Goal: Transaction & Acquisition: Purchase product/service

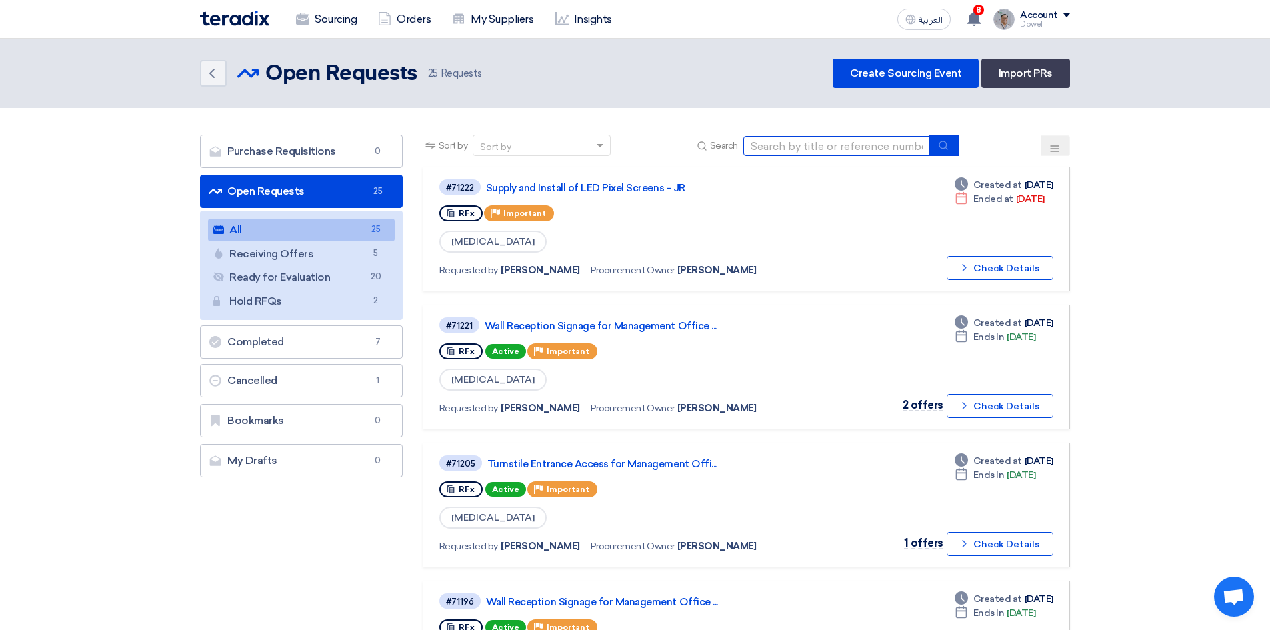
click at [804, 145] on input at bounding box center [836, 146] width 187 height 20
type input "funtura"
click at [935, 142] on button "submit" at bounding box center [943, 145] width 29 height 21
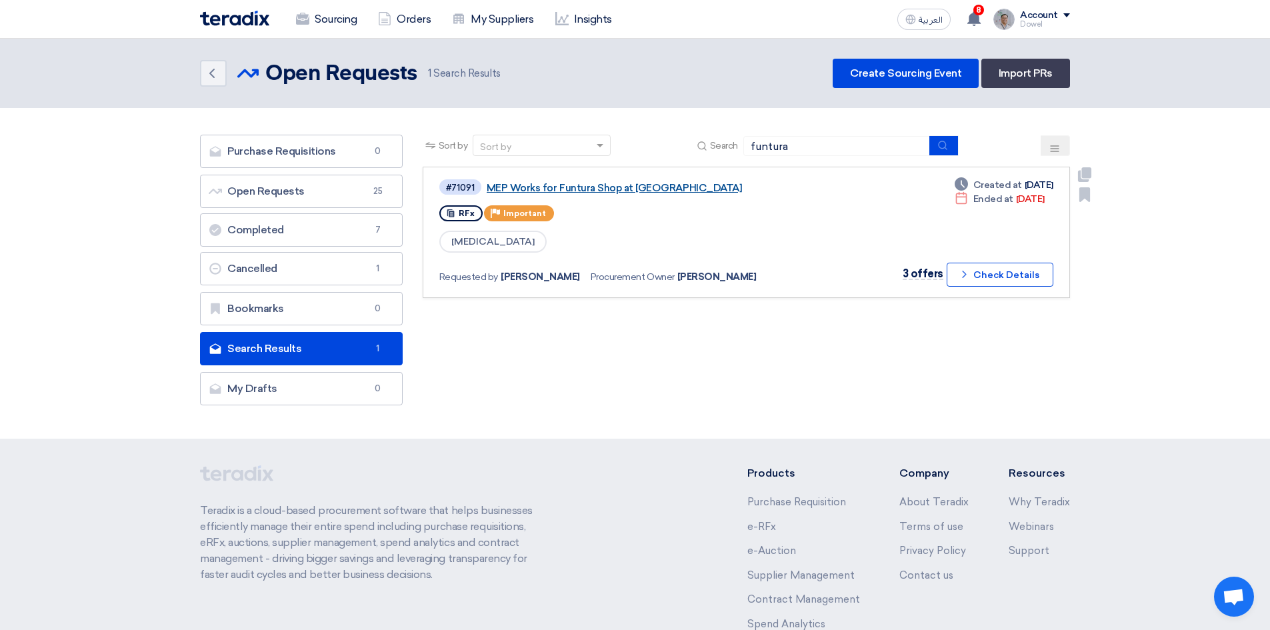
click at [601, 189] on link "MEP Works for Funtura Shop at [GEOGRAPHIC_DATA]" at bounding box center [653, 188] width 333 height 12
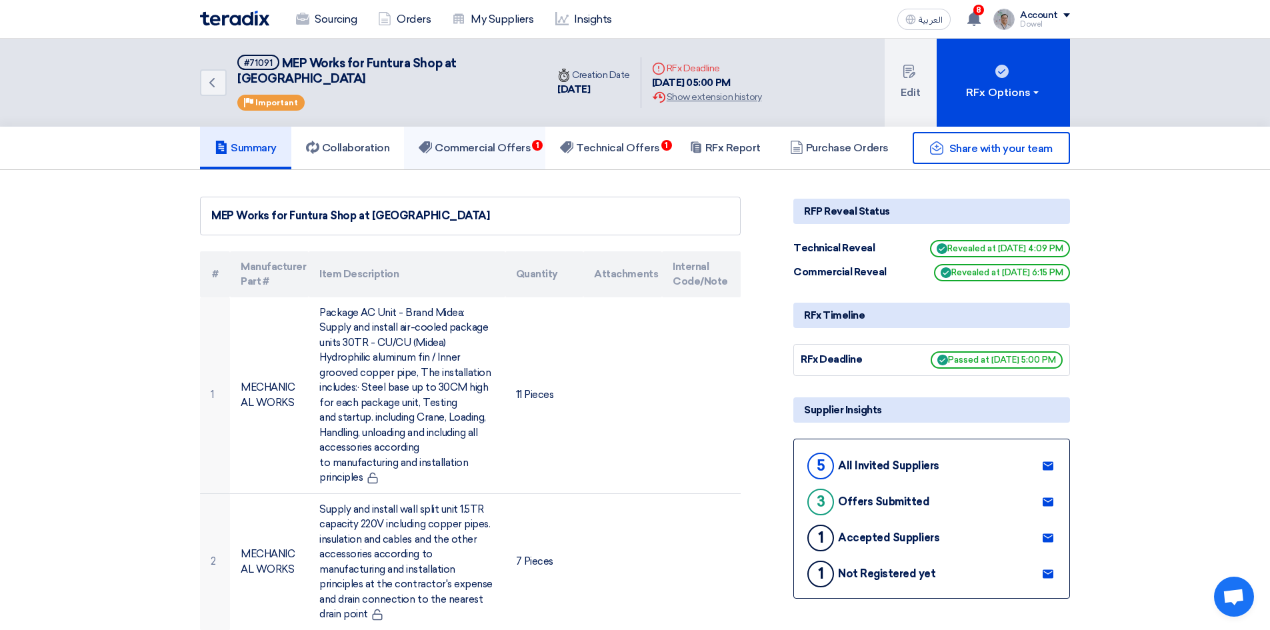
click at [523, 141] on h5 "Commercial Offers 1" at bounding box center [475, 147] width 112 height 13
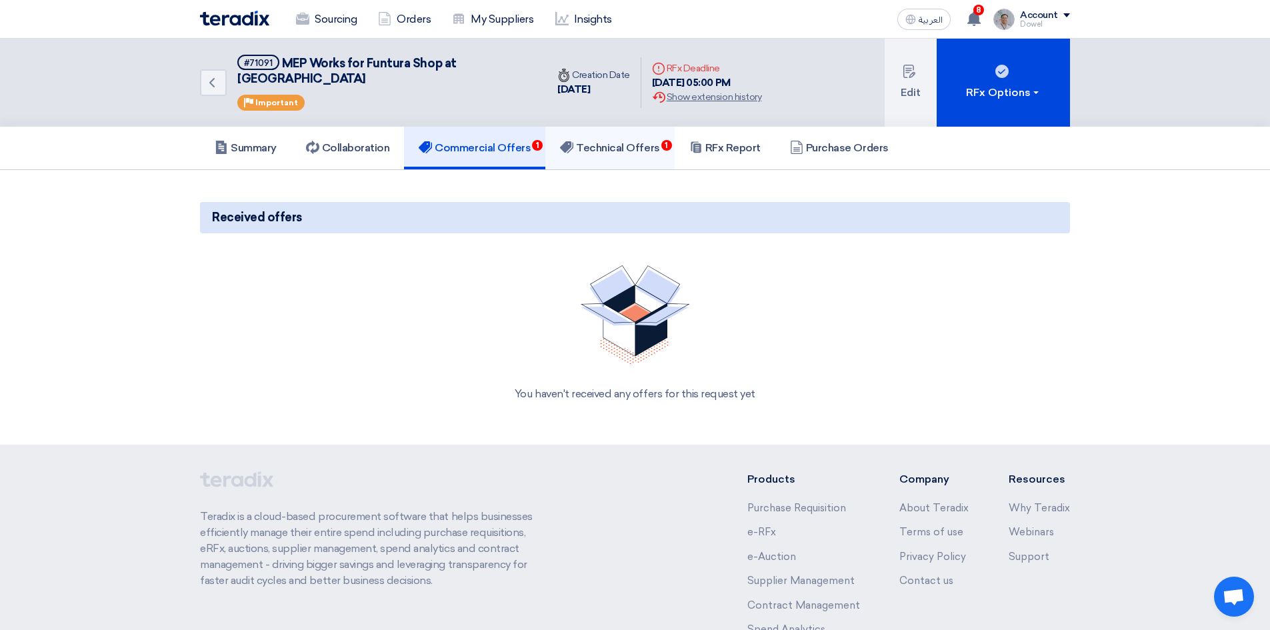
click at [631, 141] on h5 "Technical Offers 1" at bounding box center [609, 147] width 99 height 13
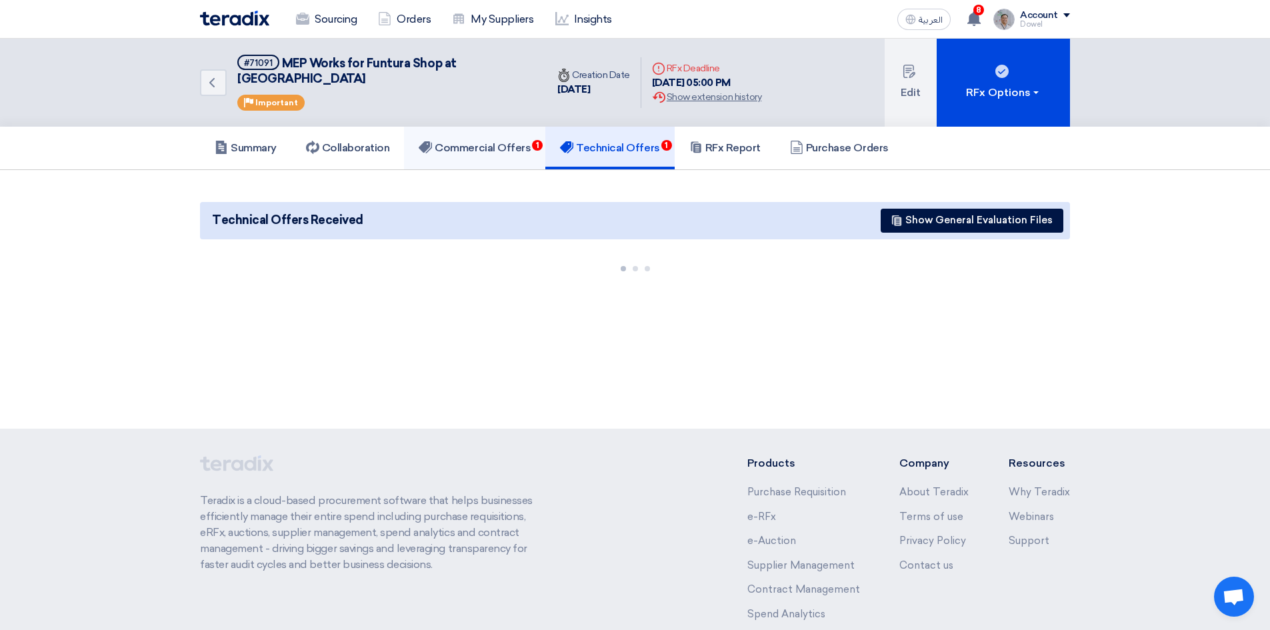
click at [501, 141] on h5 "Commercial Offers 1" at bounding box center [475, 147] width 112 height 13
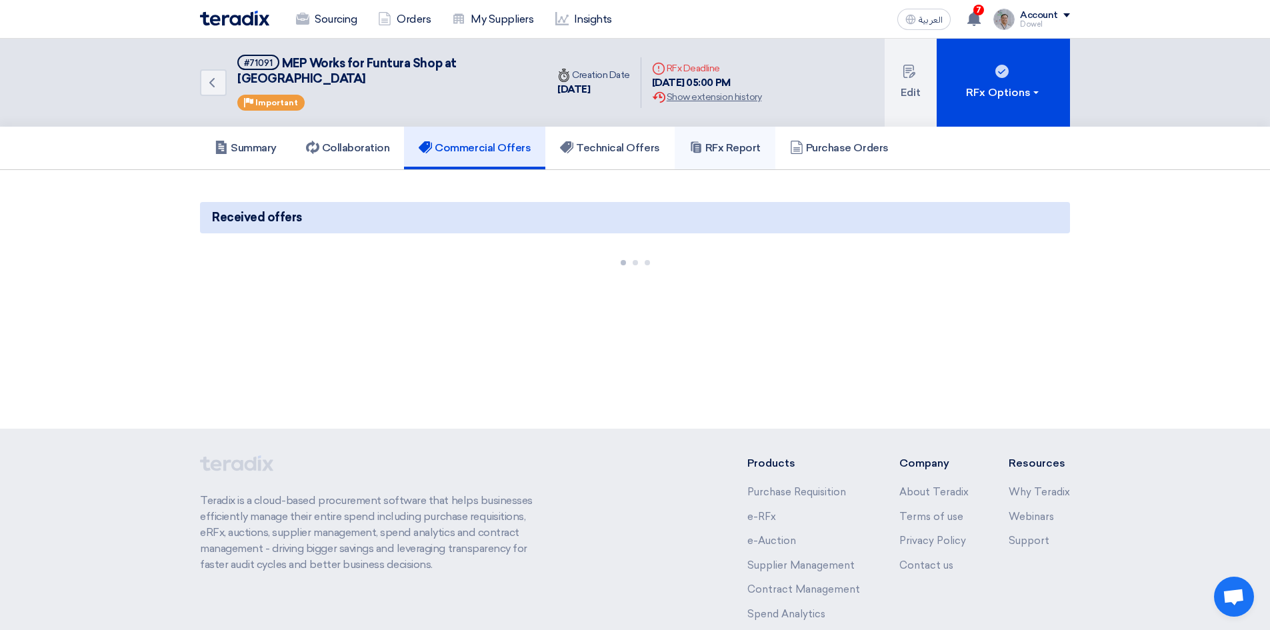
click at [720, 141] on h5 "RFx Report" at bounding box center [724, 147] width 71 height 13
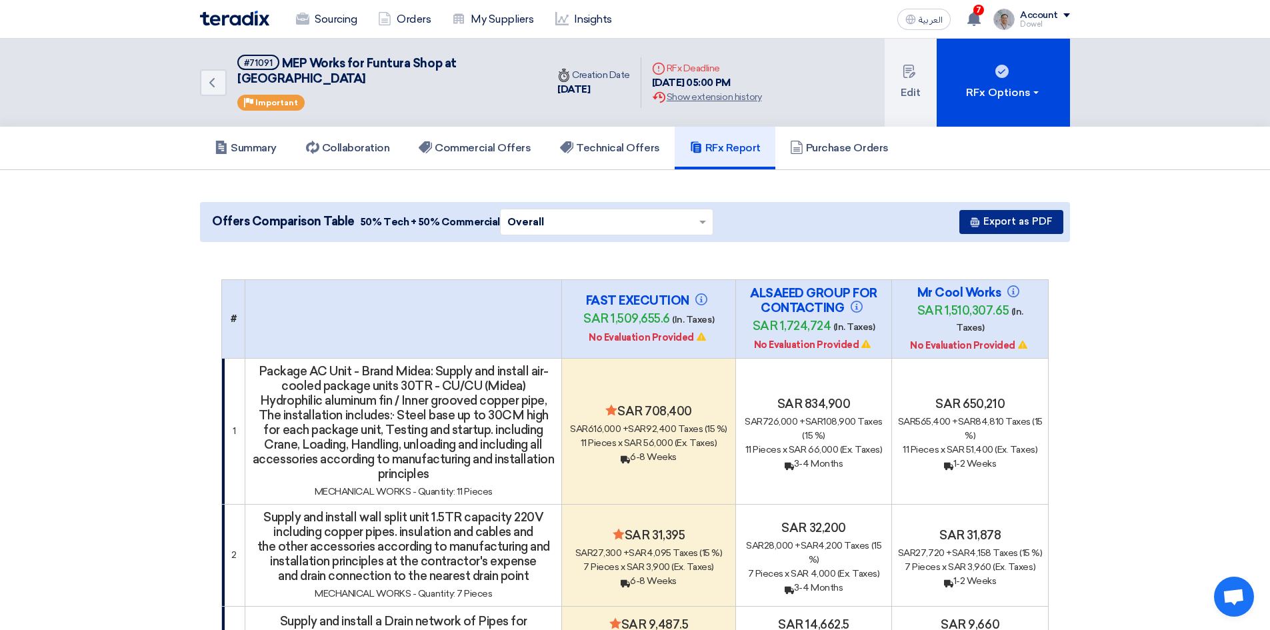
click at [1009, 210] on button "Export as PDF" at bounding box center [1011, 222] width 104 height 24
click at [463, 141] on h5 "Commercial Offers" at bounding box center [475, 147] width 112 height 13
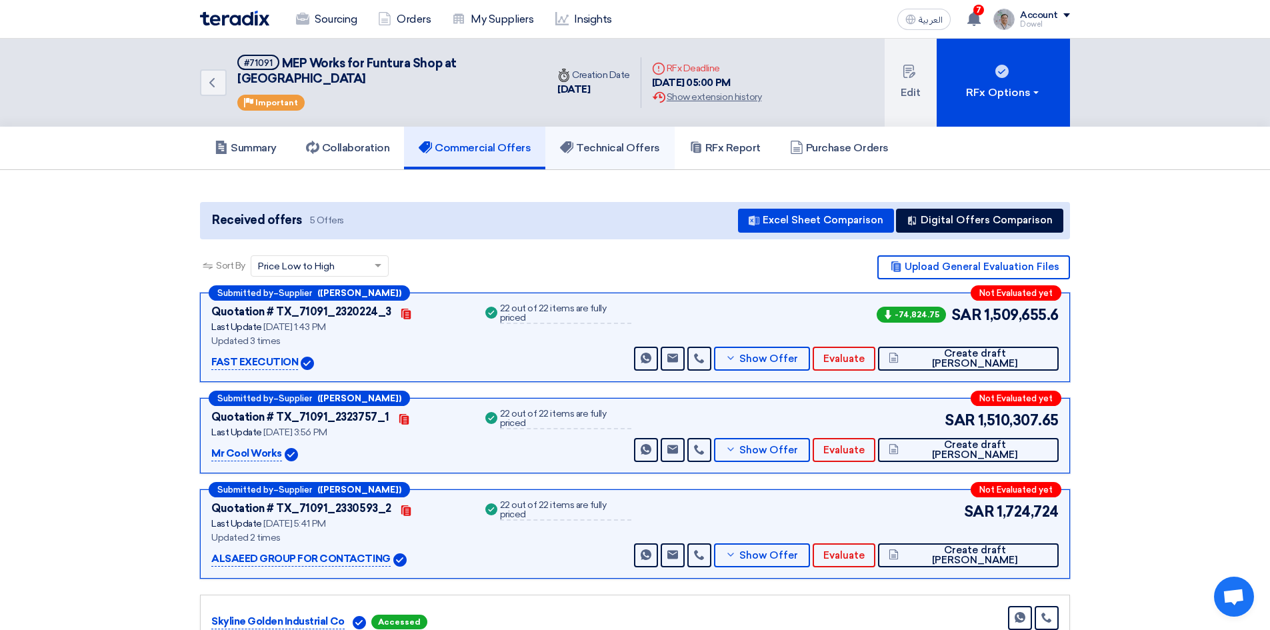
click at [615, 147] on link "Technical Offers" at bounding box center [609, 148] width 129 height 43
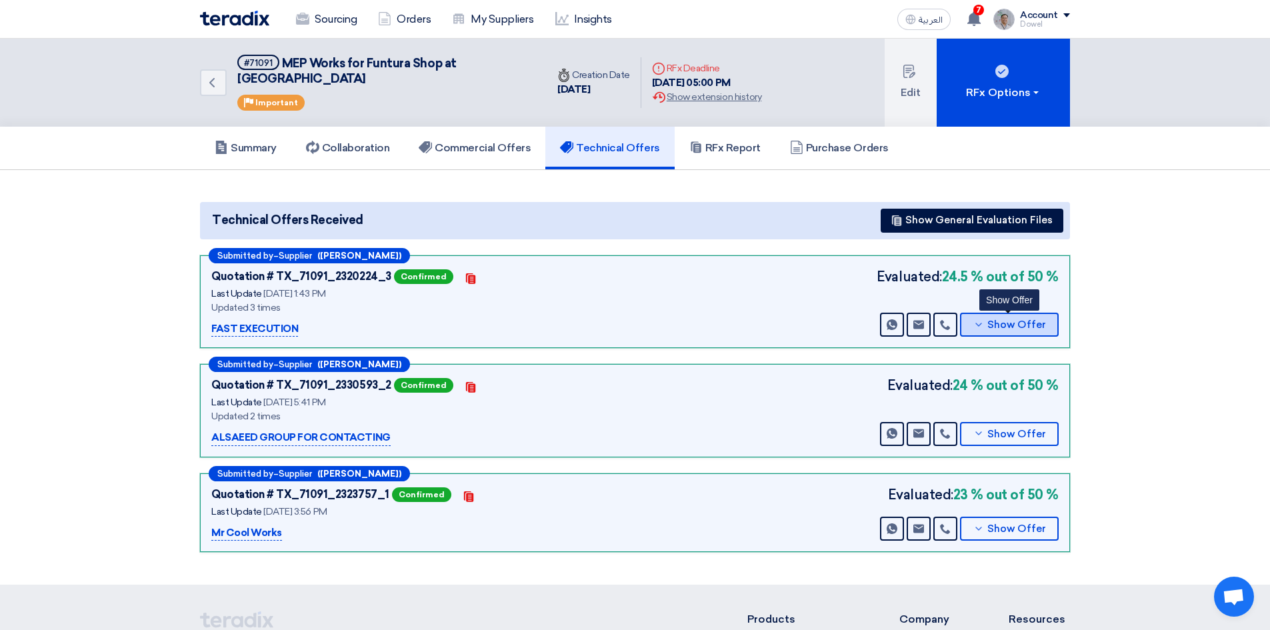
click at [997, 315] on button "Show Offer" at bounding box center [1009, 325] width 99 height 24
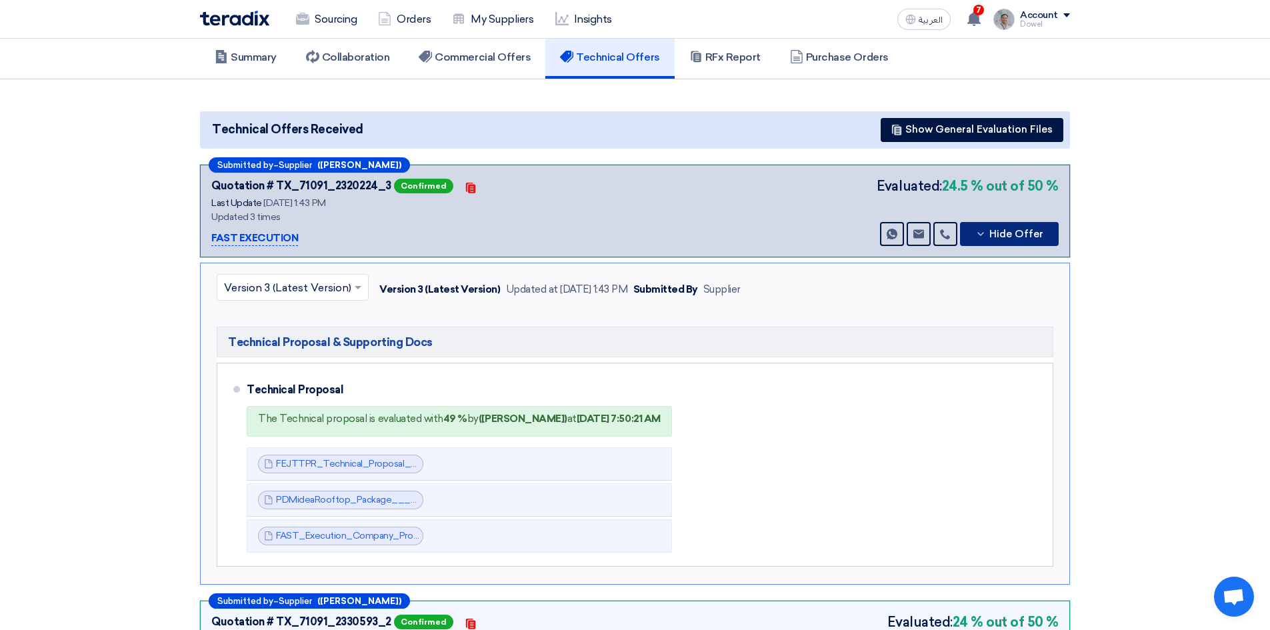
scroll to position [267, 0]
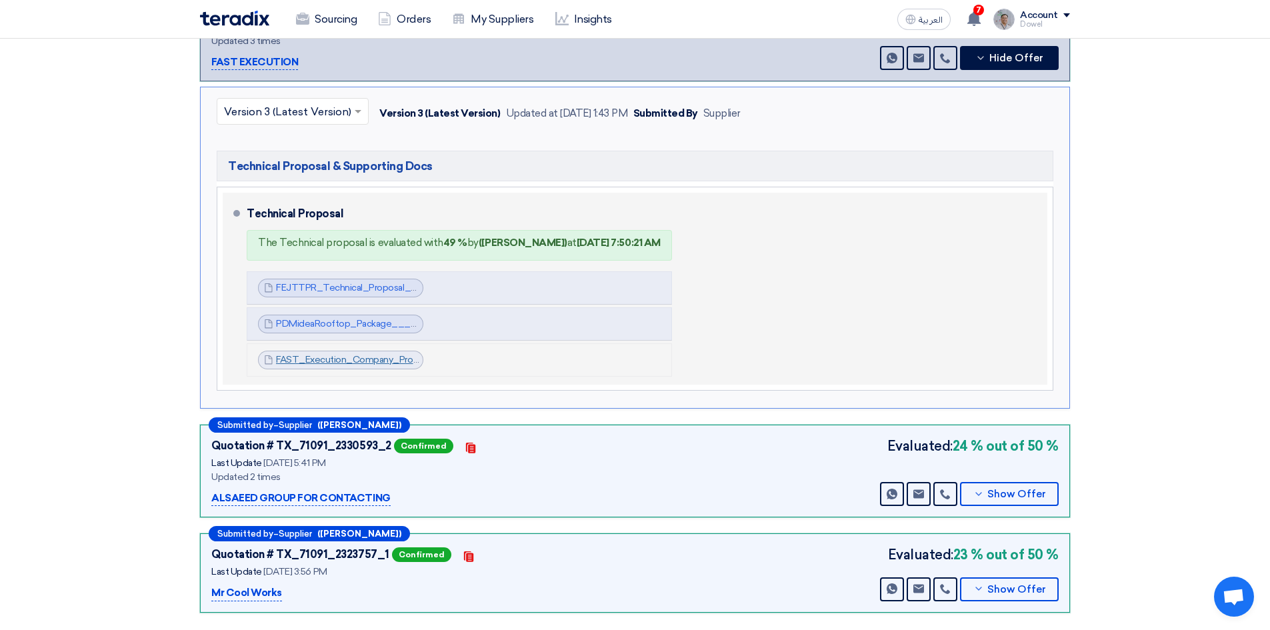
click at [331, 354] on link "FAST_Execution_Company_Profile__1755696096325.pdf" at bounding box center [399, 359] width 247 height 11
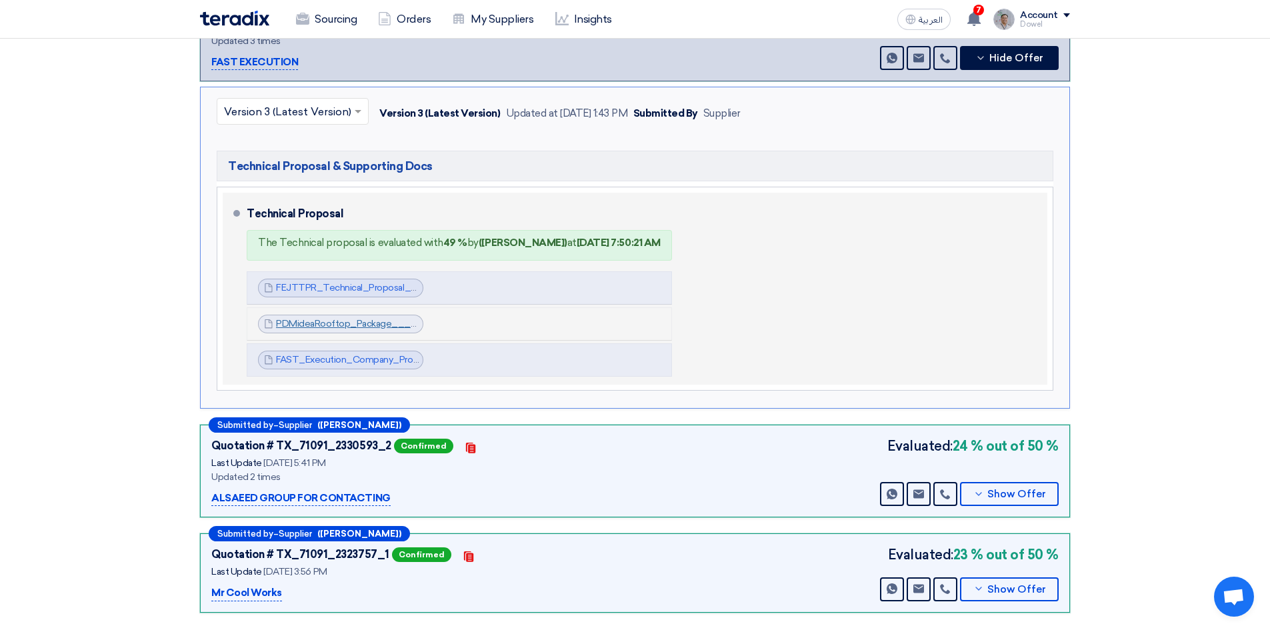
click at [325, 318] on link "PDMideaRooftop_Package___tonDesertV_1755696043623.pdf" at bounding box center [414, 323] width 276 height 11
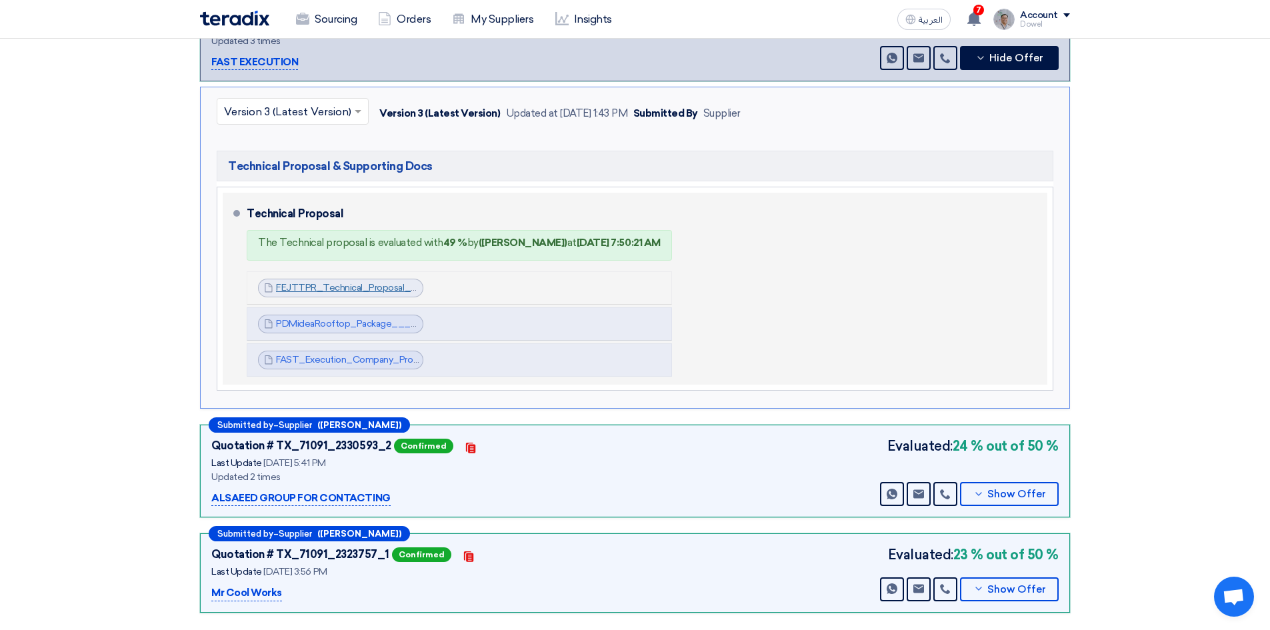
click at [317, 282] on link "FEJTTPR_Technical_Proposal_MEP_Works_at_FUNTURA__Al_Ahsa_Mall_1755695895221.pdf" at bounding box center [479, 287] width 407 height 11
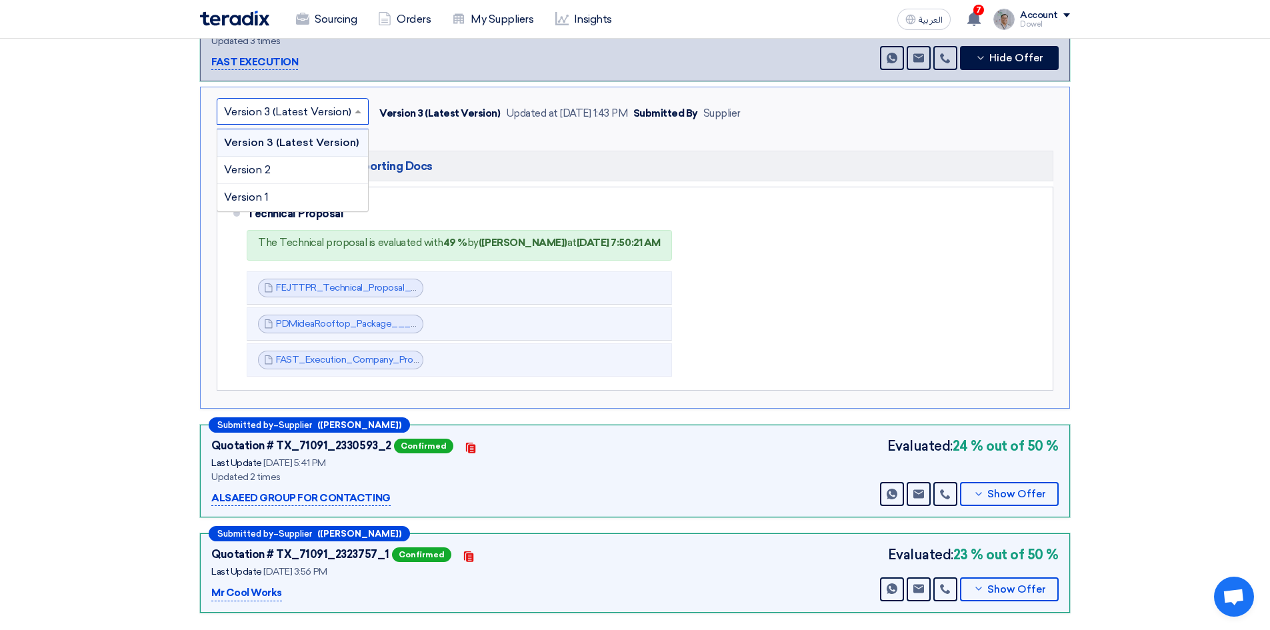
click at [289, 103] on input "text" at bounding box center [286, 113] width 124 height 22
click at [290, 157] on div "Version 2" at bounding box center [292, 170] width 151 height 27
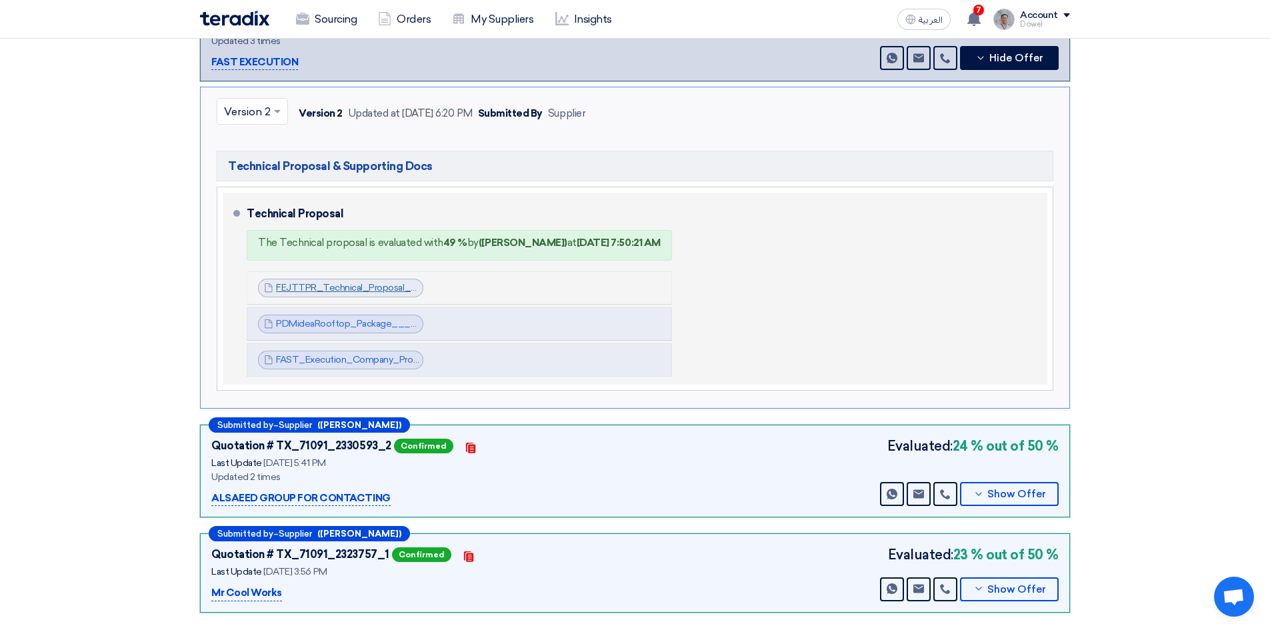
click at [344, 282] on link "FEJTTPR_Technical_Proposal_MEP_Works_at_FUNTURA__Al_Ahsa_Mall_1755695895221.pdf" at bounding box center [479, 287] width 407 height 11
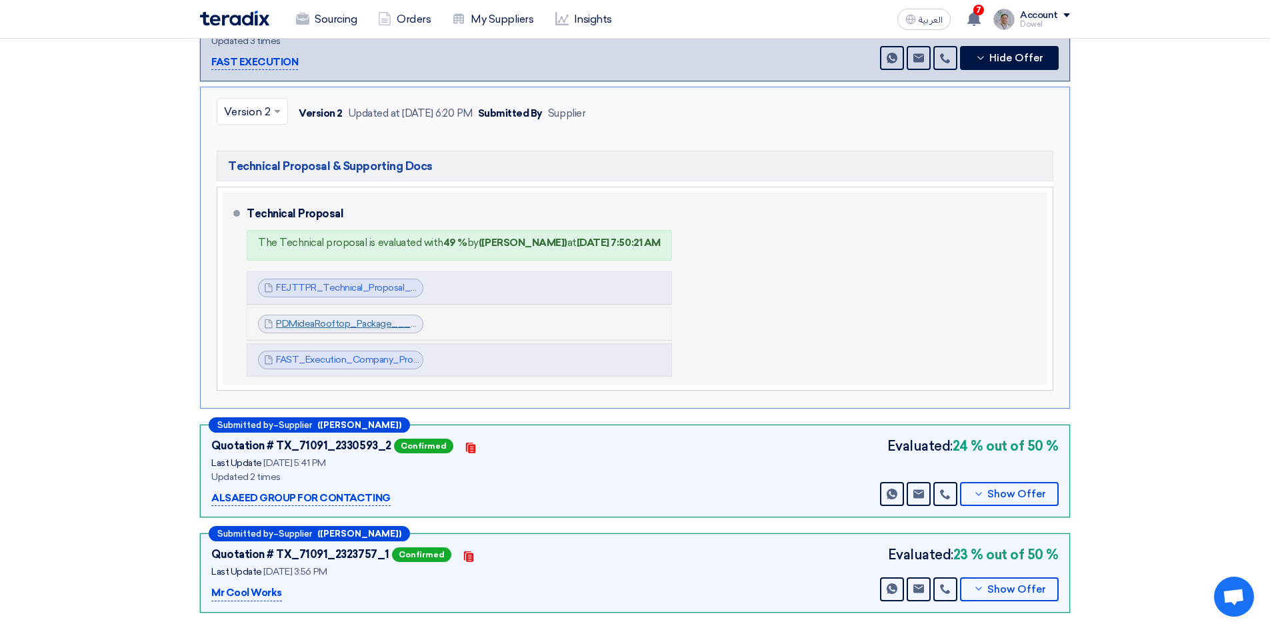
click at [340, 318] on link "PDMideaRooftop_Package___tonDesertV_1755696043623.pdf" at bounding box center [414, 323] width 276 height 11
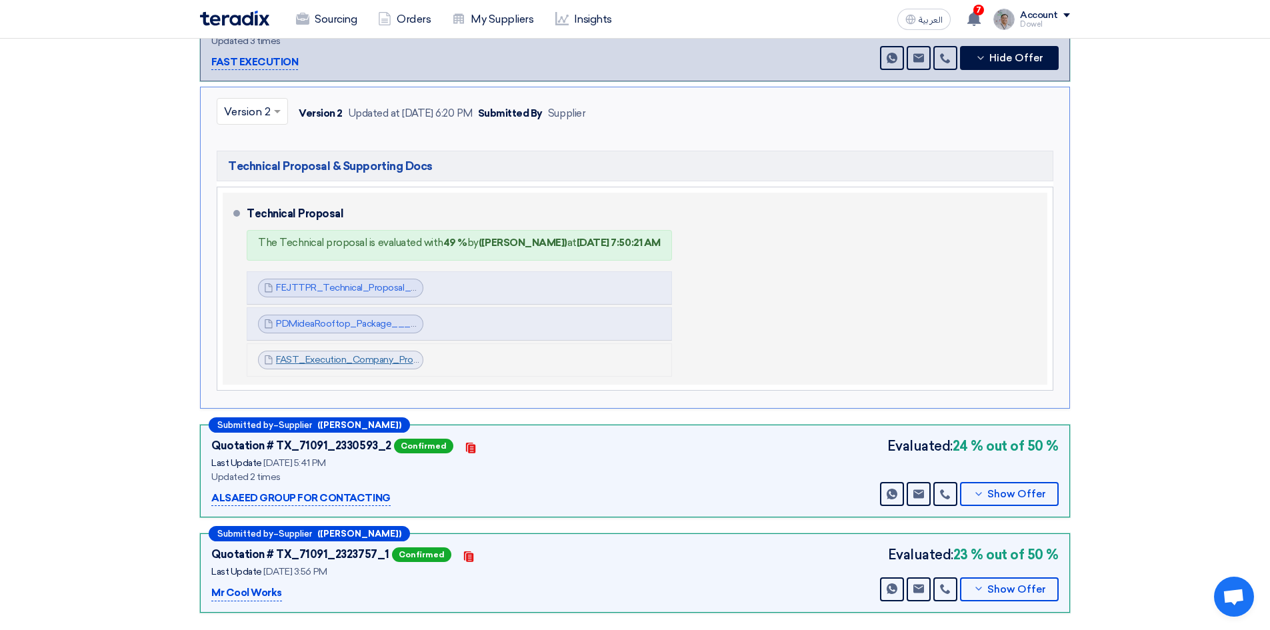
click at [336, 354] on link "FAST_Execution_Company_Profile__1755696096325.pdf" at bounding box center [399, 359] width 247 height 11
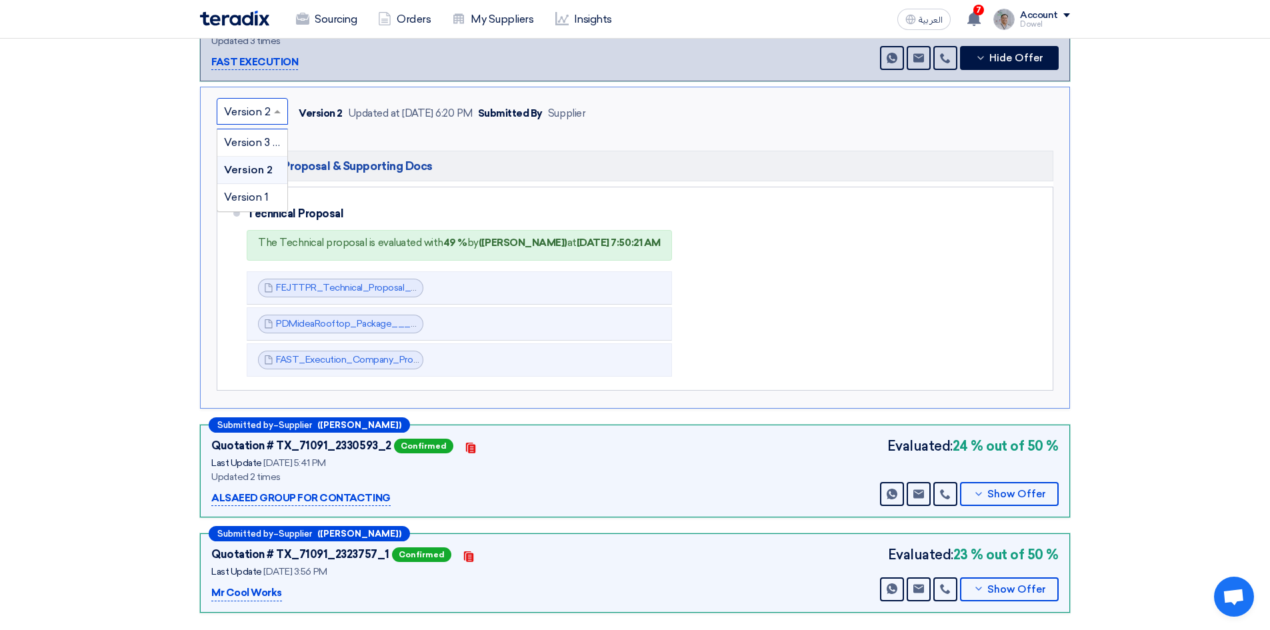
click at [273, 103] on span at bounding box center [279, 111] width 17 height 16
click at [257, 191] on span "Version 1" at bounding box center [246, 197] width 45 height 13
click at [267, 101] on div at bounding box center [251, 112] width 68 height 22
click at [261, 136] on span "Version 3 (Latest Version)" at bounding box center [287, 142] width 127 height 13
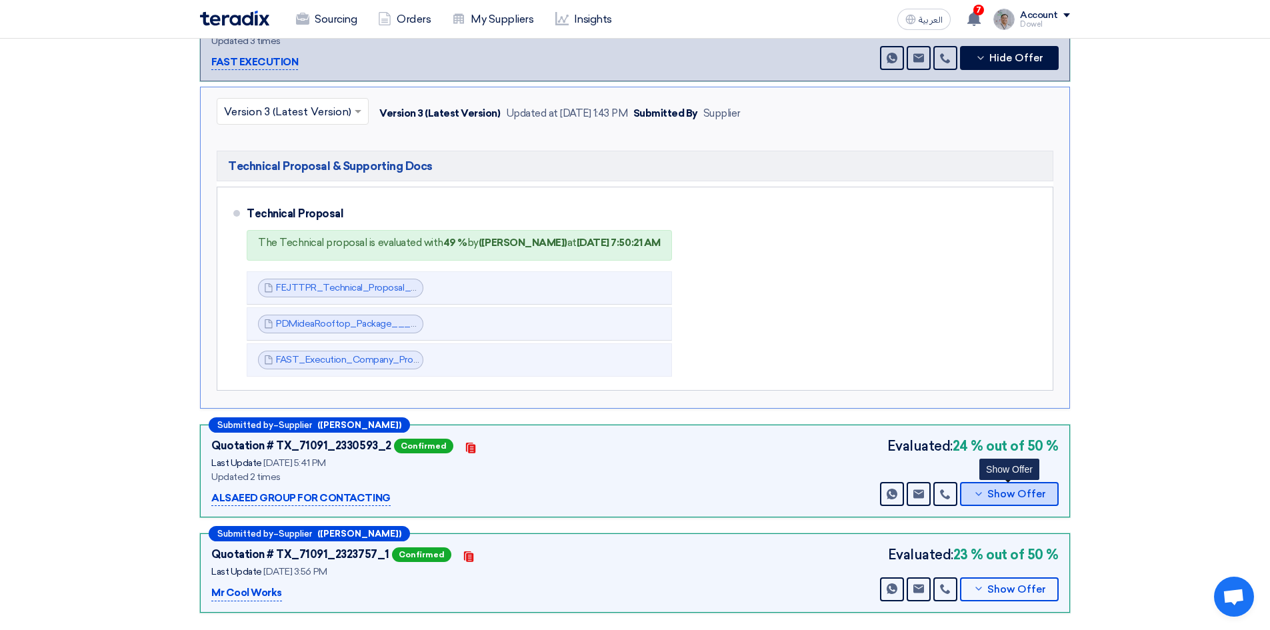
click at [996, 489] on span "Show Offer" at bounding box center [1016, 494] width 59 height 10
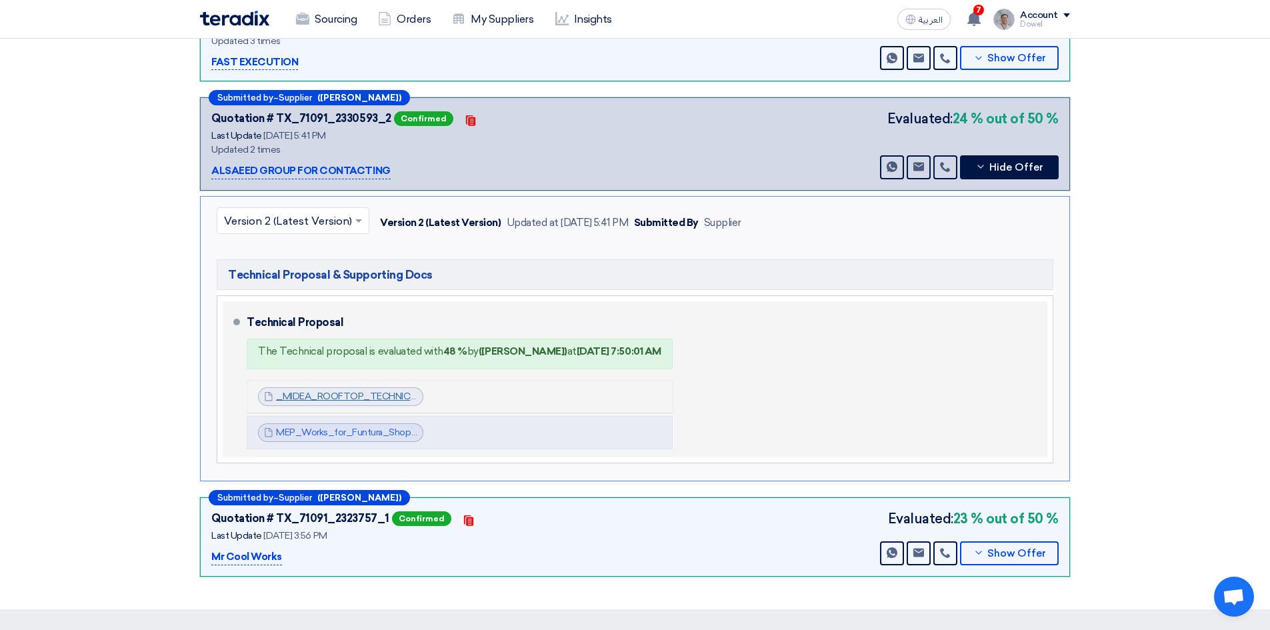
click at [358, 391] on link "_MIDEA_ROOFTOP_TECHNICAL_MANUAL_cool_only_1756132673424.Pdf" at bounding box center [440, 396] width 328 height 11
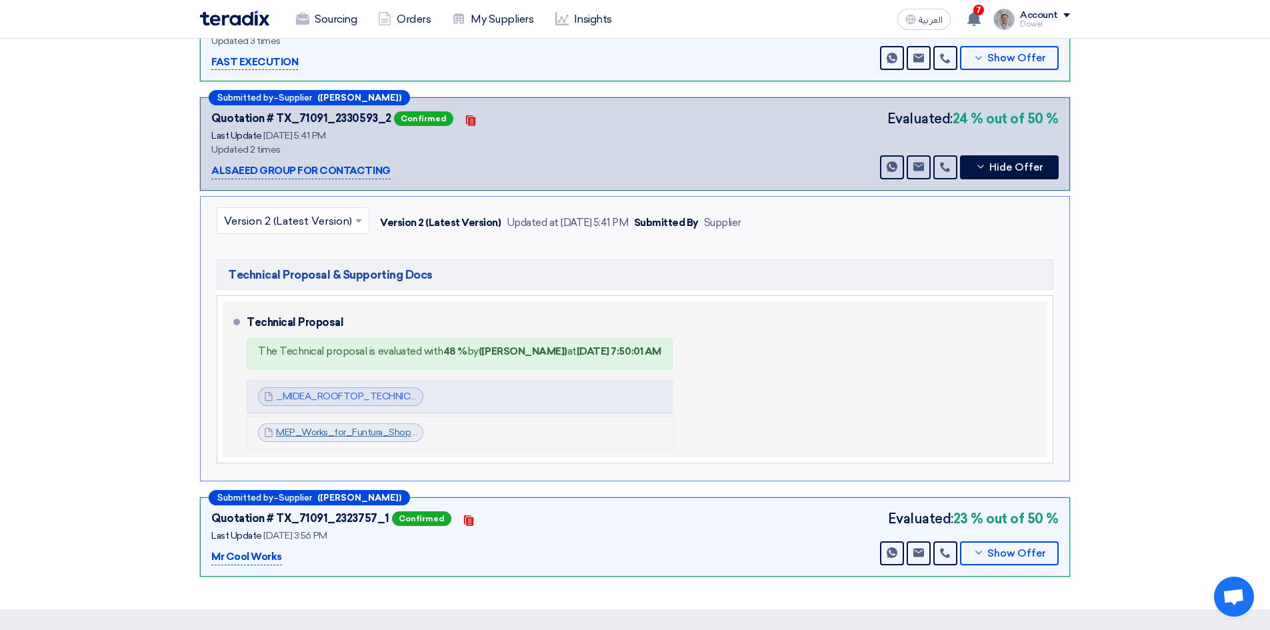
click at [352, 427] on link "MEP_Works_for_Funtura_Shop_at_AlAhsa_Mall_1756132801872.pdf" at bounding box center [422, 432] width 293 height 11
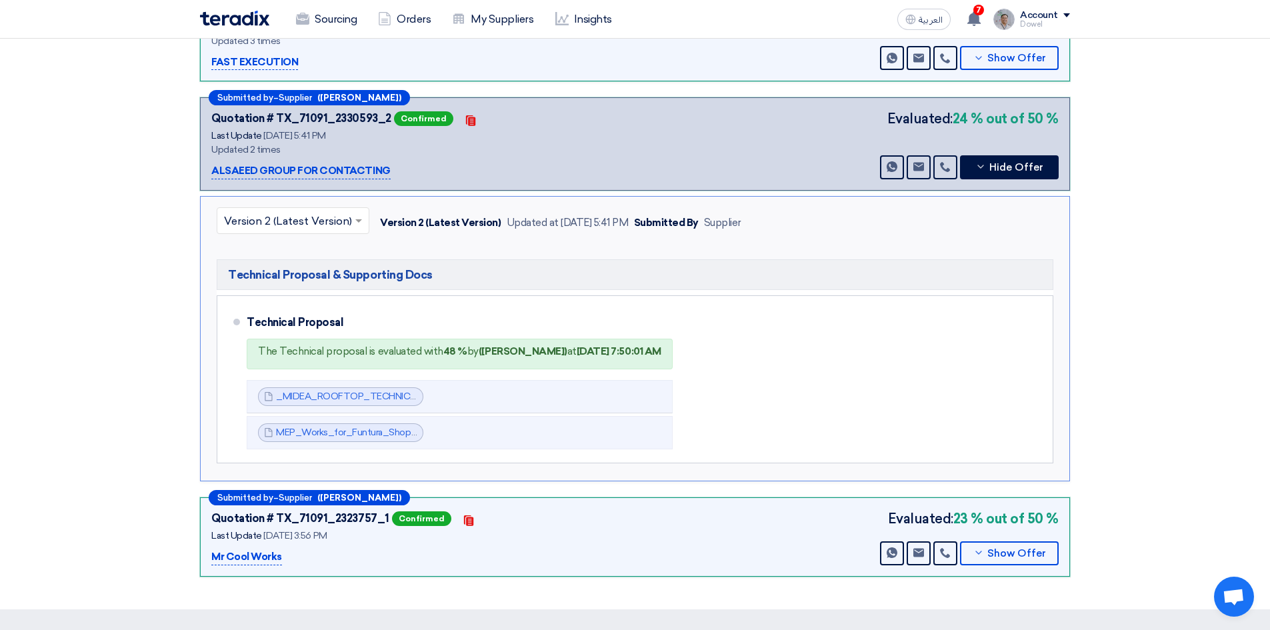
click at [341, 211] on input "text" at bounding box center [286, 222] width 125 height 22
click at [273, 265] on div "Version 1" at bounding box center [292, 278] width 151 height 27
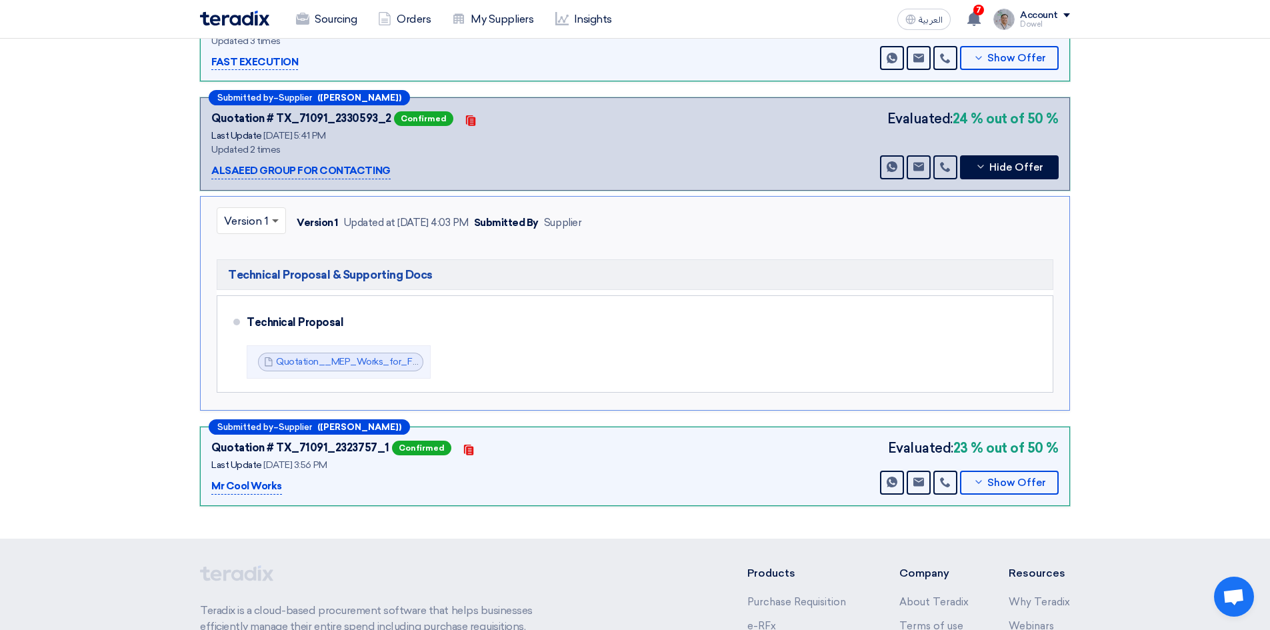
click at [275, 219] on span at bounding box center [275, 221] width 7 height 5
click at [262, 245] on span "Version 2 (Latest Version)" at bounding box center [288, 251] width 128 height 13
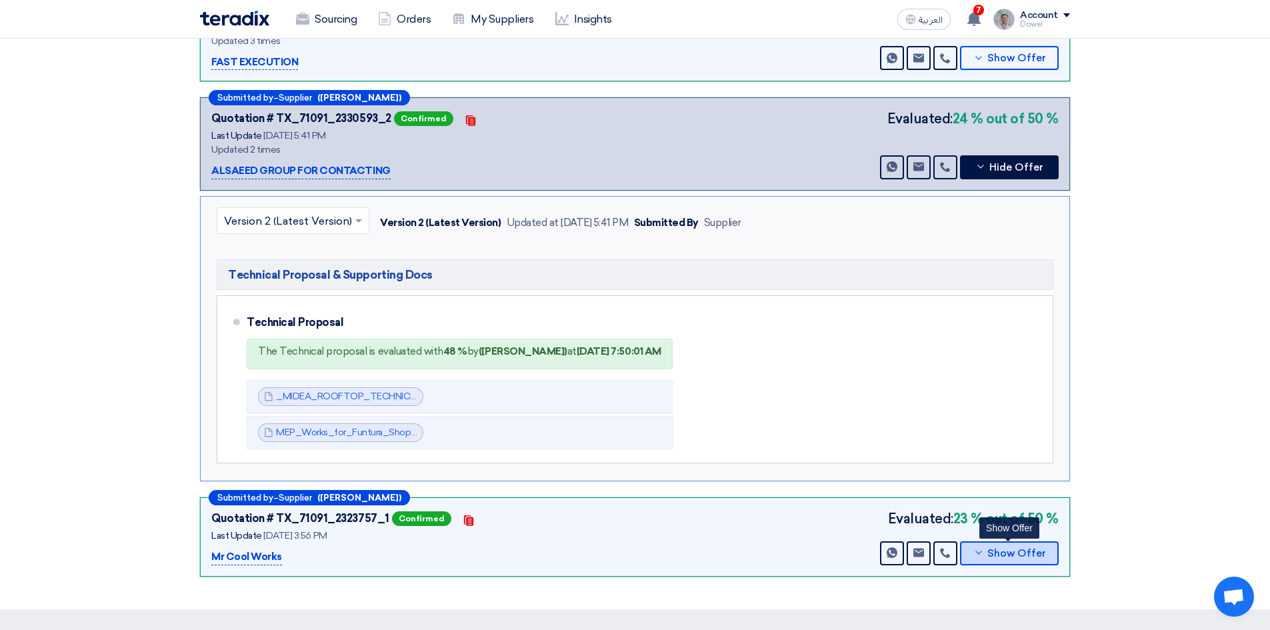
click at [1007, 549] on span "Show Offer" at bounding box center [1016, 554] width 59 height 10
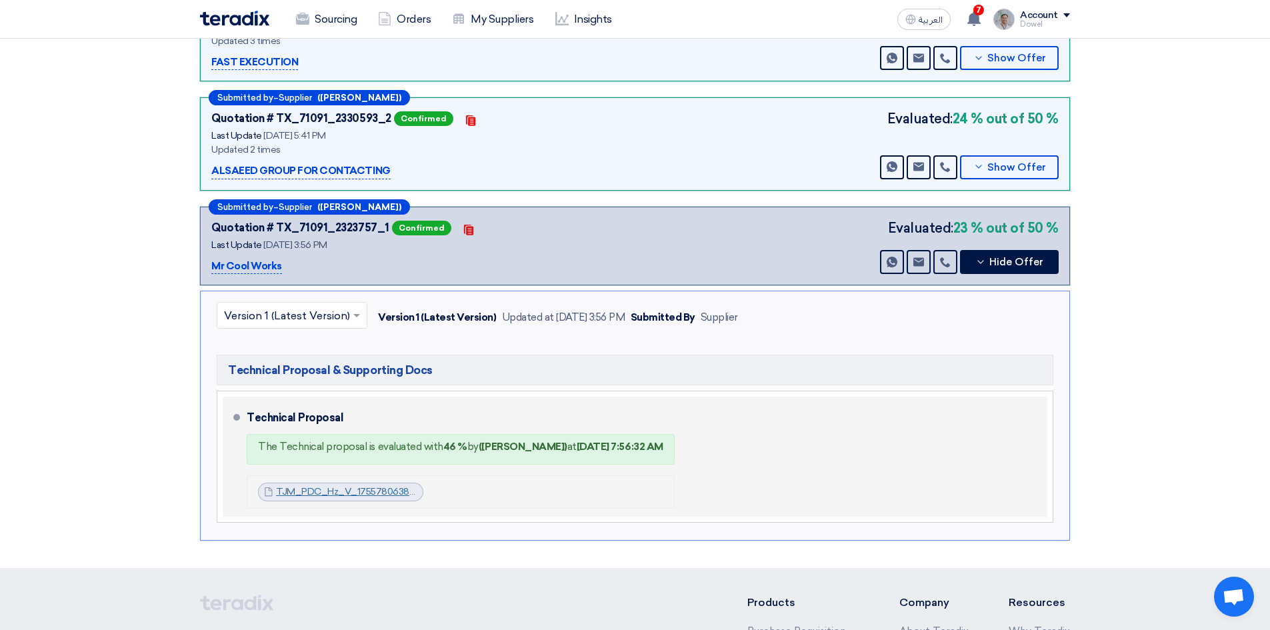
click at [355, 486] on link "TJM_PDC_Hz_V_1755780638624.pdf" at bounding box center [359, 491] width 167 height 11
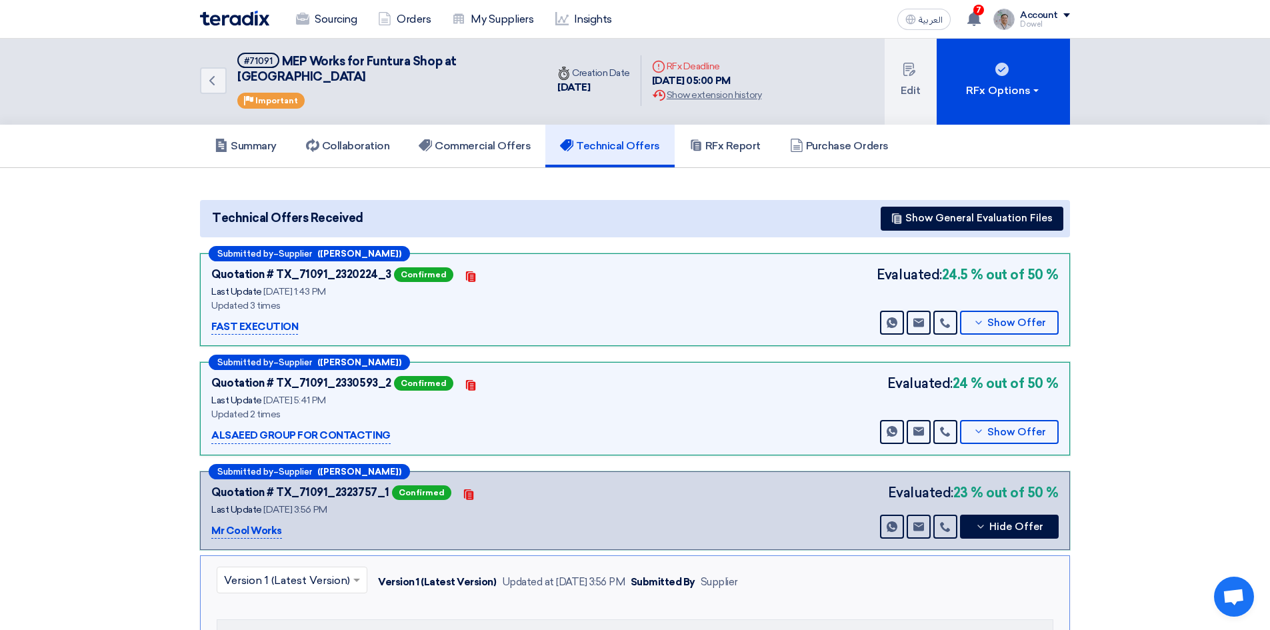
scroll to position [0, 0]
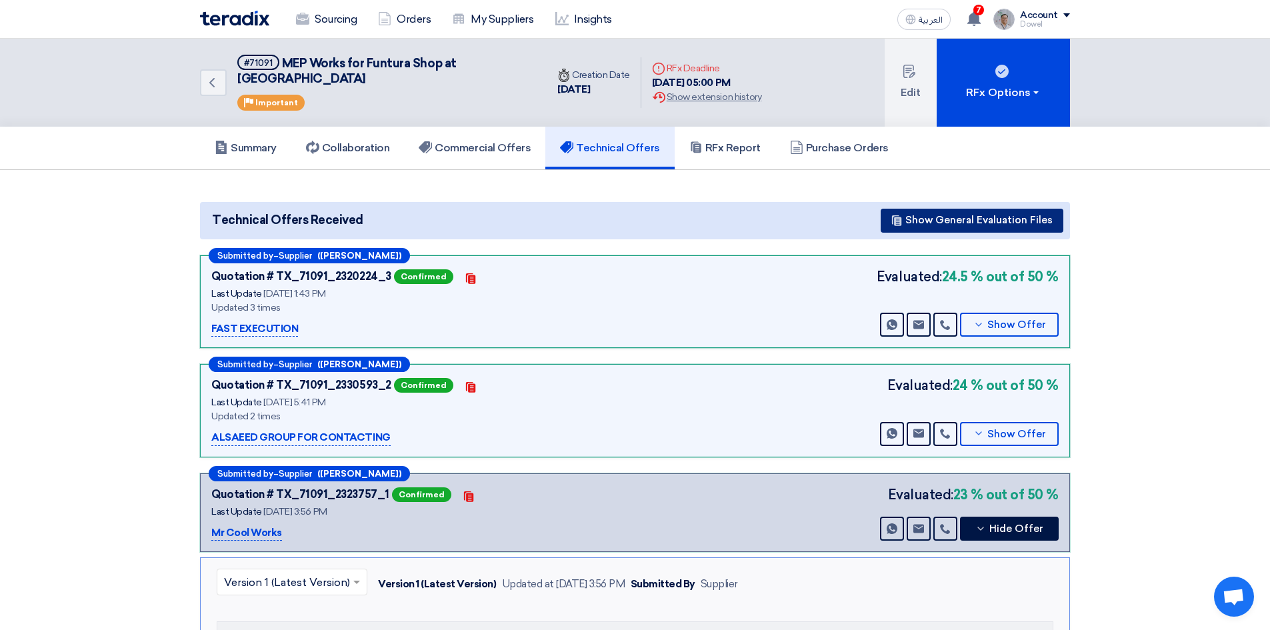
click at [982, 209] on button "Show General Evaluation Files" at bounding box center [972, 221] width 183 height 24
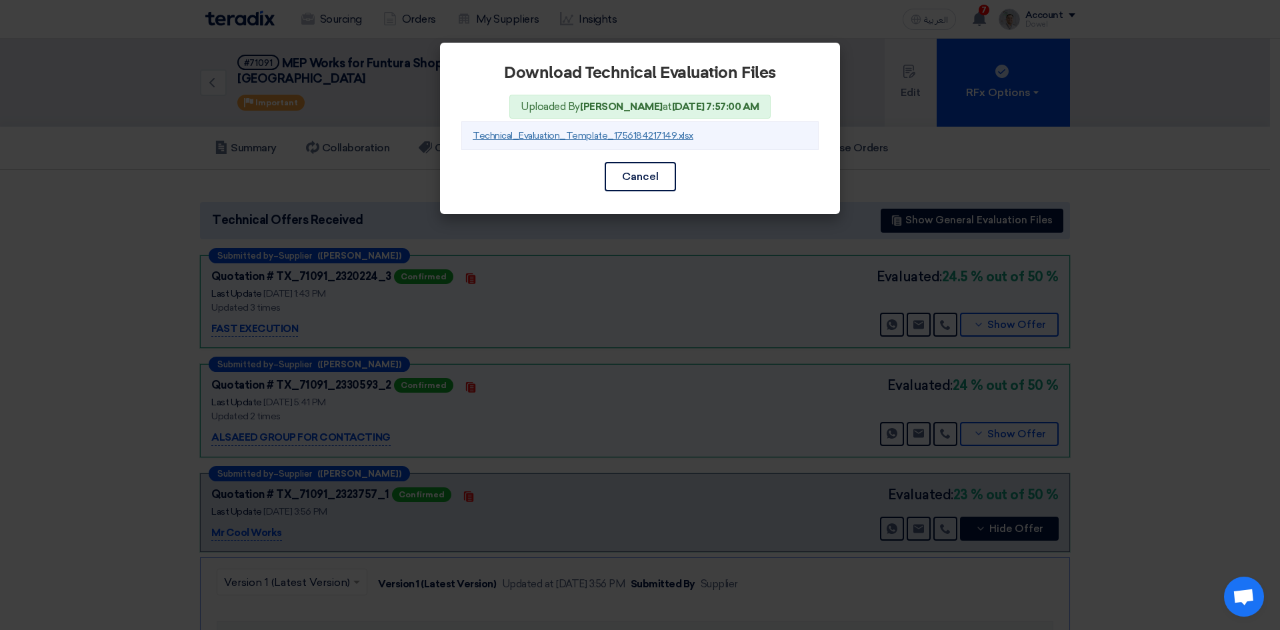
click at [608, 135] on link "Technical_Evaluation_Template_1756184217149.xlsx" at bounding box center [583, 135] width 221 height 11
click at [631, 179] on button "Cancel" at bounding box center [640, 176] width 71 height 29
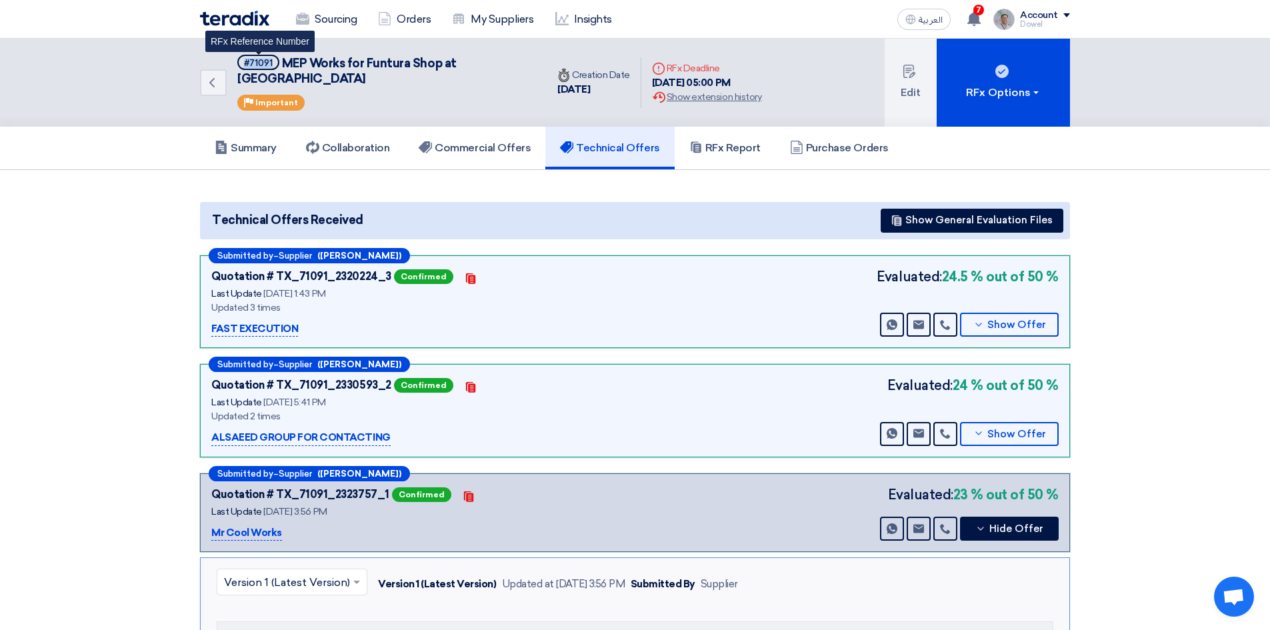
drag, startPoint x: 271, startPoint y: 64, endPoint x: 239, endPoint y: 61, distance: 32.1
click at [239, 61] on span "#71091" at bounding box center [258, 62] width 42 height 15
copy div "#71091"
drag, startPoint x: 284, startPoint y: 61, endPoint x: 530, endPoint y: 64, distance: 246.0
click at [530, 64] on div "Back #71091 MEP Works for Funtura Shop at [GEOGRAPHIC_DATA] Priority Important" at bounding box center [373, 83] width 347 height 88
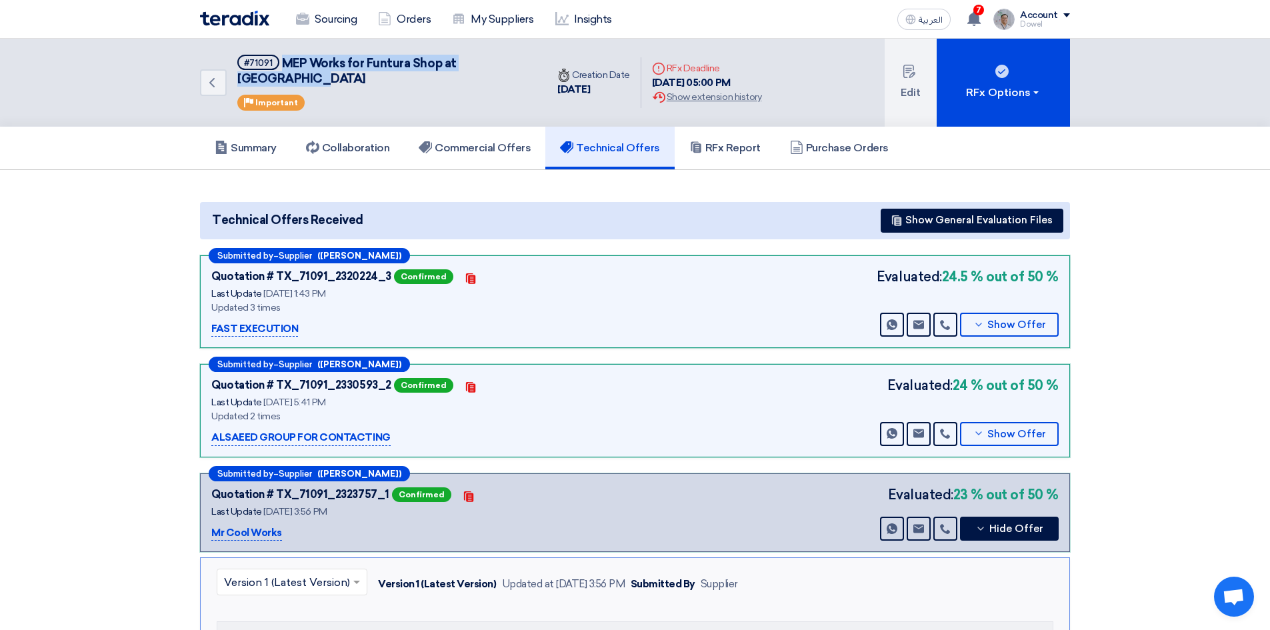
copy span "MEP Works for Funtura Shop at [GEOGRAPHIC_DATA]"
click at [477, 141] on h5 "Commercial Offers" at bounding box center [475, 147] width 112 height 13
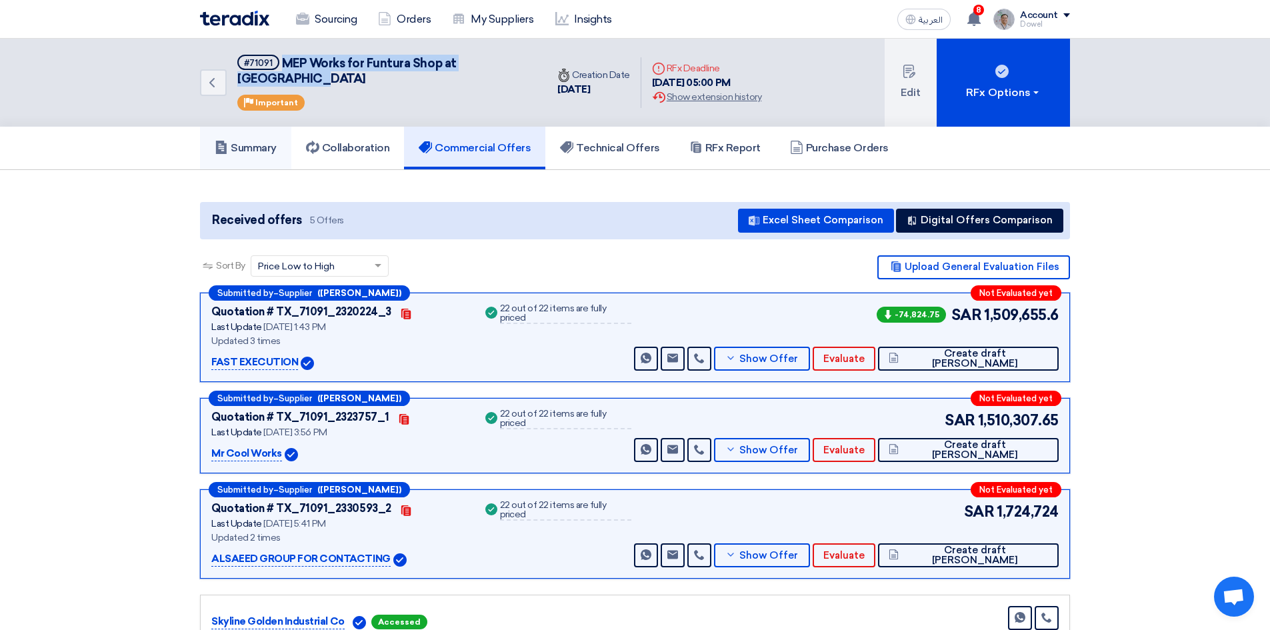
drag, startPoint x: 257, startPoint y: 129, endPoint x: 270, endPoint y: 159, distance: 32.8
click at [257, 141] on h5 "Summary" at bounding box center [246, 147] width 62 height 13
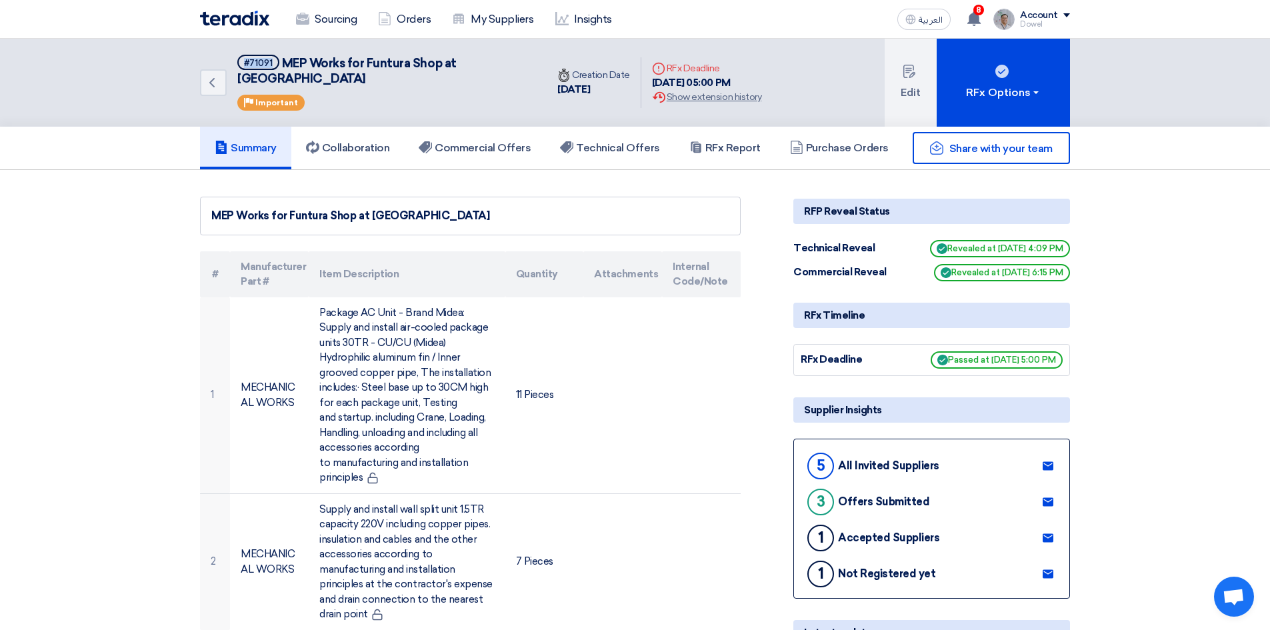
drag, startPoint x: 273, startPoint y: 61, endPoint x: 237, endPoint y: 65, distance: 36.8
click at [237, 65] on div "Back #71091 MEP Works for Funtura Shop at [GEOGRAPHIC_DATA] Priority Important" at bounding box center [373, 83] width 347 height 88
copy div "#71091"
drag, startPoint x: 280, startPoint y: 63, endPoint x: 527, endPoint y: 63, distance: 247.3
click at [527, 63] on h5 "#71091 MEP Works for Funtura Shop at [GEOGRAPHIC_DATA]" at bounding box center [383, 71] width 293 height 33
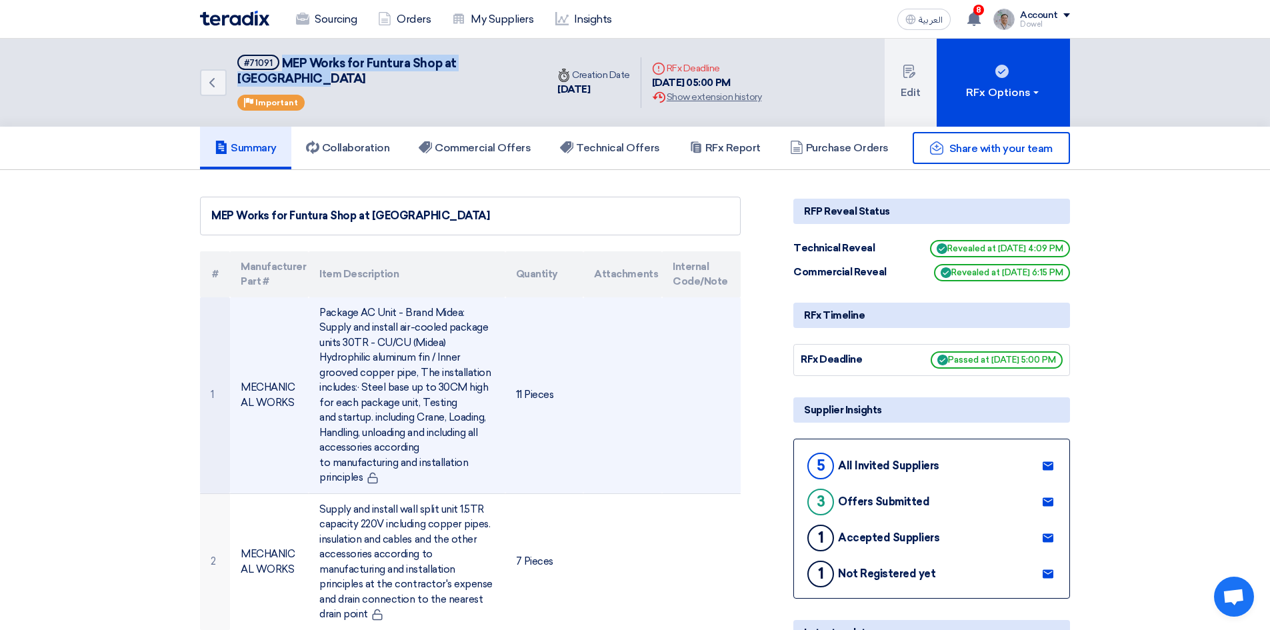
copy span "MEP Works for Funtura Shop at [GEOGRAPHIC_DATA]"
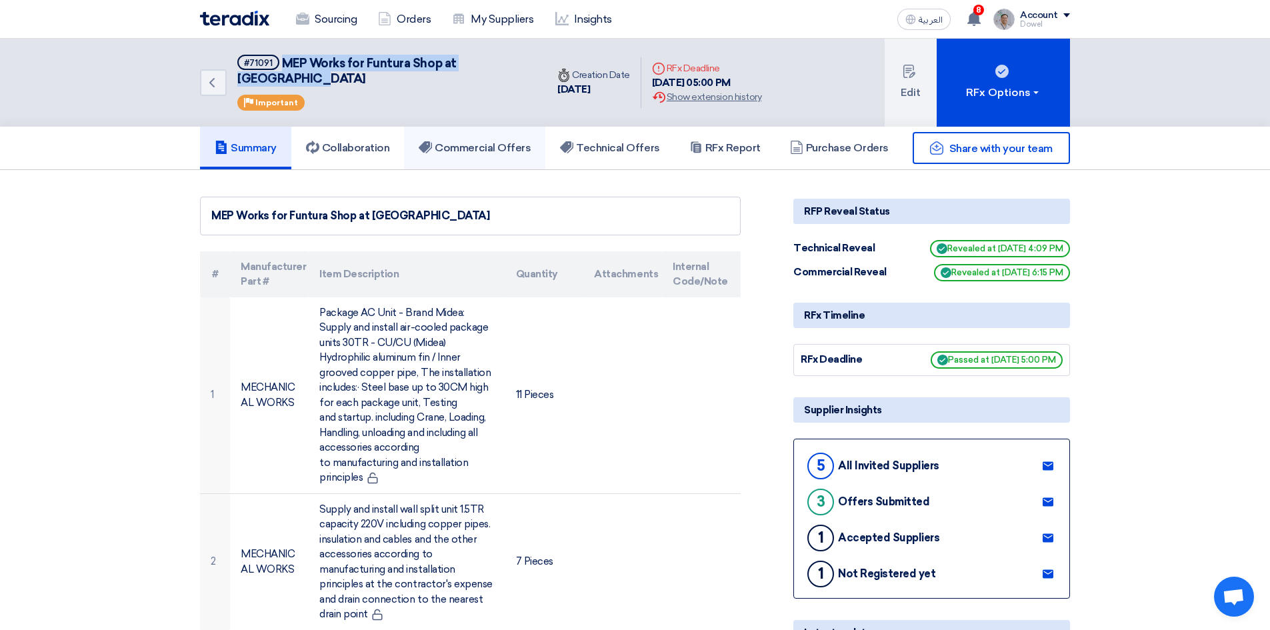
click at [469, 139] on link "Commercial Offers" at bounding box center [474, 148] width 141 height 43
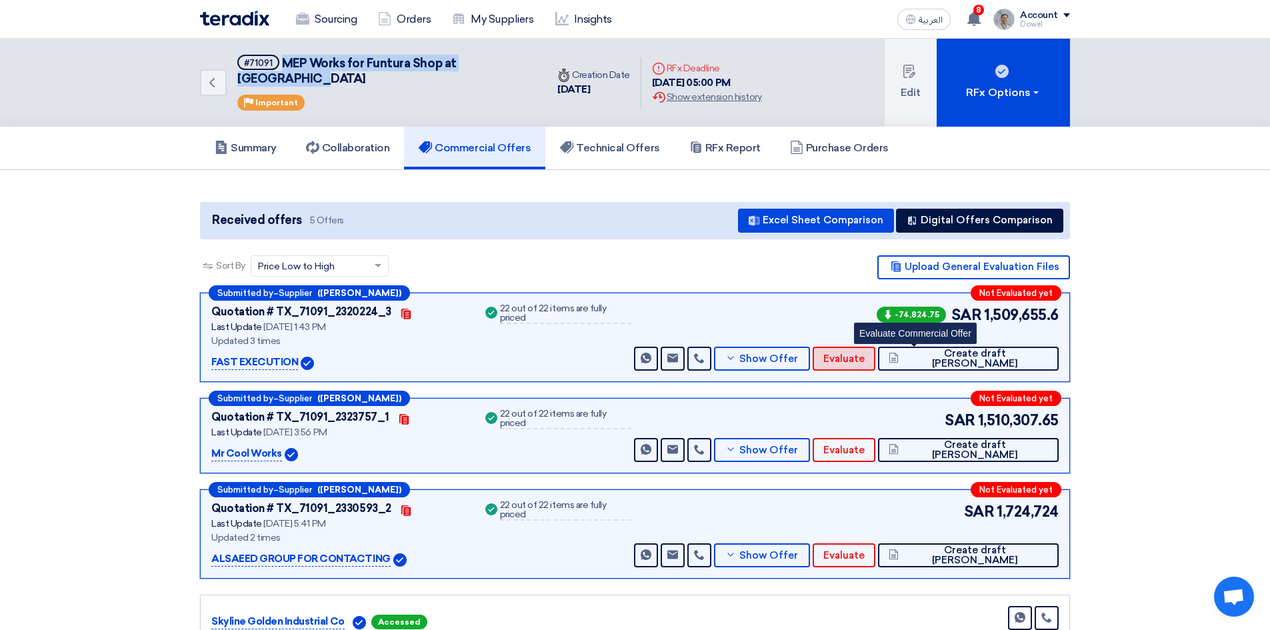
click at [875, 349] on button "Evaluate" at bounding box center [844, 359] width 63 height 24
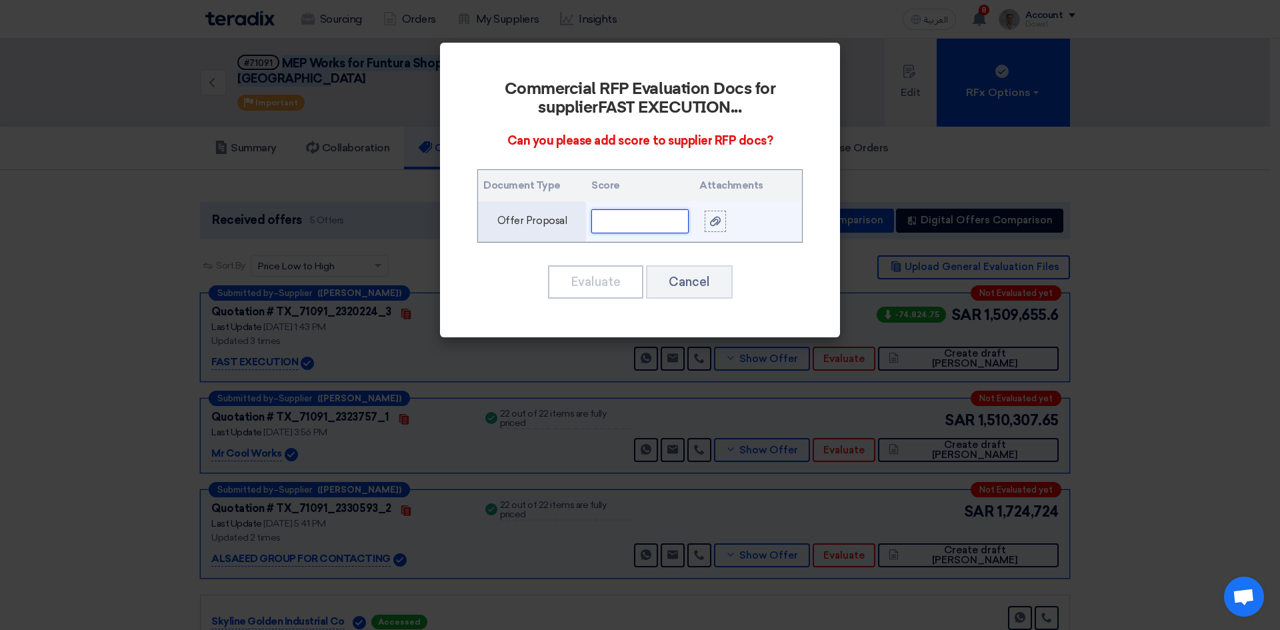
click at [633, 225] on input "text" at bounding box center [639, 221] width 97 height 24
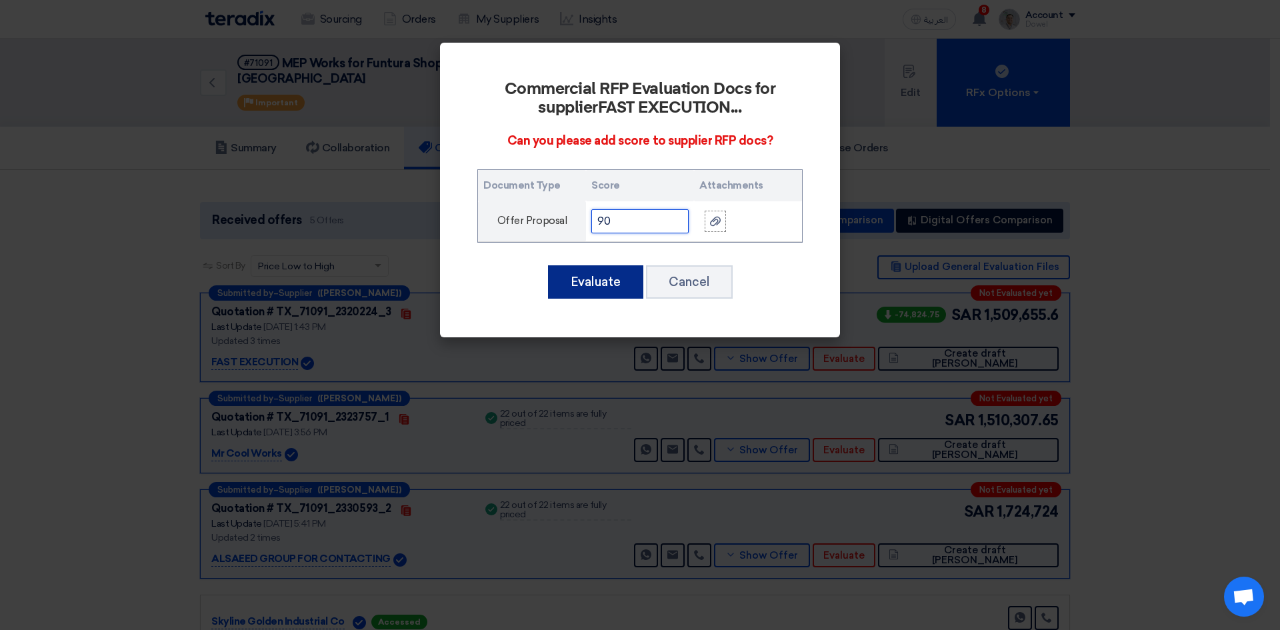
type input "90"
drag, startPoint x: 611, startPoint y: 277, endPoint x: 638, endPoint y: 293, distance: 31.7
click at [610, 277] on button "Evaluate" at bounding box center [595, 281] width 95 height 33
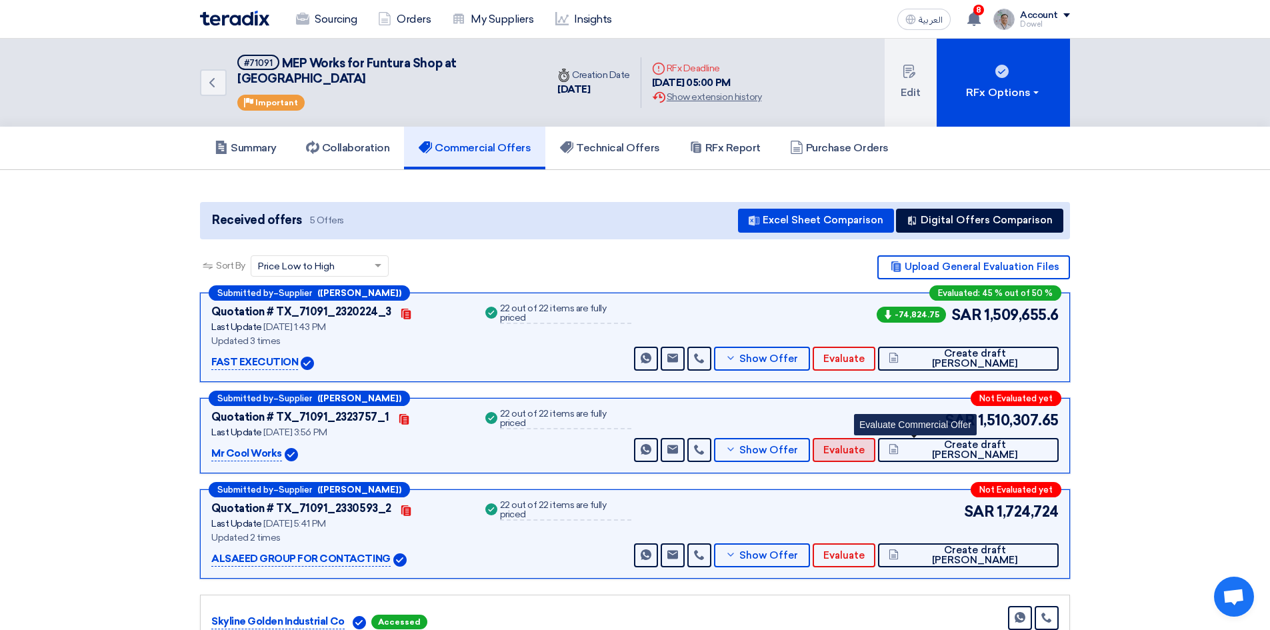
click at [865, 445] on span "Evaluate" at bounding box center [843, 450] width 41 height 10
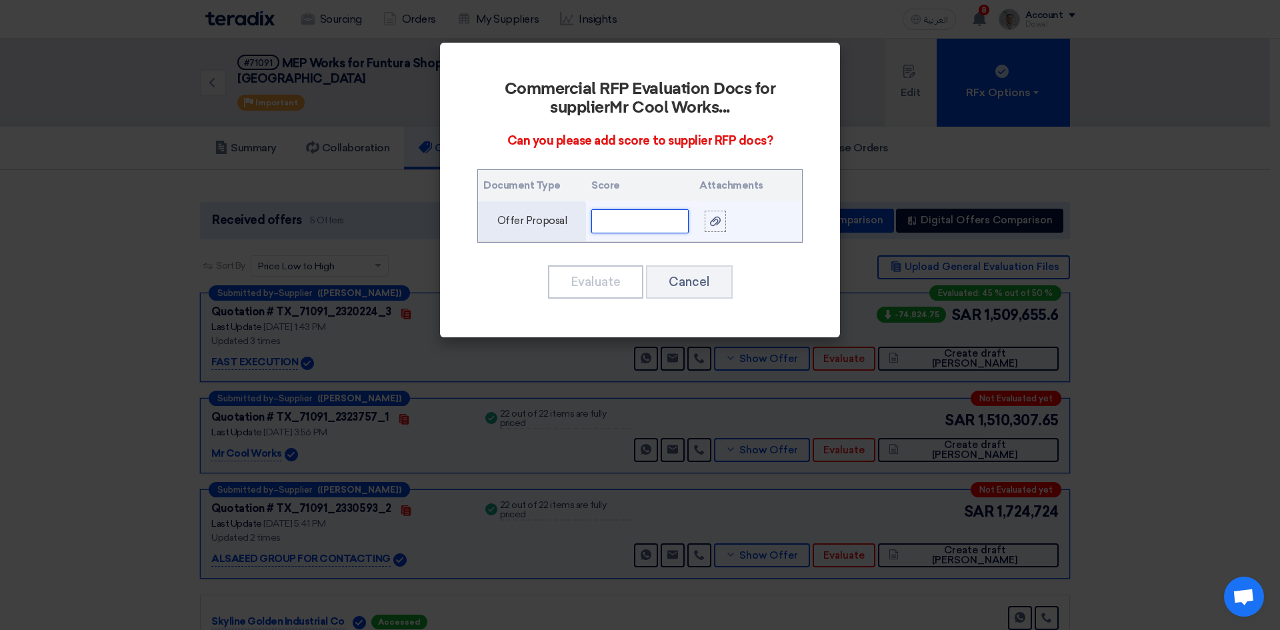
click at [657, 222] on input "text" at bounding box center [639, 221] width 97 height 24
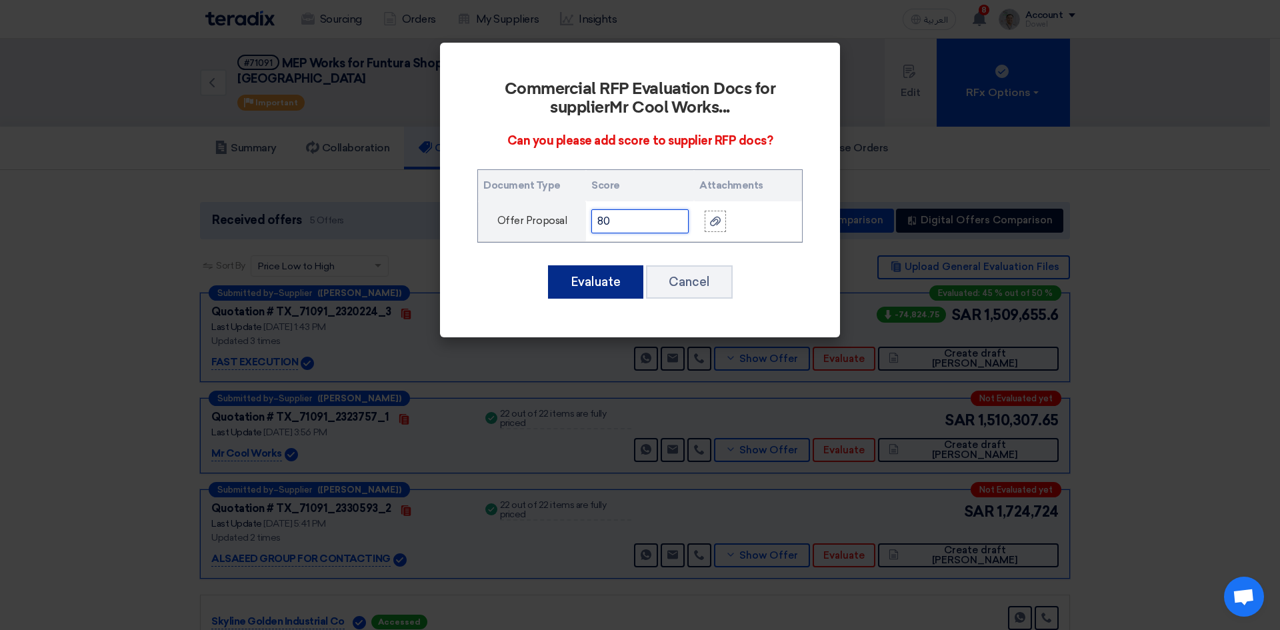
type input "80"
click at [604, 275] on button "Evaluate" at bounding box center [595, 281] width 95 height 33
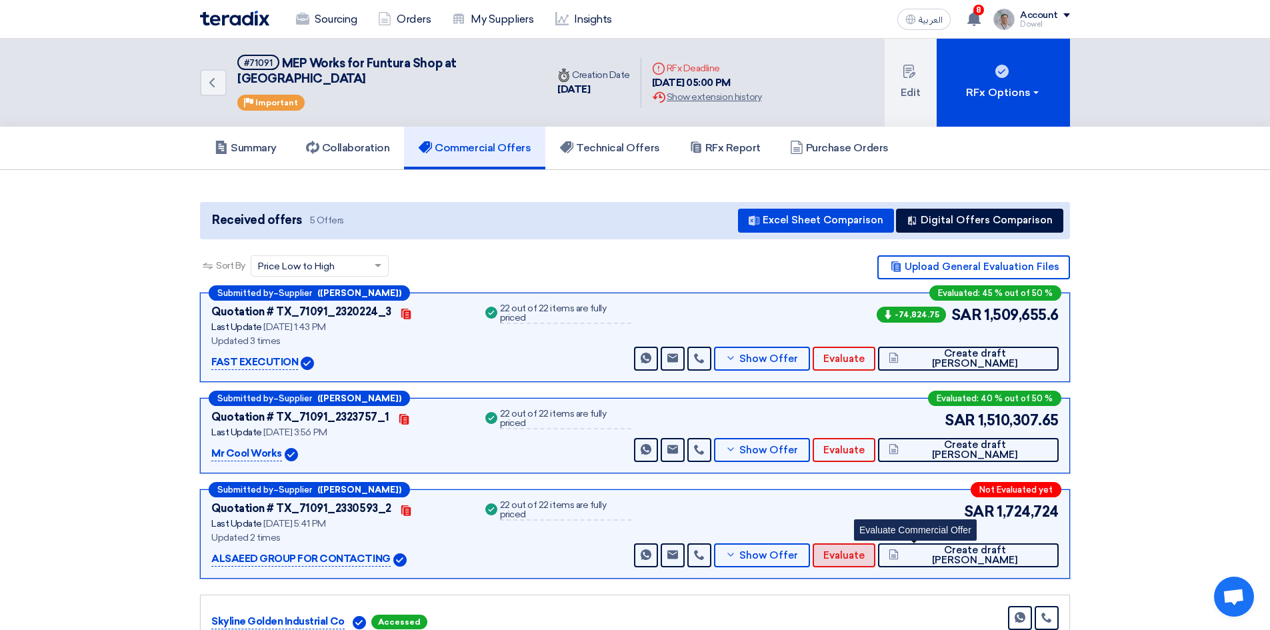
click at [865, 551] on span "Evaluate" at bounding box center [843, 556] width 41 height 10
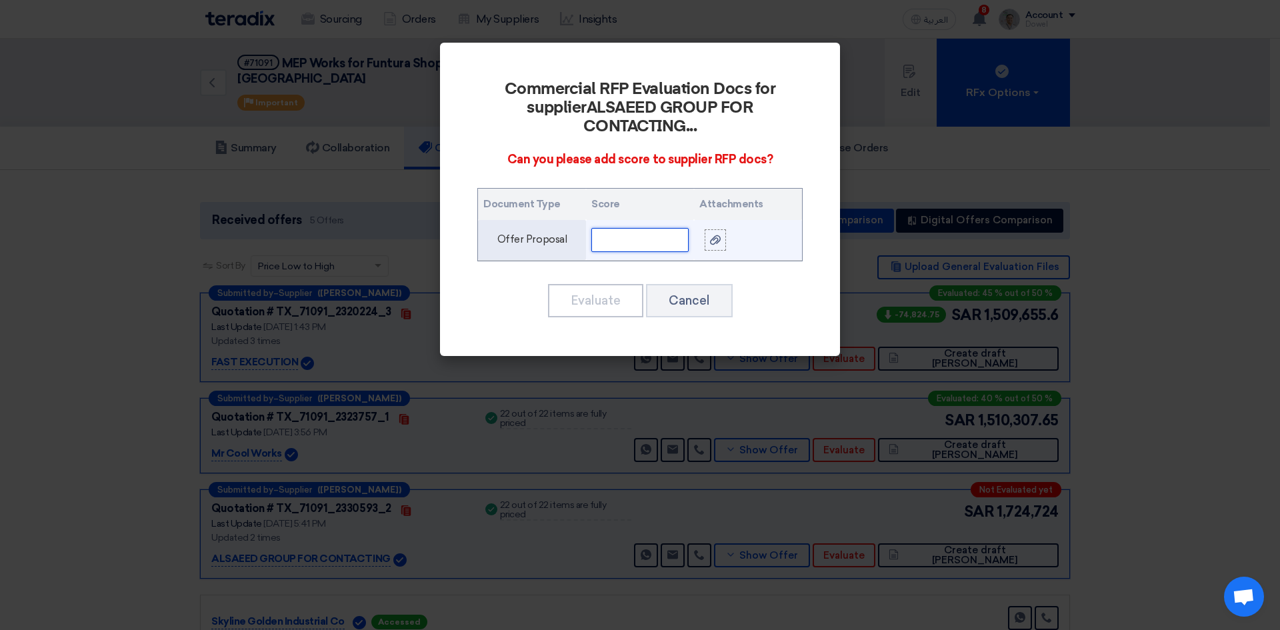
drag, startPoint x: 622, startPoint y: 242, endPoint x: 625, endPoint y: 236, distance: 6.9
click at [622, 241] on input "text" at bounding box center [639, 240] width 97 height 24
type input "82"
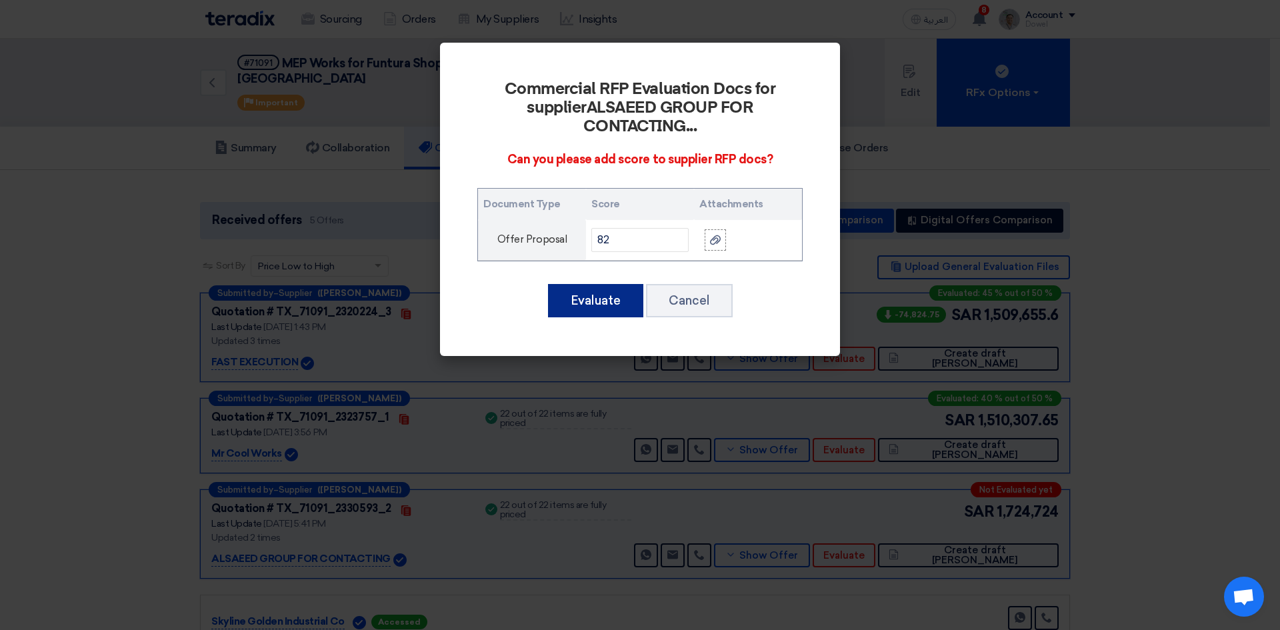
click at [612, 306] on button "Evaluate" at bounding box center [595, 300] width 95 height 33
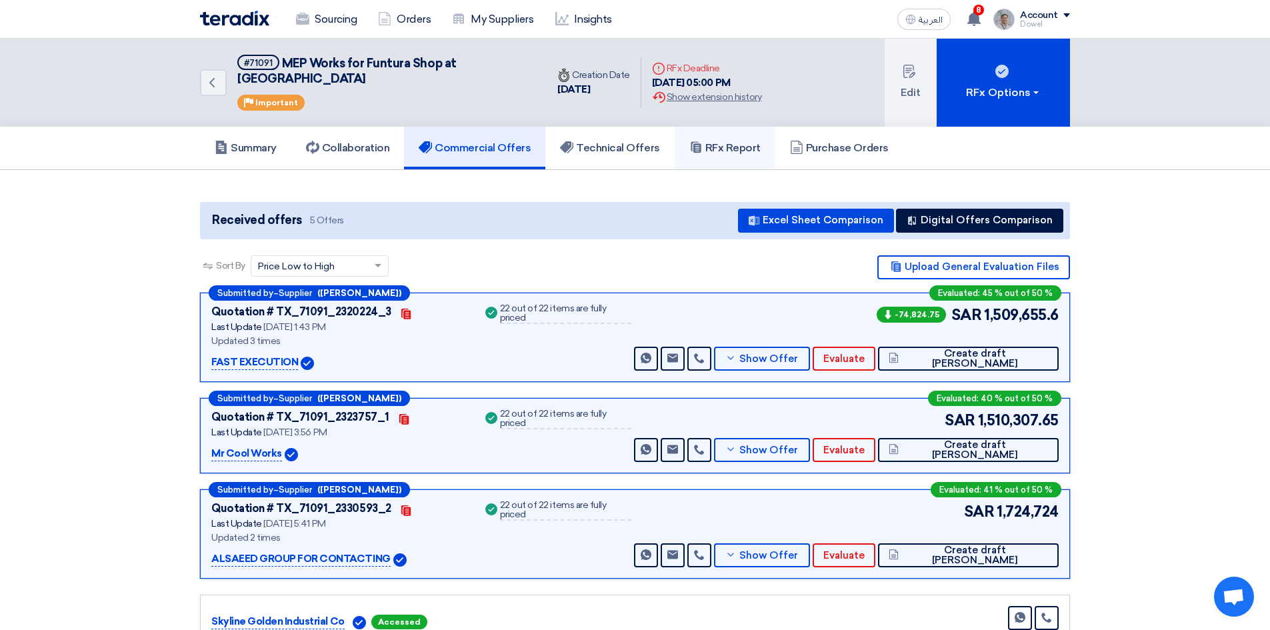
click at [725, 141] on h5 "RFx Report" at bounding box center [724, 147] width 71 height 13
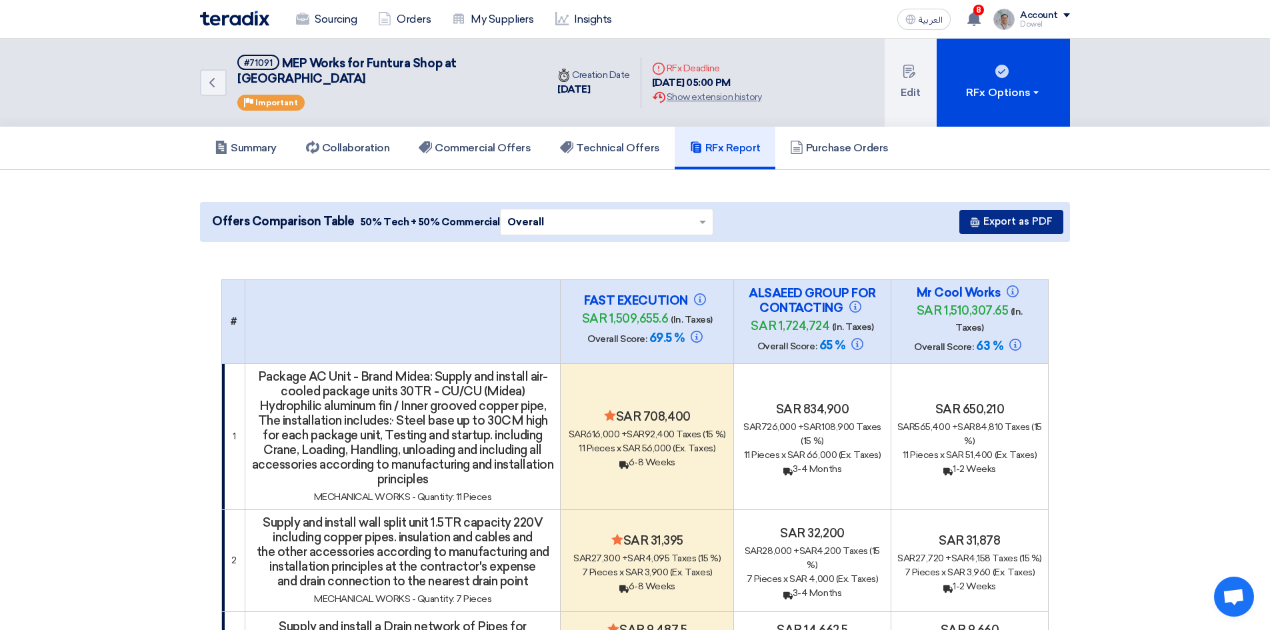
drag, startPoint x: 1019, startPoint y: 205, endPoint x: 986, endPoint y: 211, distance: 33.2
click at [1019, 210] on button "Export as PDF" at bounding box center [1011, 222] width 104 height 24
drag, startPoint x: 449, startPoint y: 132, endPoint x: 545, endPoint y: 366, distance: 252.9
click at [450, 141] on h5 "Commercial Offers" at bounding box center [475, 147] width 112 height 13
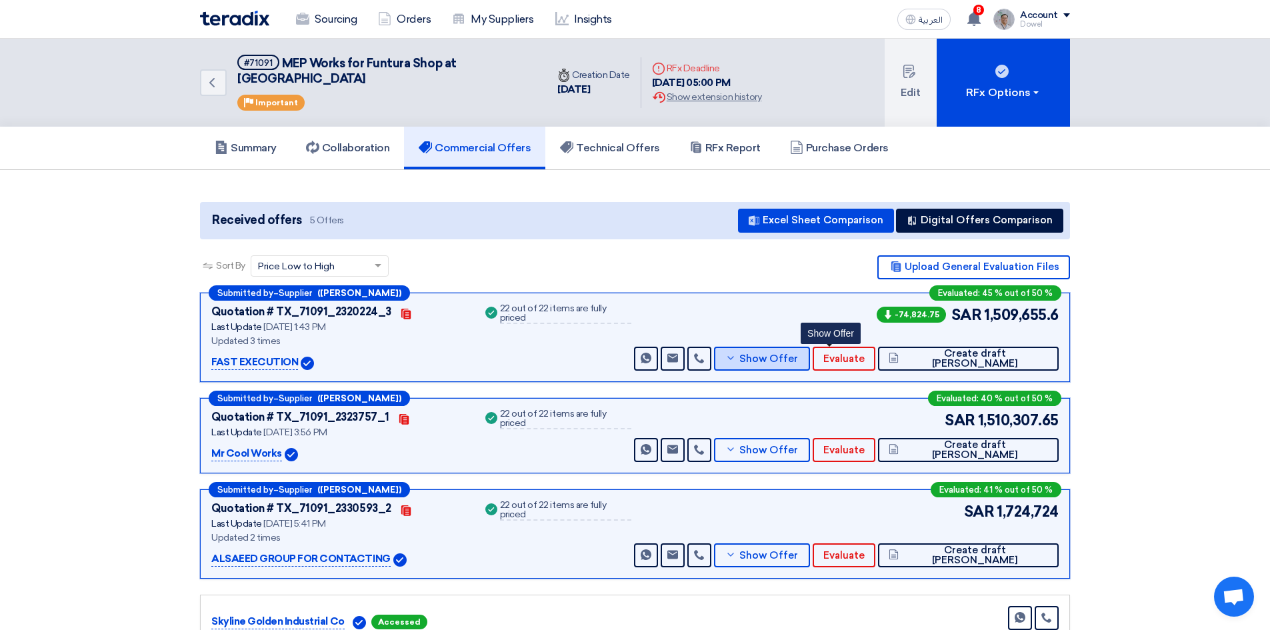
click at [798, 354] on span "Show Offer" at bounding box center [768, 359] width 59 height 10
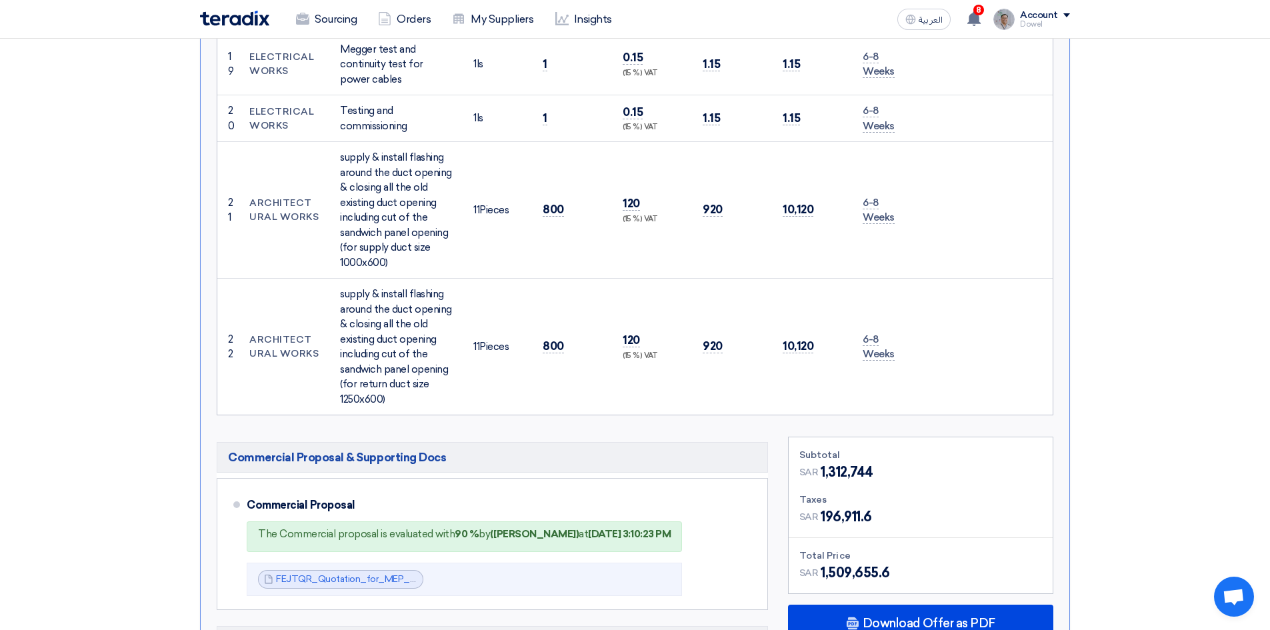
scroll to position [3333, 0]
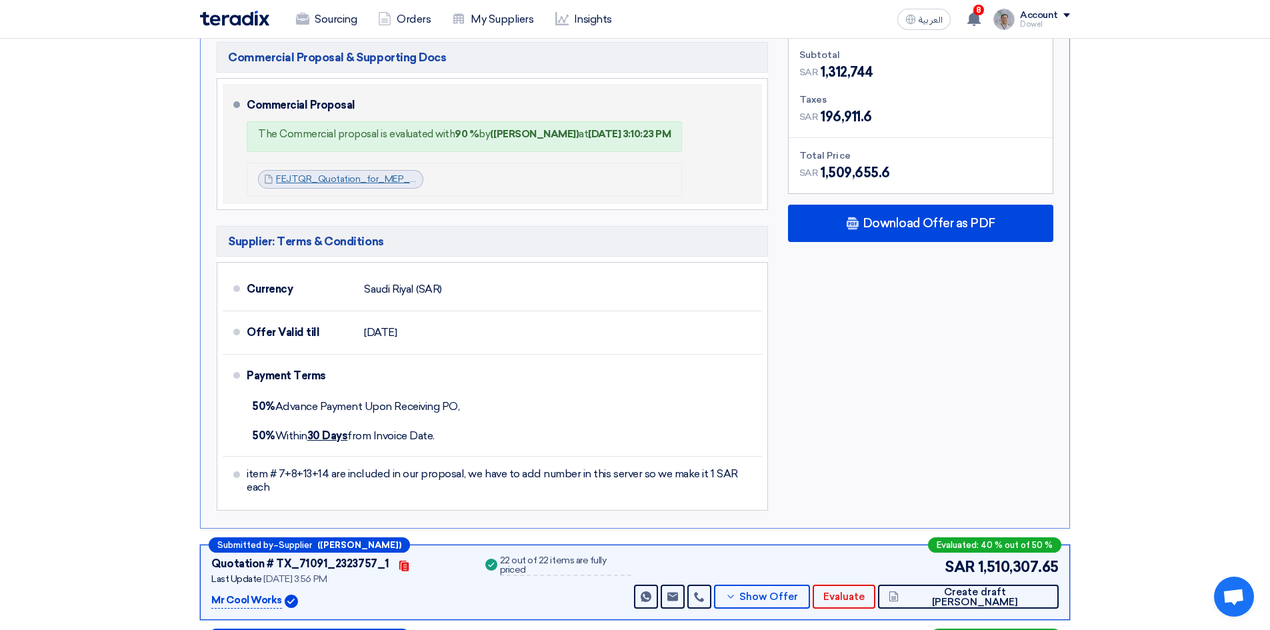
click at [308, 173] on link "FEJTQR_Quotation_for_MEP_Works_at_Funtura_Alahsa_1756723387140.pdf" at bounding box center [442, 178] width 333 height 11
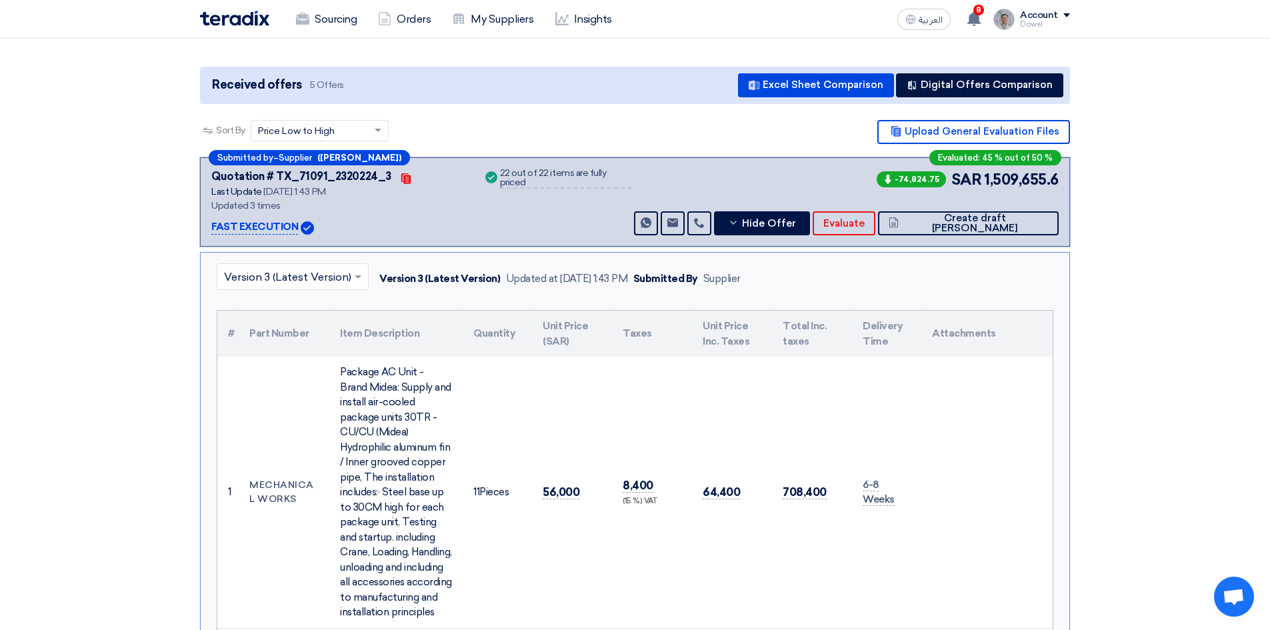
scroll to position [200, 0]
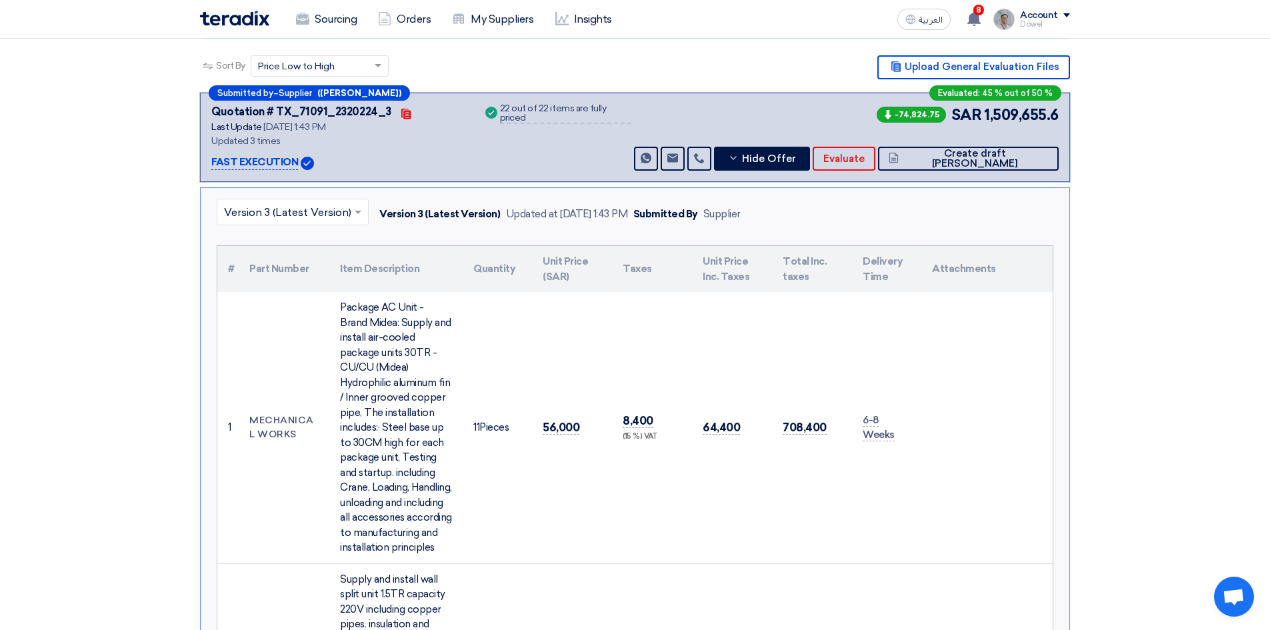
click at [287, 202] on input "text" at bounding box center [286, 213] width 124 height 22
click at [277, 259] on div "Version 2" at bounding box center [292, 270] width 151 height 27
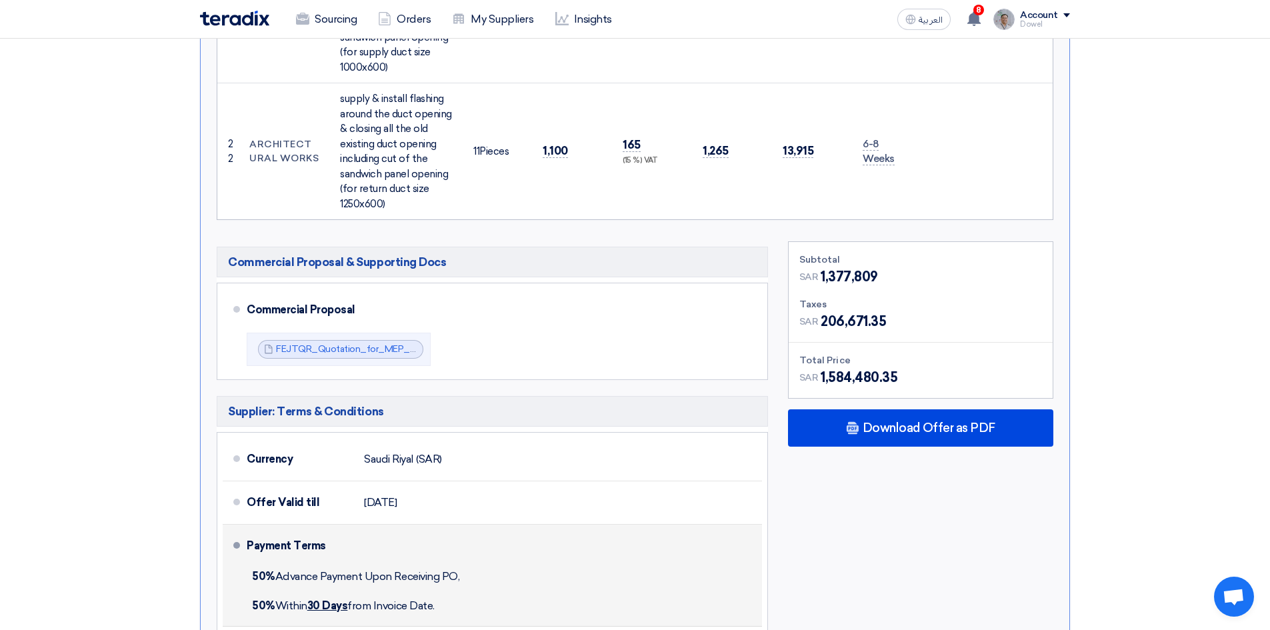
scroll to position [3133, 0]
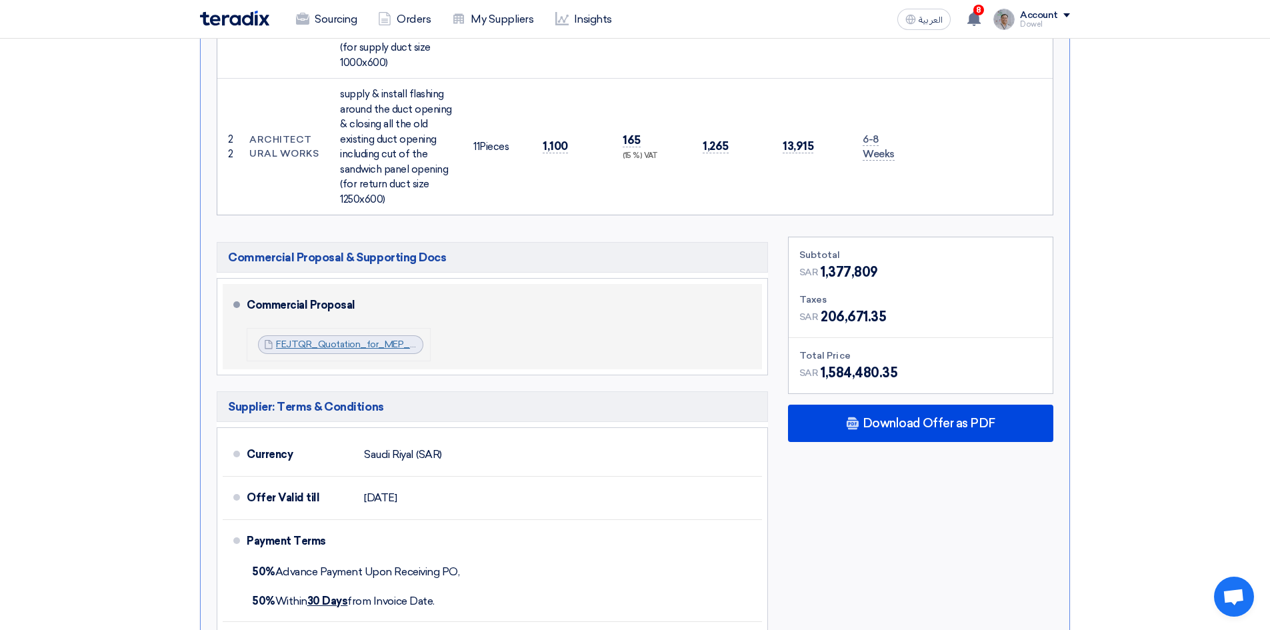
click at [317, 339] on link "FEJTQR_Quotation_for_MEP_Works_at_Funtura_Alahsa_1756221531147.pdf" at bounding box center [439, 344] width 327 height 11
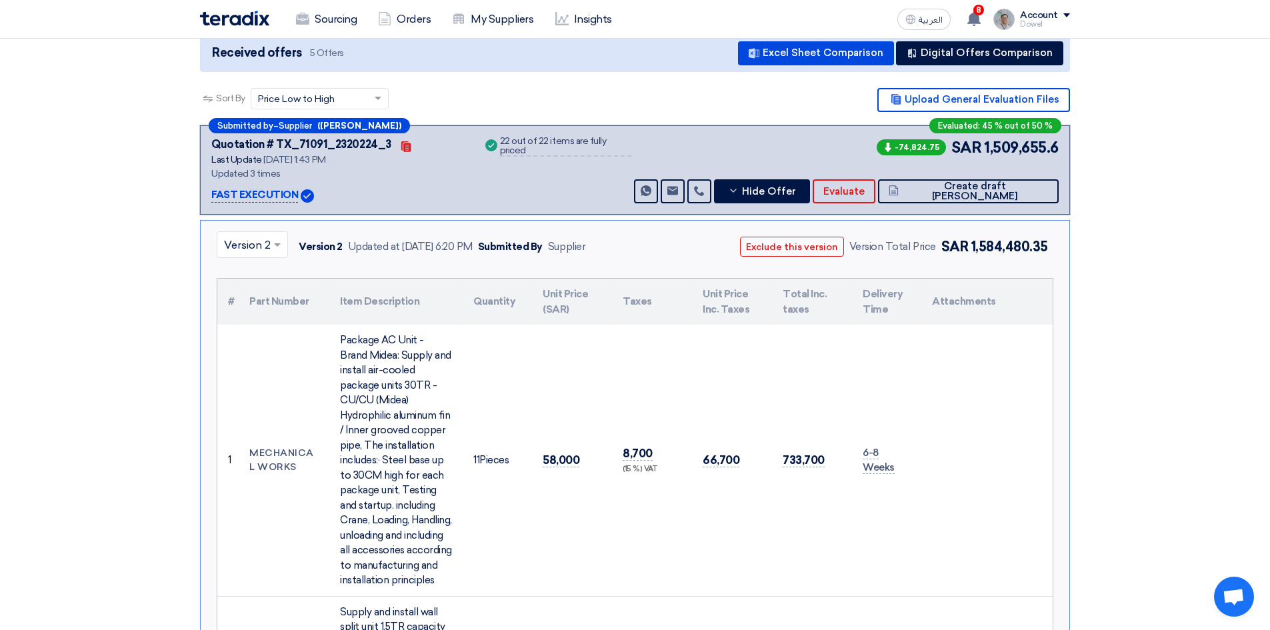
scroll to position [0, 0]
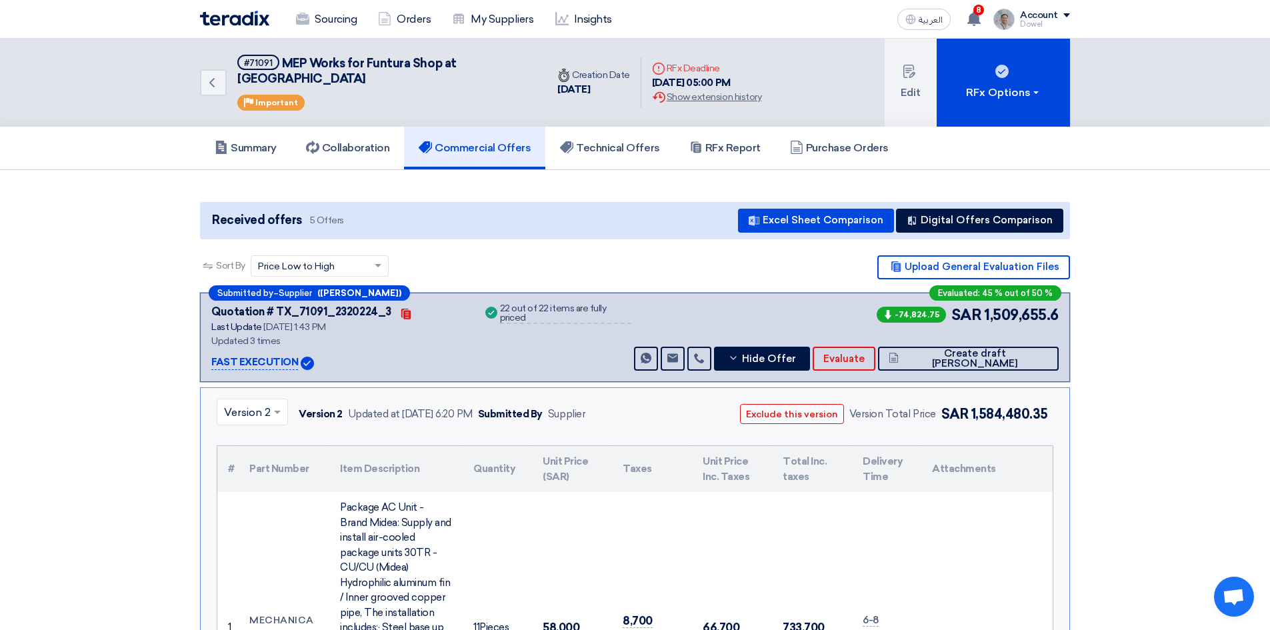
click at [271, 404] on span at bounding box center [279, 412] width 17 height 16
click at [259, 491] on span "Version 1" at bounding box center [246, 497] width 45 height 13
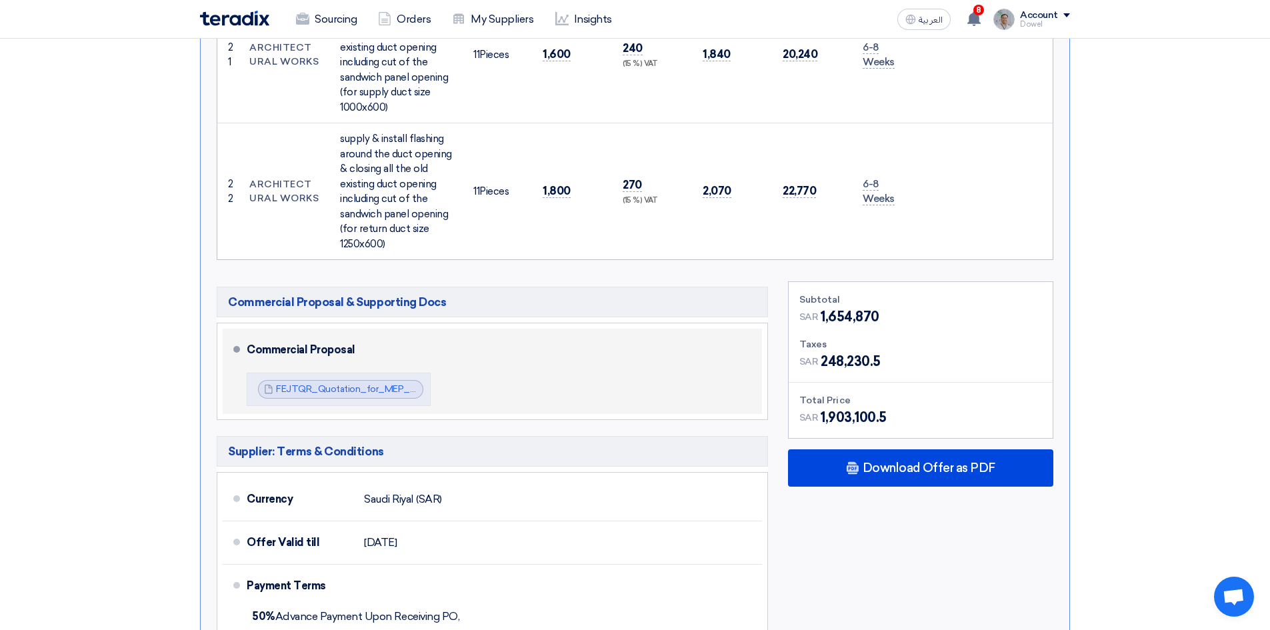
scroll to position [3133, 0]
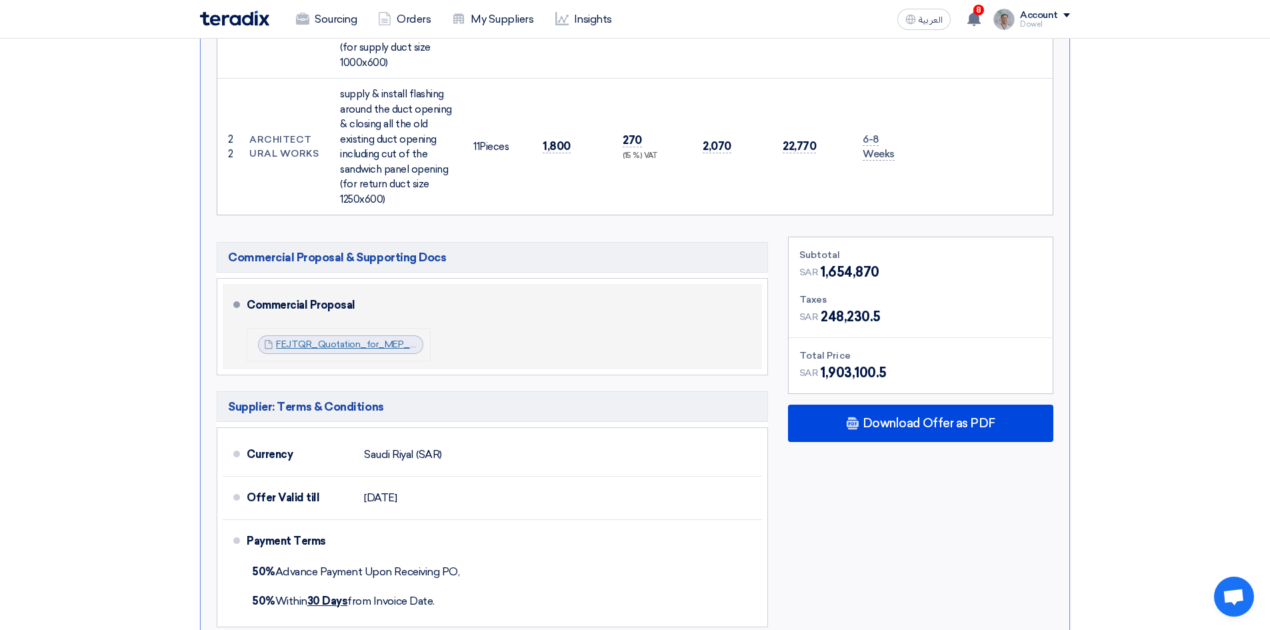
click at [318, 339] on link "FEJTQR_Quotation_for_MEP_Works_at_Funtura_Alahsa_1755695886714.pdf" at bounding box center [443, 344] width 334 height 11
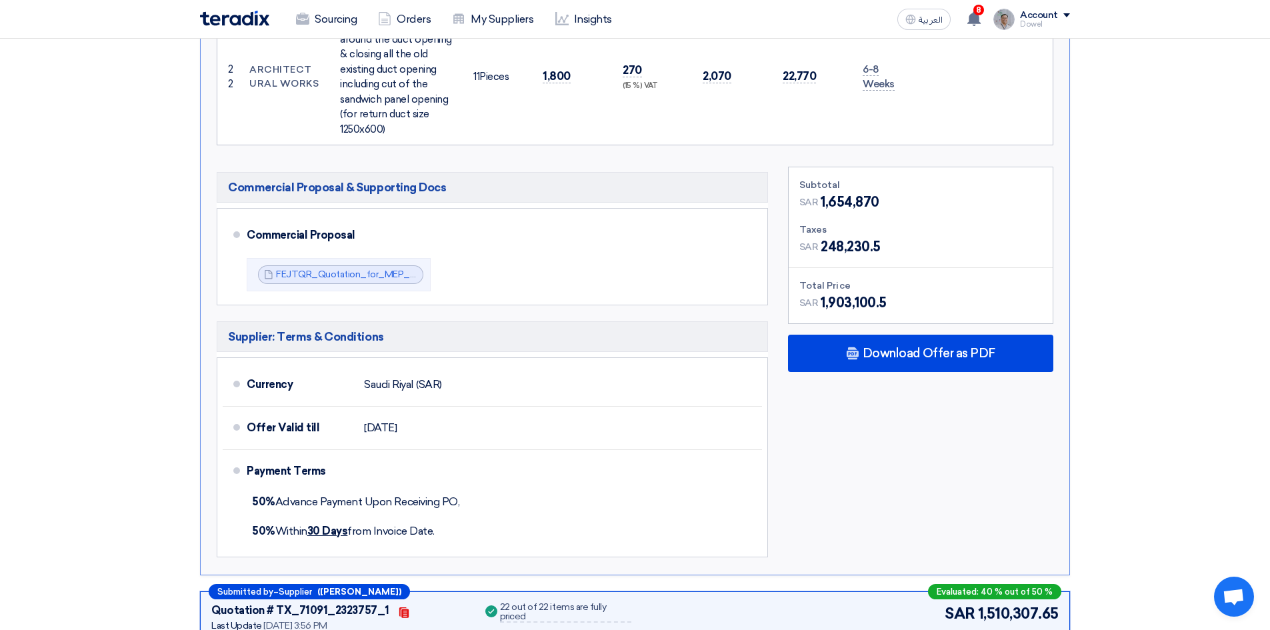
scroll to position [3466, 0]
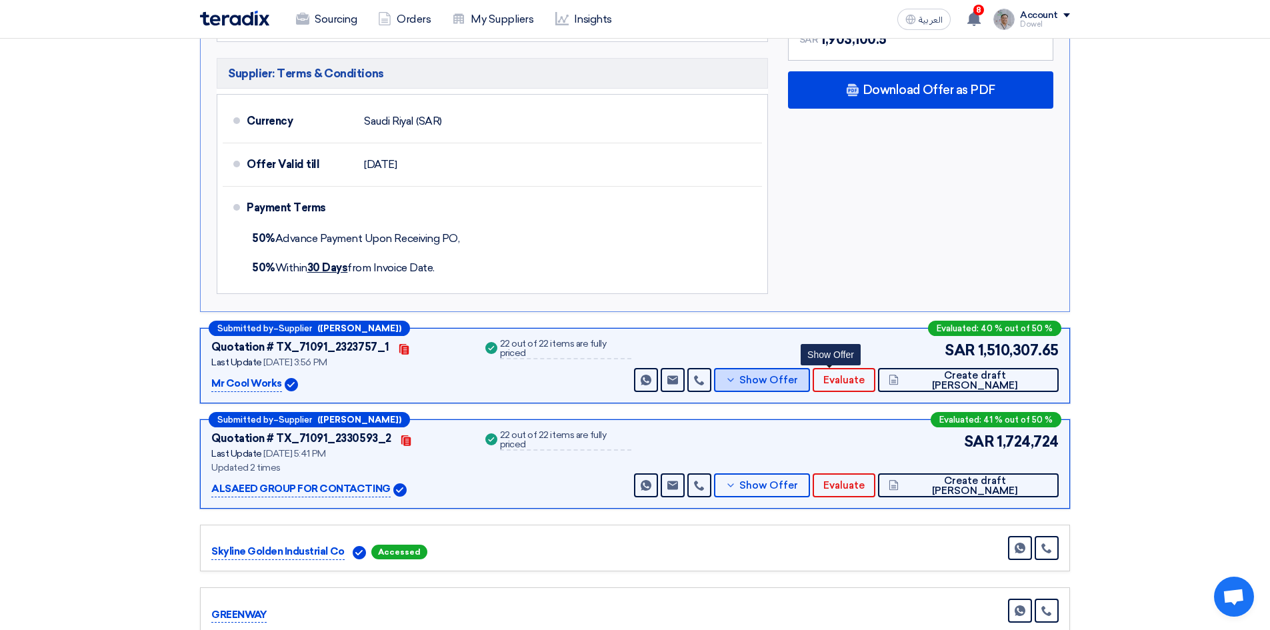
click at [798, 375] on span "Show Offer" at bounding box center [768, 380] width 59 height 10
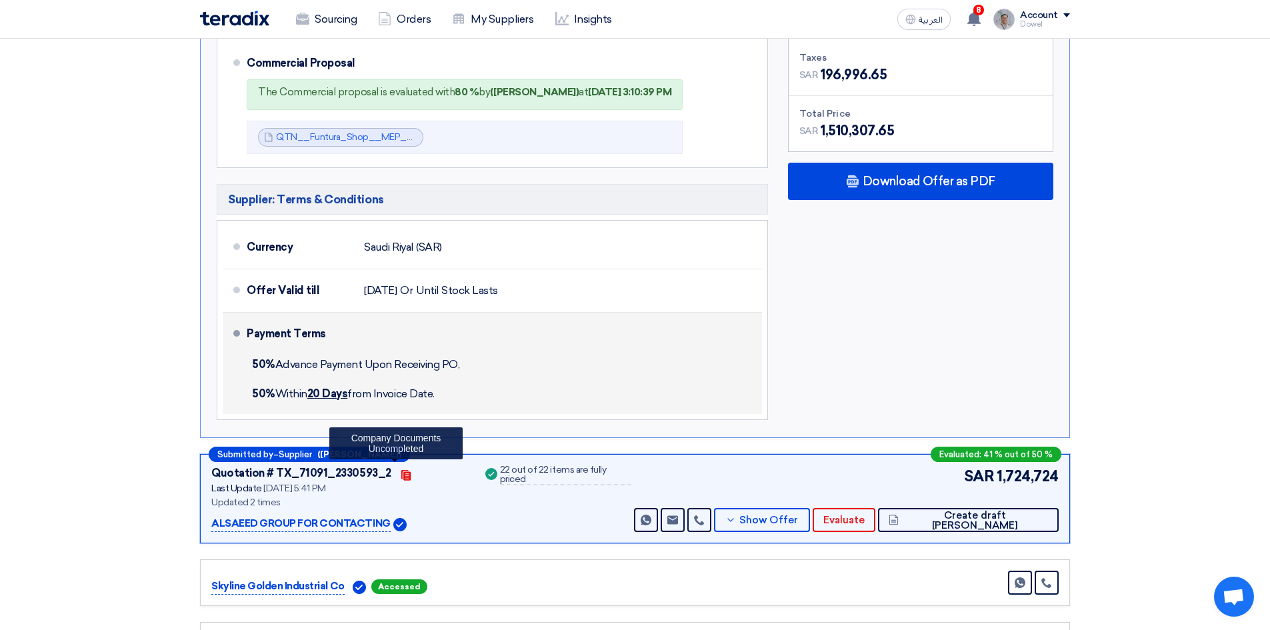
scroll to position [3133, 0]
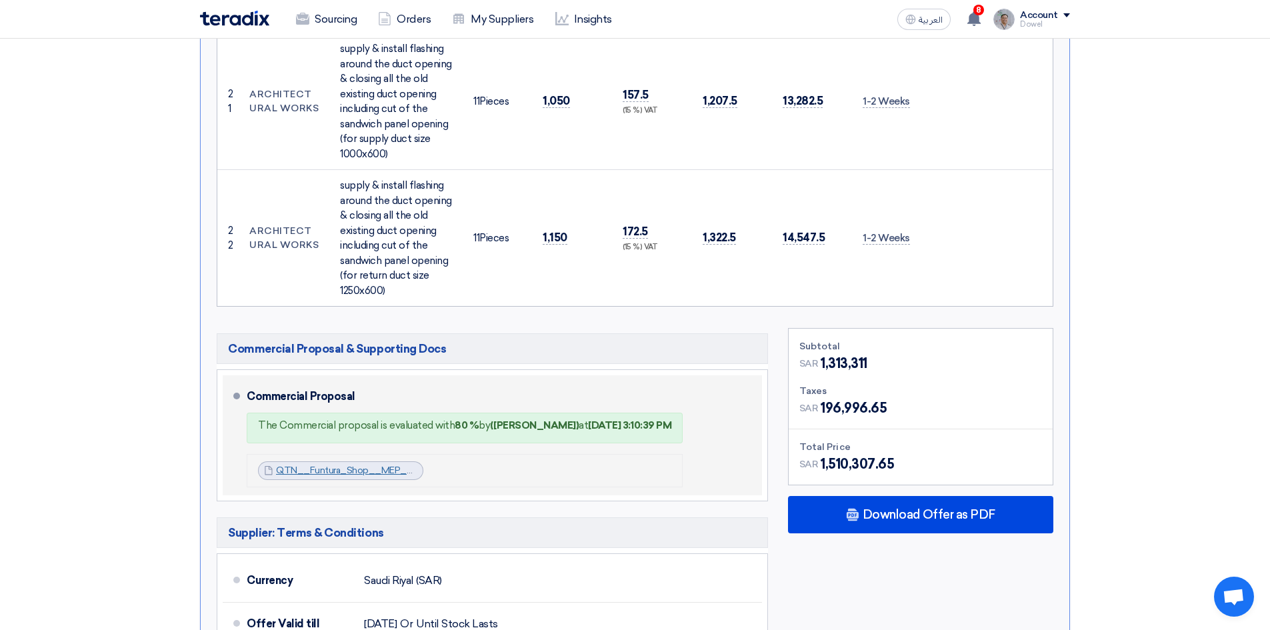
click at [347, 465] on link "QTN__Funtura_Shop__MEP_Works_Al_Hasa_1755780627521.pdf" at bounding box center [418, 470] width 285 height 11
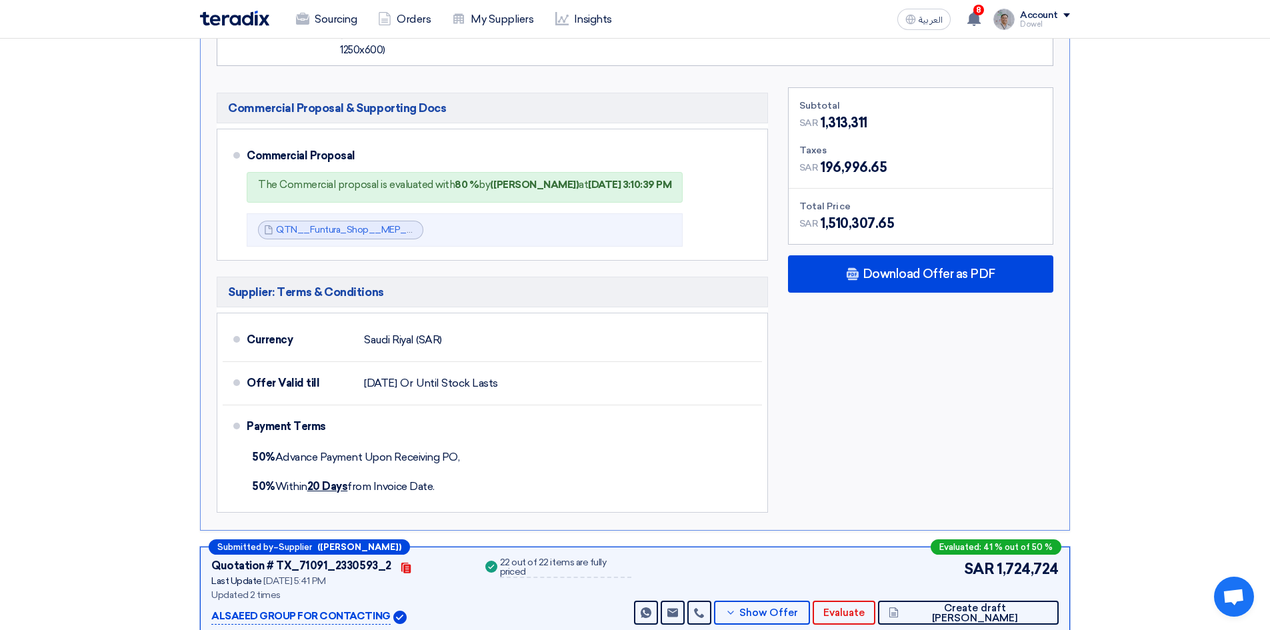
scroll to position [3533, 0]
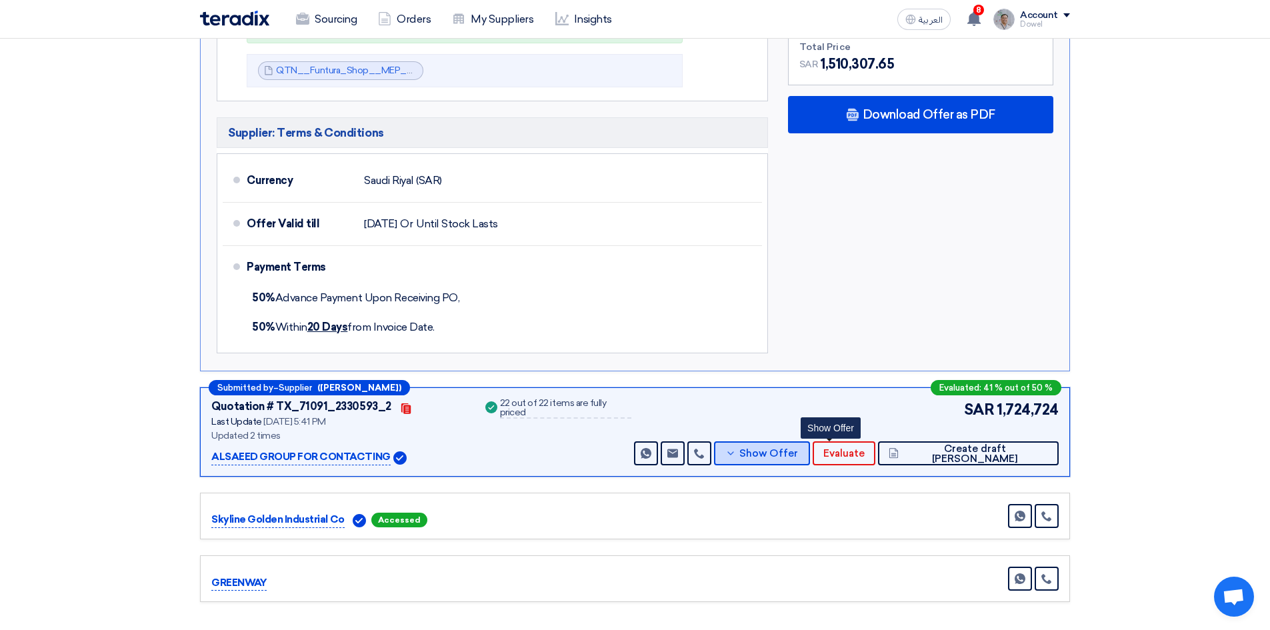
click at [798, 449] on span "Show Offer" at bounding box center [768, 454] width 59 height 10
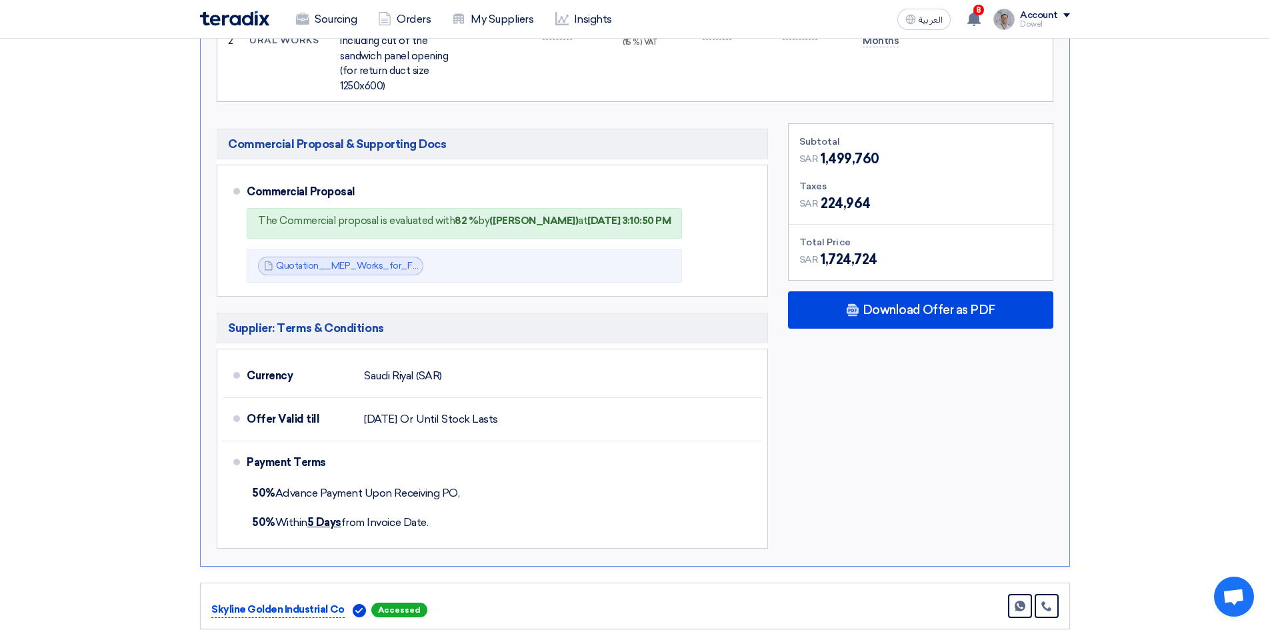
scroll to position [3266, 0]
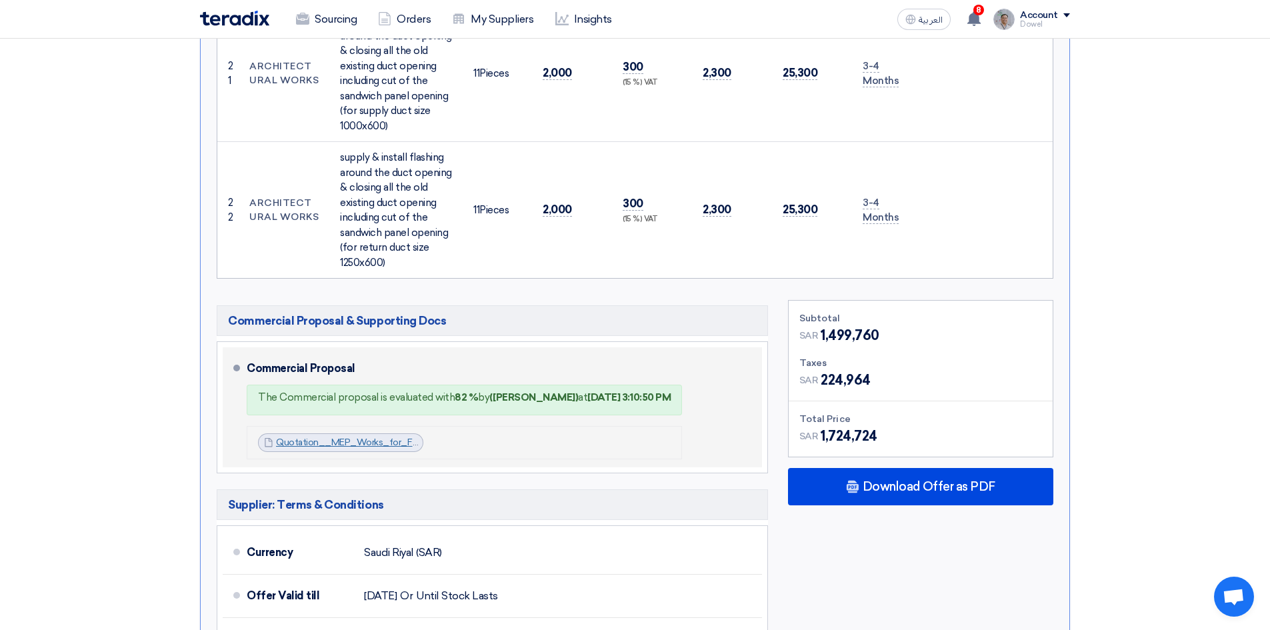
click at [341, 437] on link "Quotation__MEP_Works_for_Funtura_Shop_at_AlAhsa_Mall_1756126999916.pdf" at bounding box center [450, 442] width 349 height 11
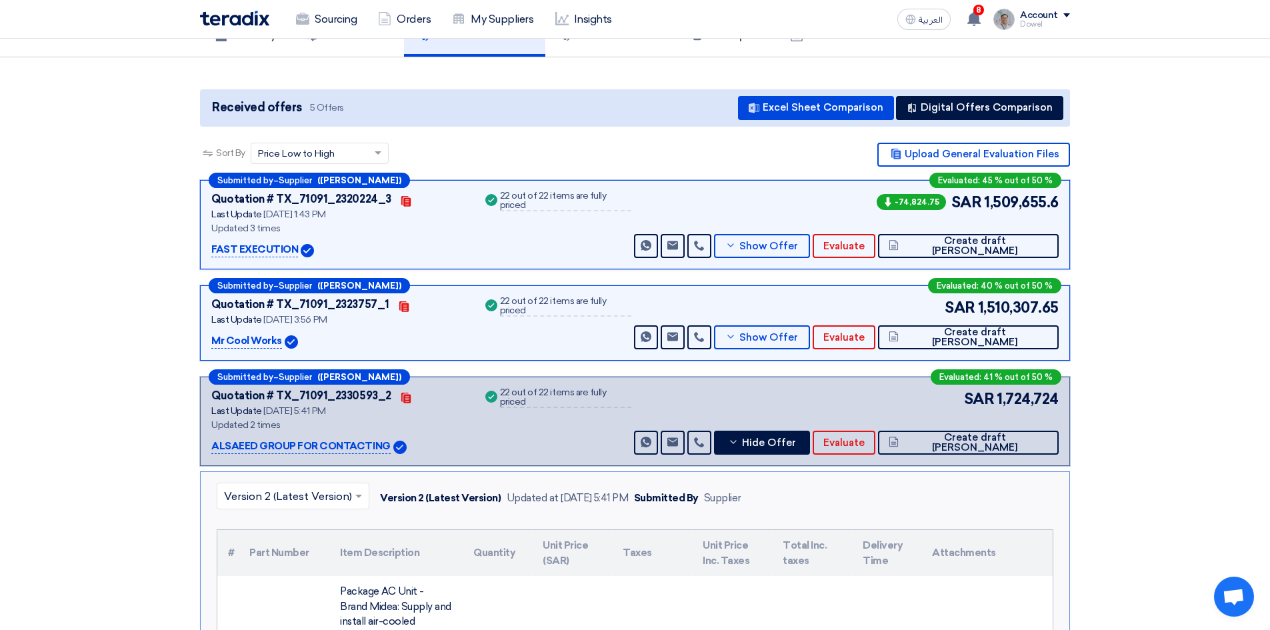
scroll to position [200, 0]
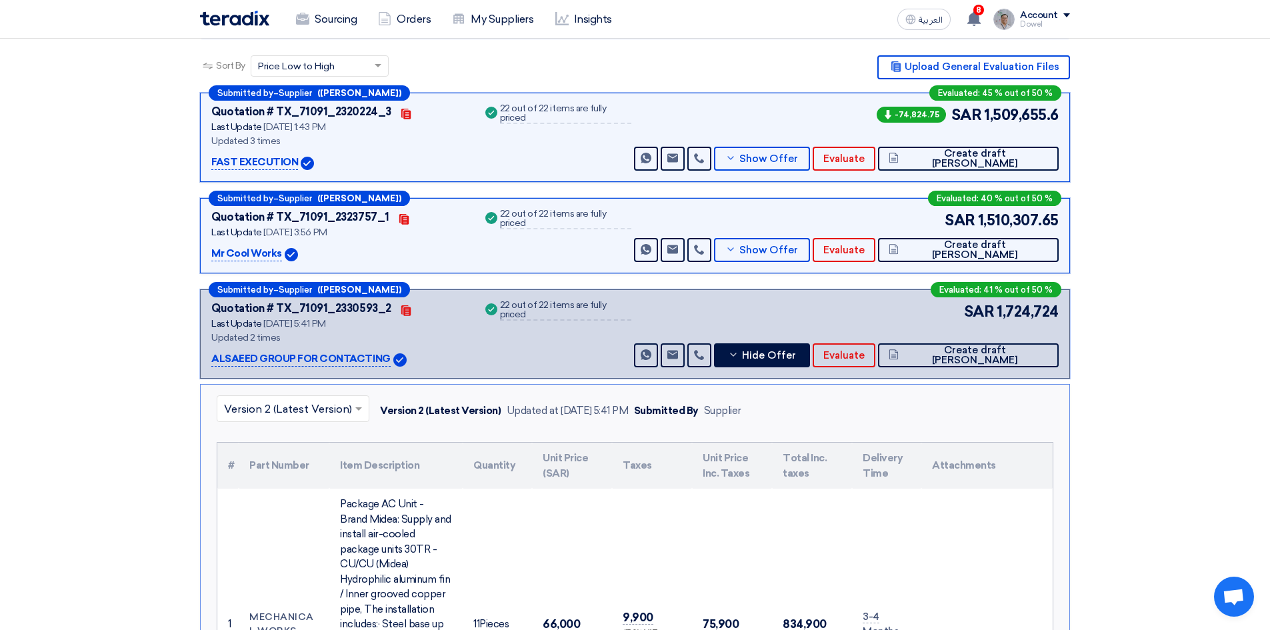
click at [304, 399] on input "text" at bounding box center [286, 410] width 125 height 22
click at [263, 460] on span "Version 1" at bounding box center [246, 466] width 45 height 13
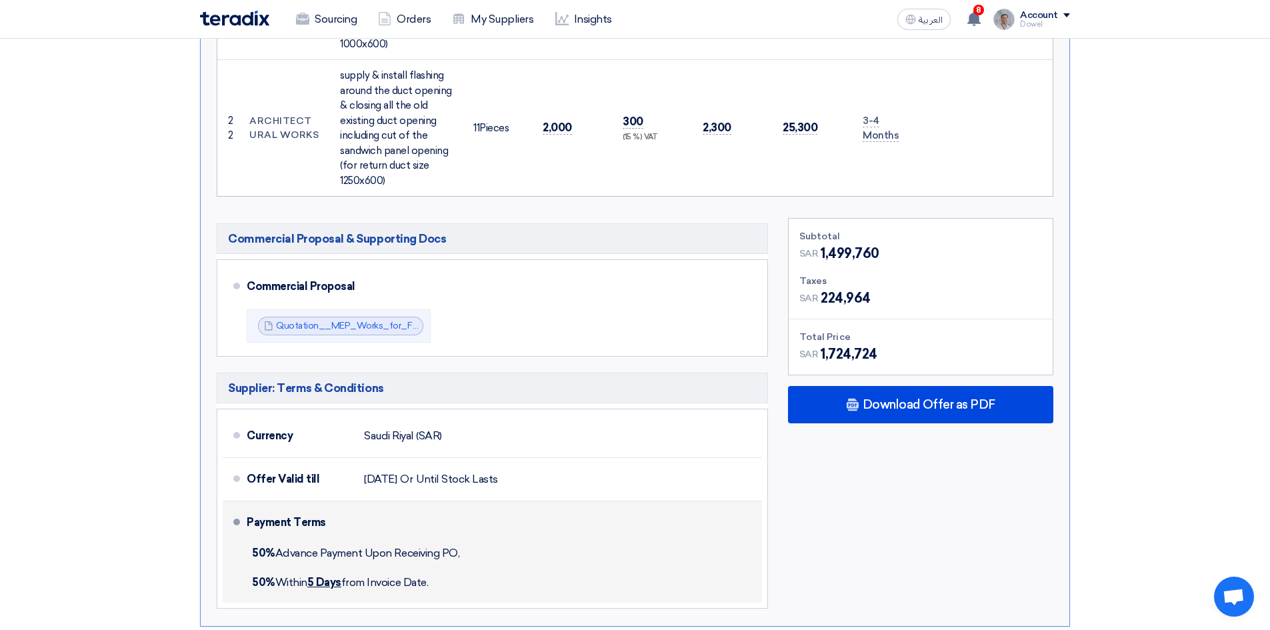
scroll to position [3400, 0]
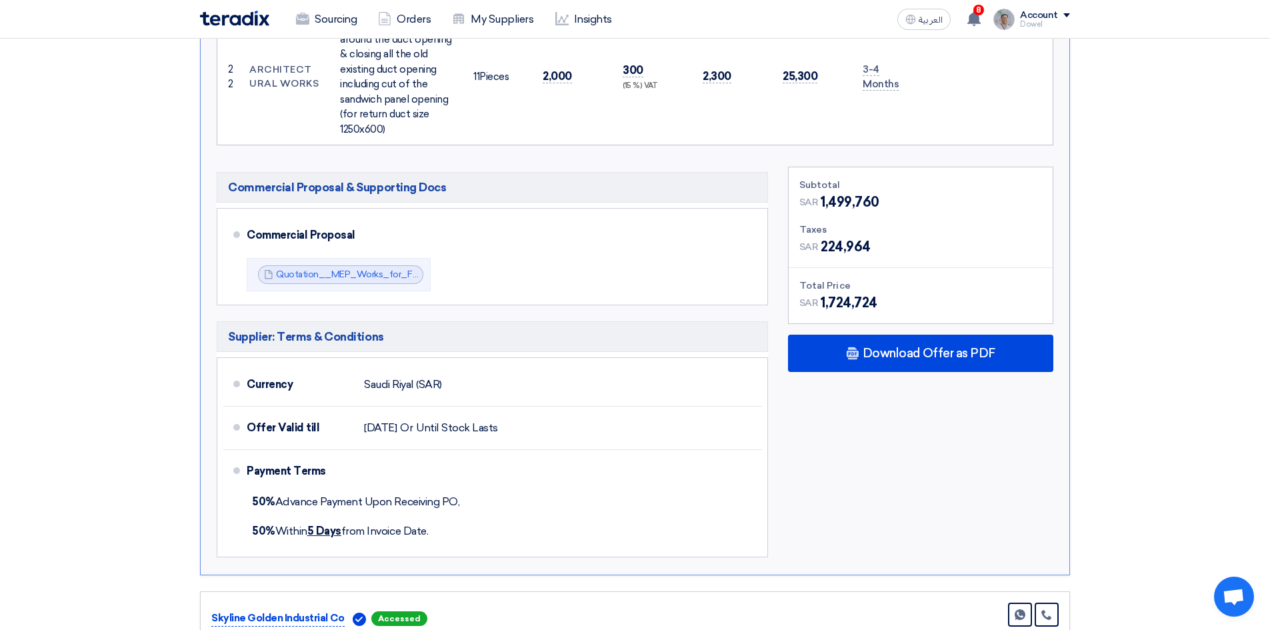
click at [345, 269] on link "Quotation__MEP_Works_for_Funtura_Shop_at_AlAhsa_Mall_1756126999916.pdf" at bounding box center [450, 274] width 349 height 11
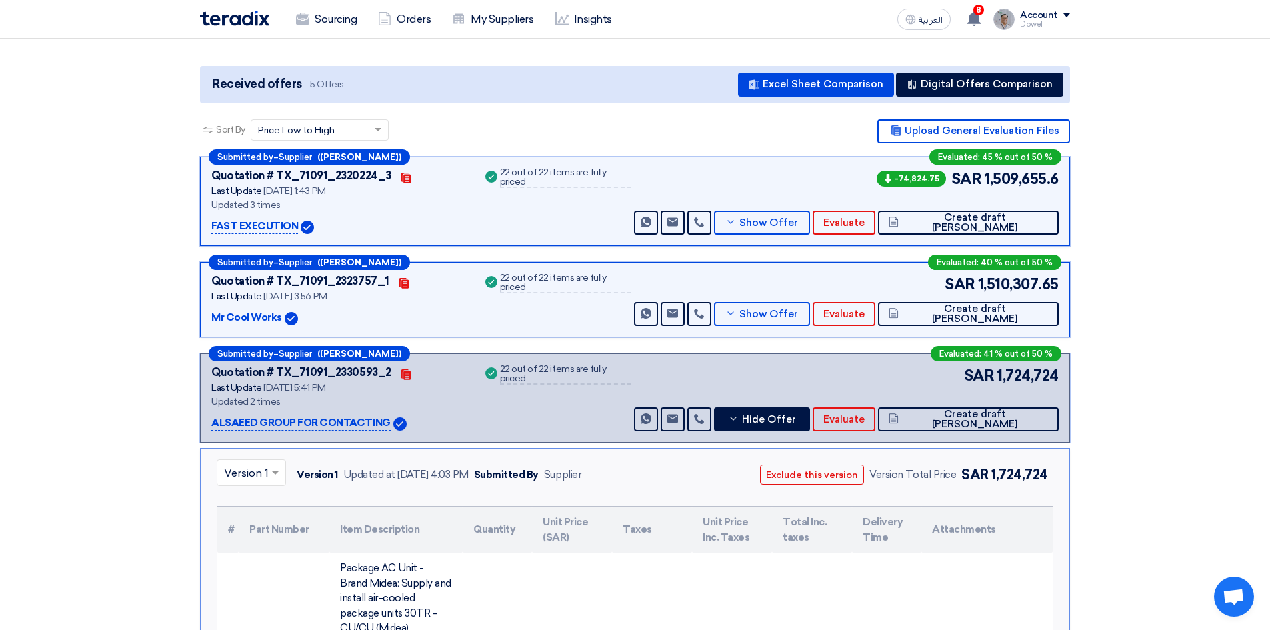
scroll to position [0, 0]
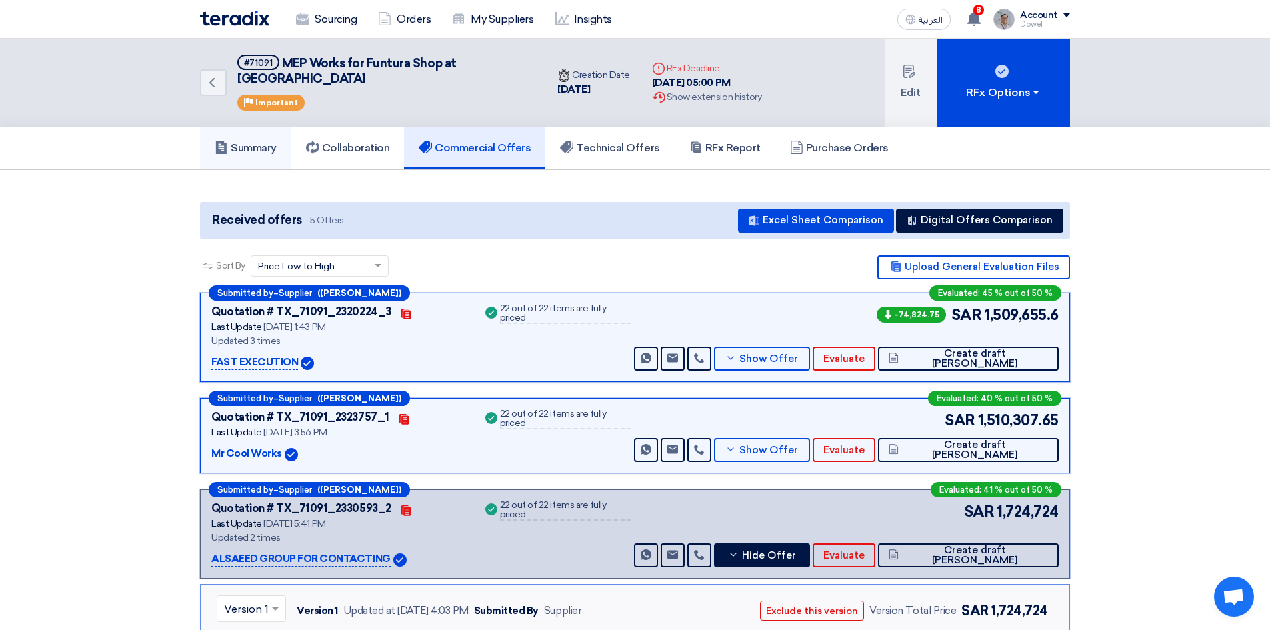
click at [256, 141] on h5 "Summary" at bounding box center [246, 147] width 62 height 13
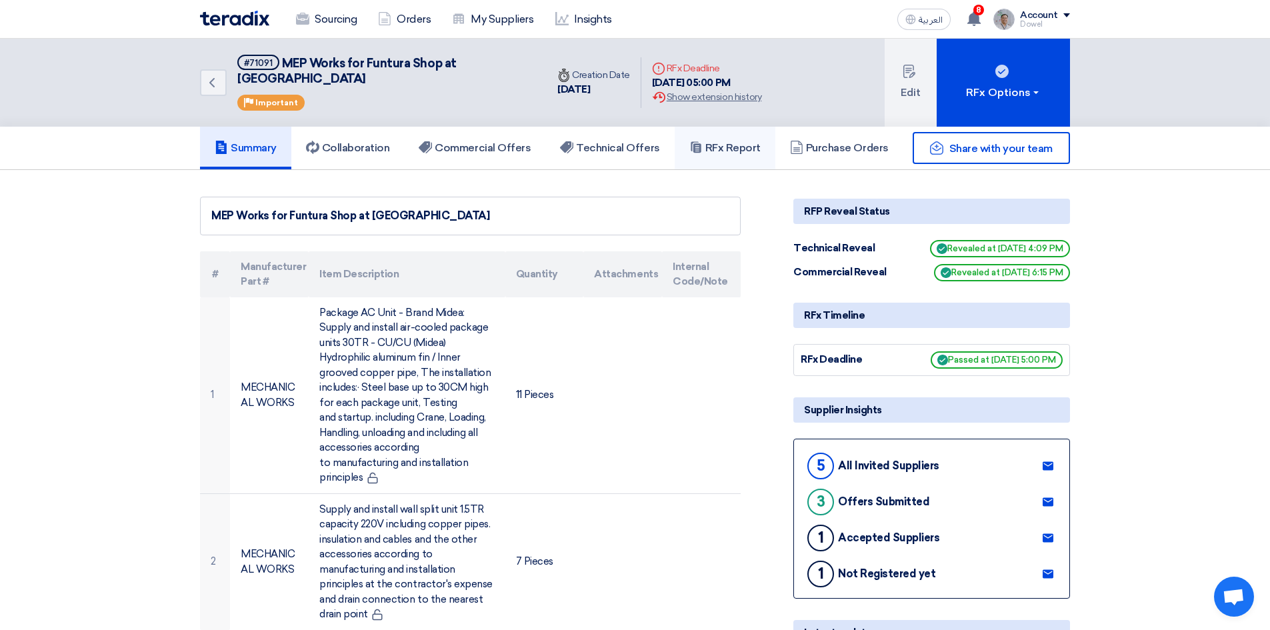
click at [729, 141] on h5 "RFx Report" at bounding box center [724, 147] width 71 height 13
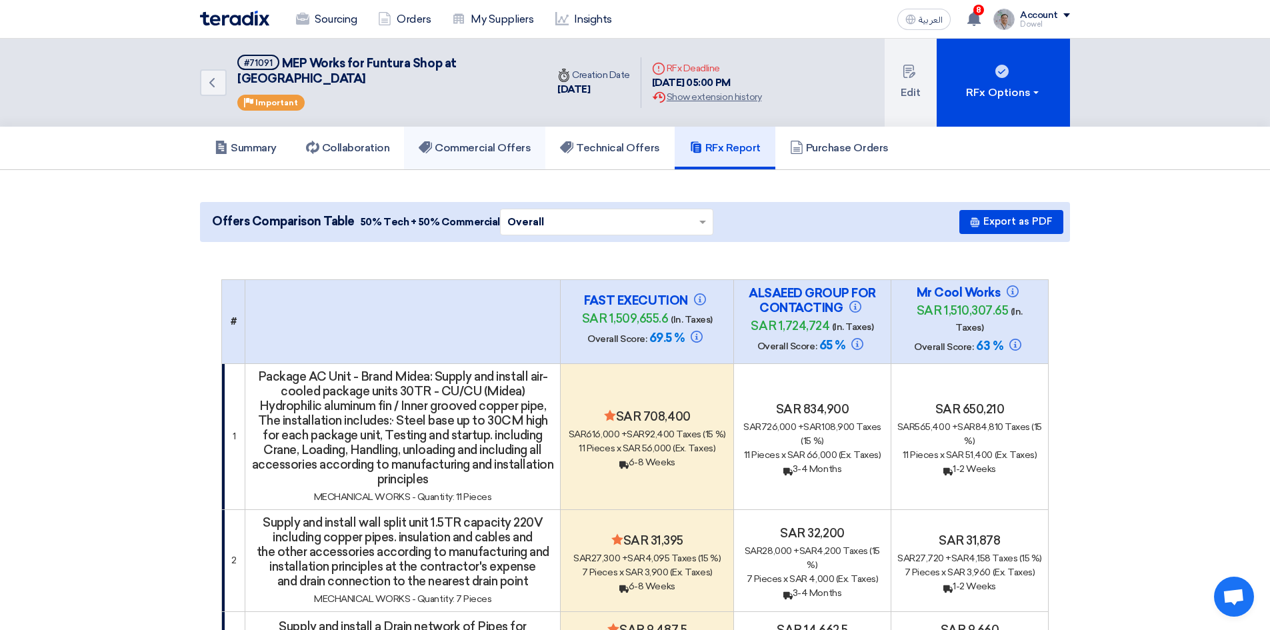
drag, startPoint x: 516, startPoint y: 136, endPoint x: 594, endPoint y: 339, distance: 217.8
click at [516, 141] on h5 "Commercial Offers" at bounding box center [475, 147] width 112 height 13
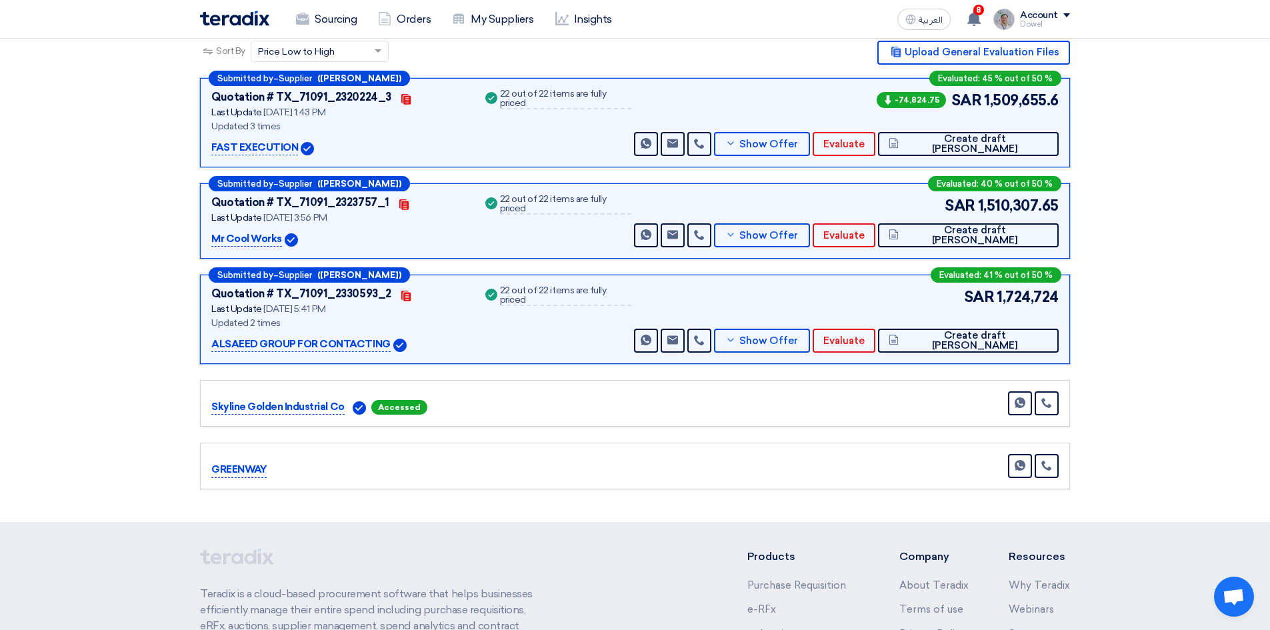
scroll to position [193, 0]
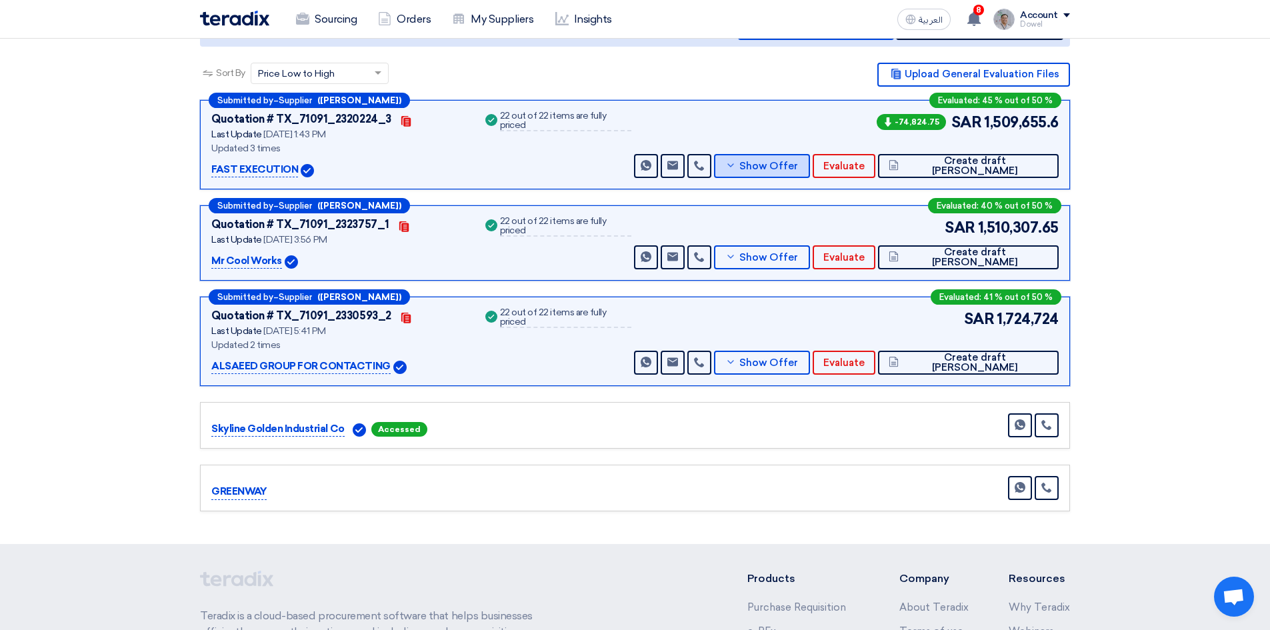
drag, startPoint x: 835, startPoint y: 154, endPoint x: 682, endPoint y: 210, distance: 162.6
click at [798, 161] on span "Show Offer" at bounding box center [768, 166] width 59 height 10
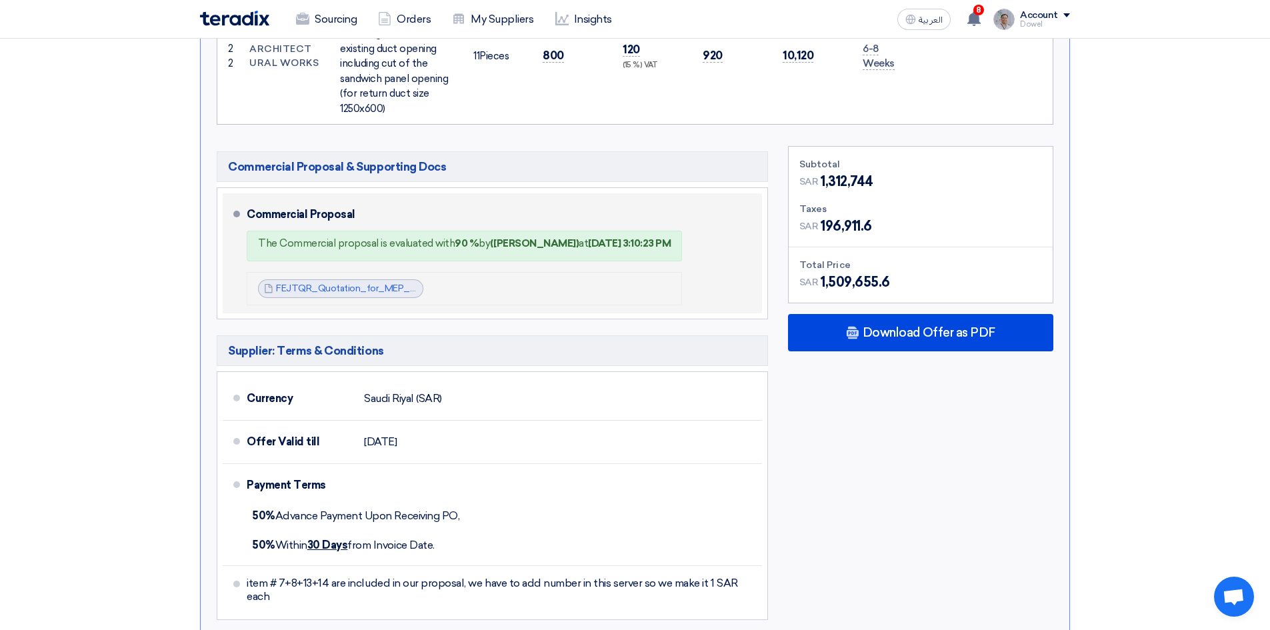
scroll to position [3059, 0]
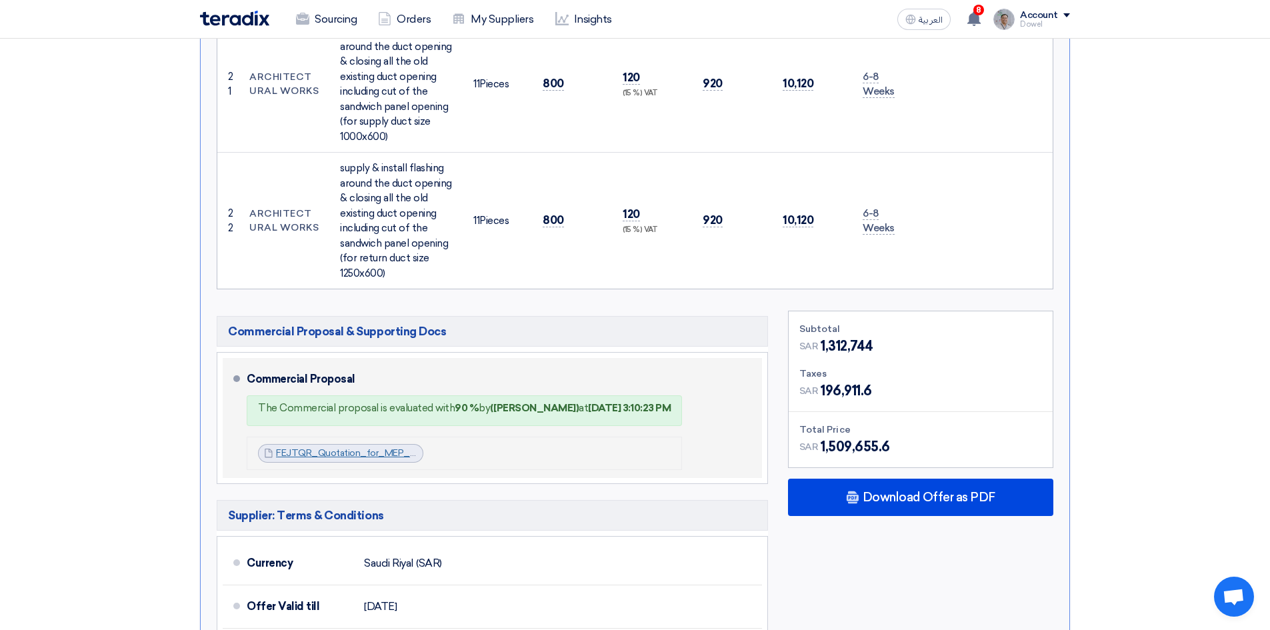
click at [347, 447] on span "FEJTQR_Quotation_for_MEP_Works_at_Funtura_Alahsa_1756723387140.pdf" at bounding box center [348, 453] width 144 height 13
click at [350, 447] on link "FEJTQR_Quotation_for_MEP_Works_at_Funtura_Alahsa_1756723387140.pdf" at bounding box center [442, 452] width 333 height 11
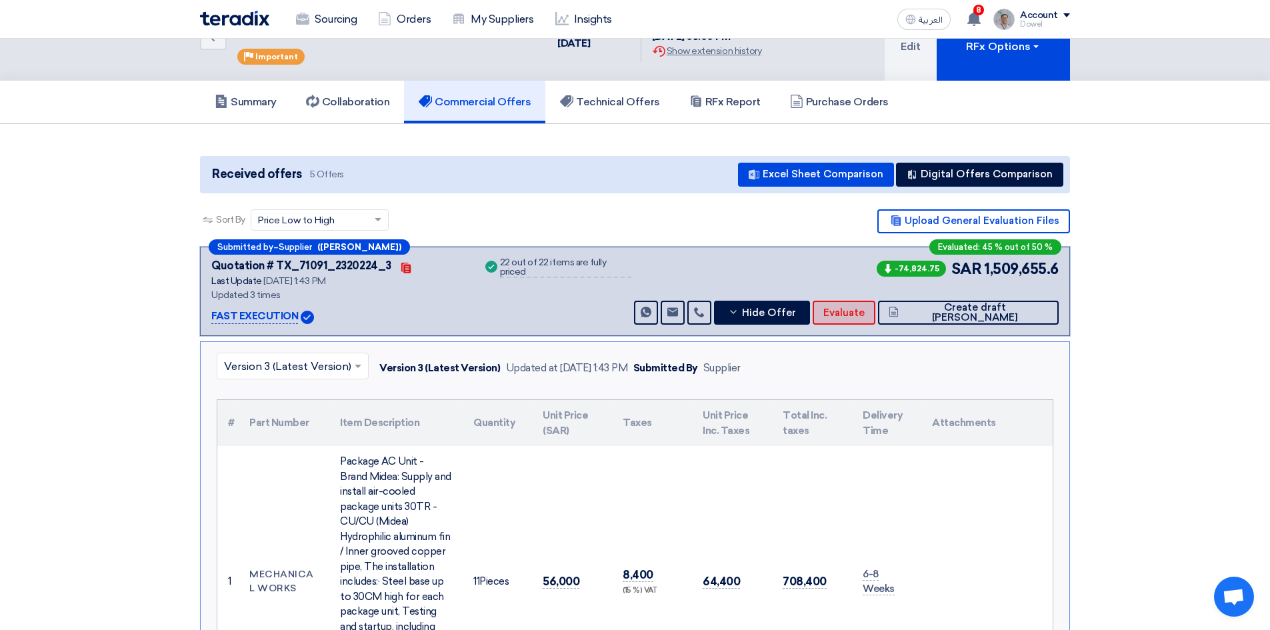
scroll to position [0, 0]
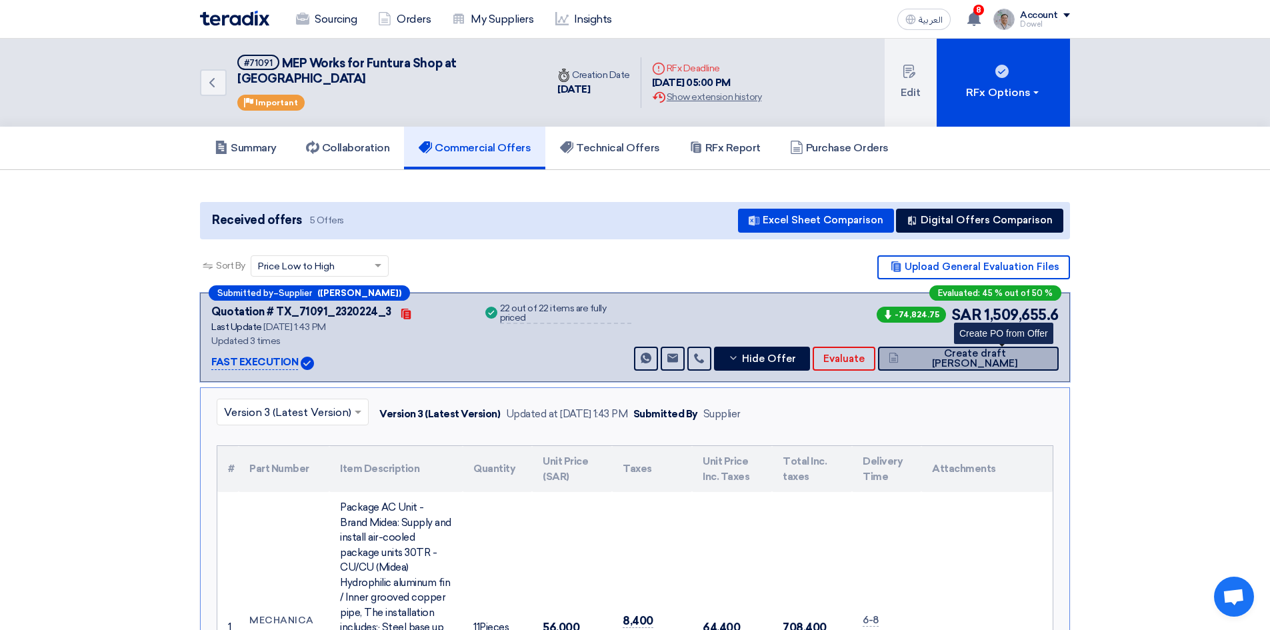
click at [1012, 350] on button "Create draft [PERSON_NAME]" at bounding box center [968, 359] width 181 height 24
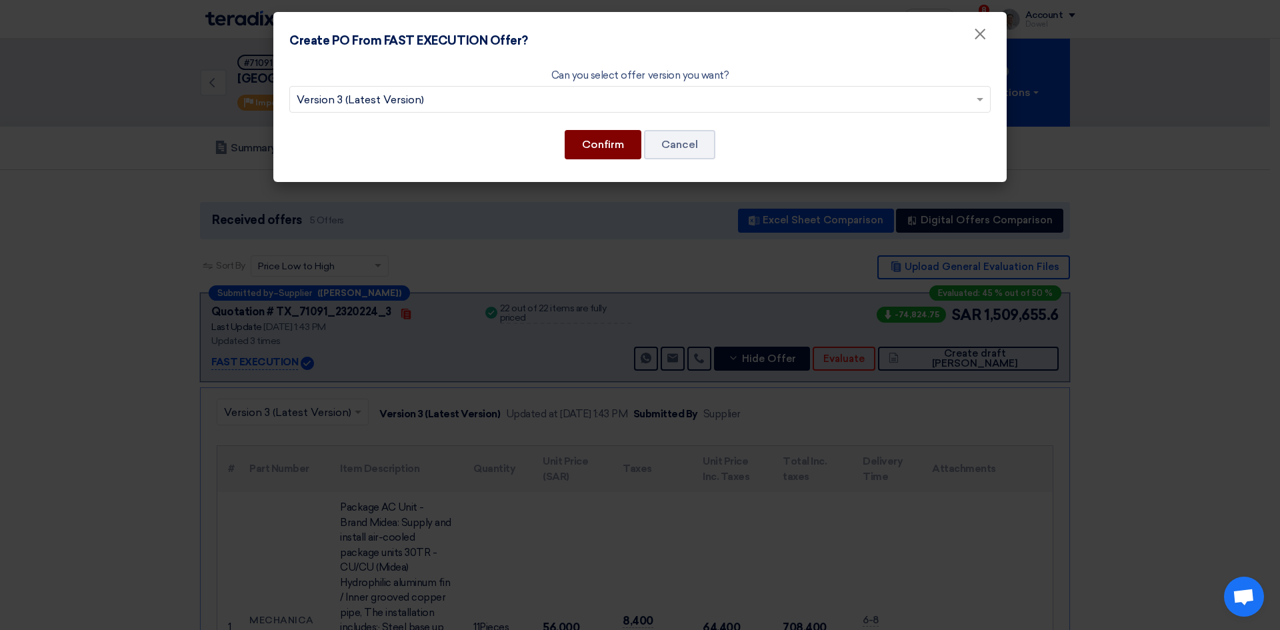
click at [600, 150] on button "Confirm" at bounding box center [603, 144] width 77 height 29
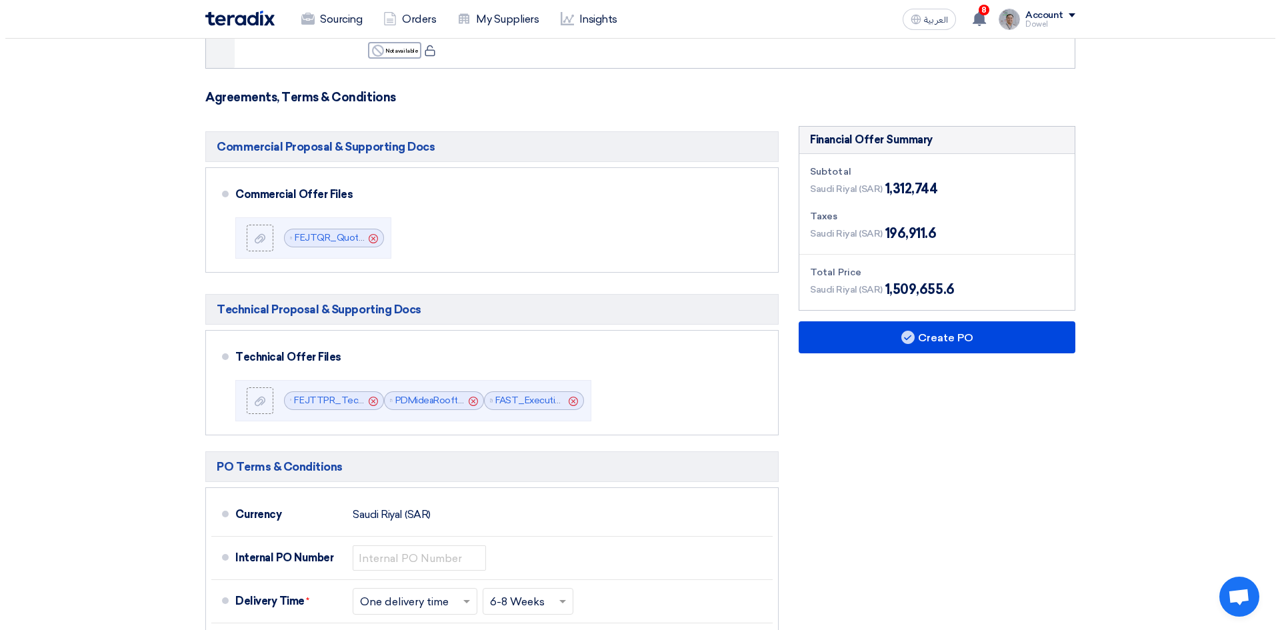
scroll to position [3000, 0]
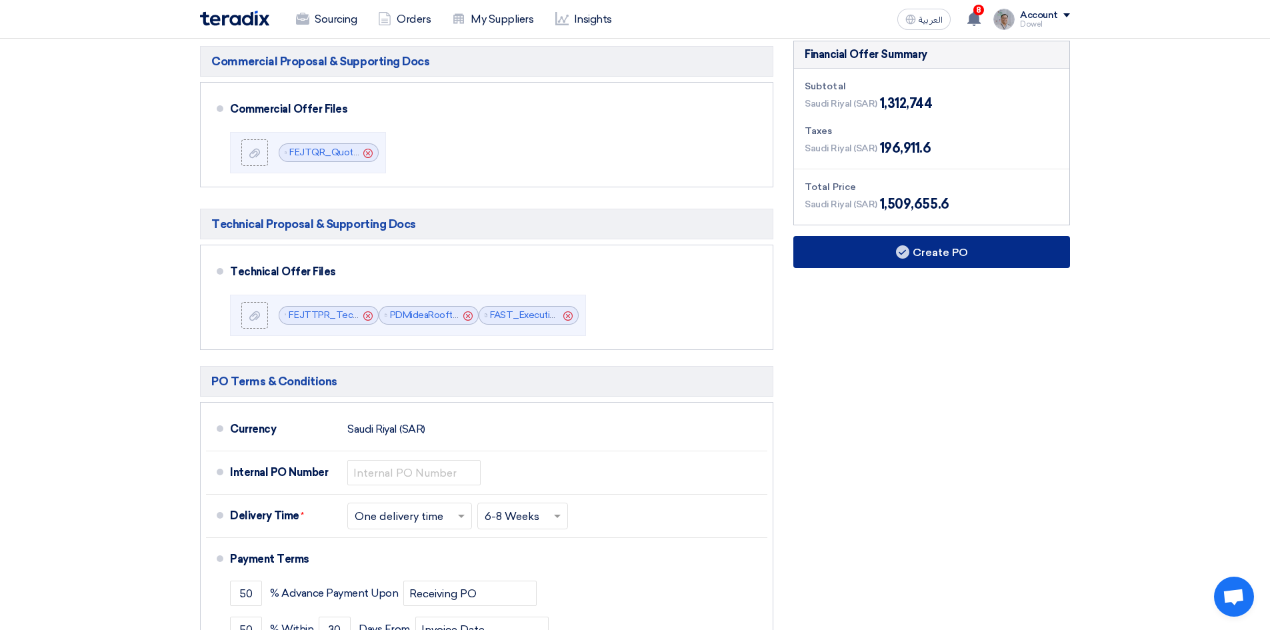
click at [929, 236] on button "Create PO" at bounding box center [931, 252] width 277 height 32
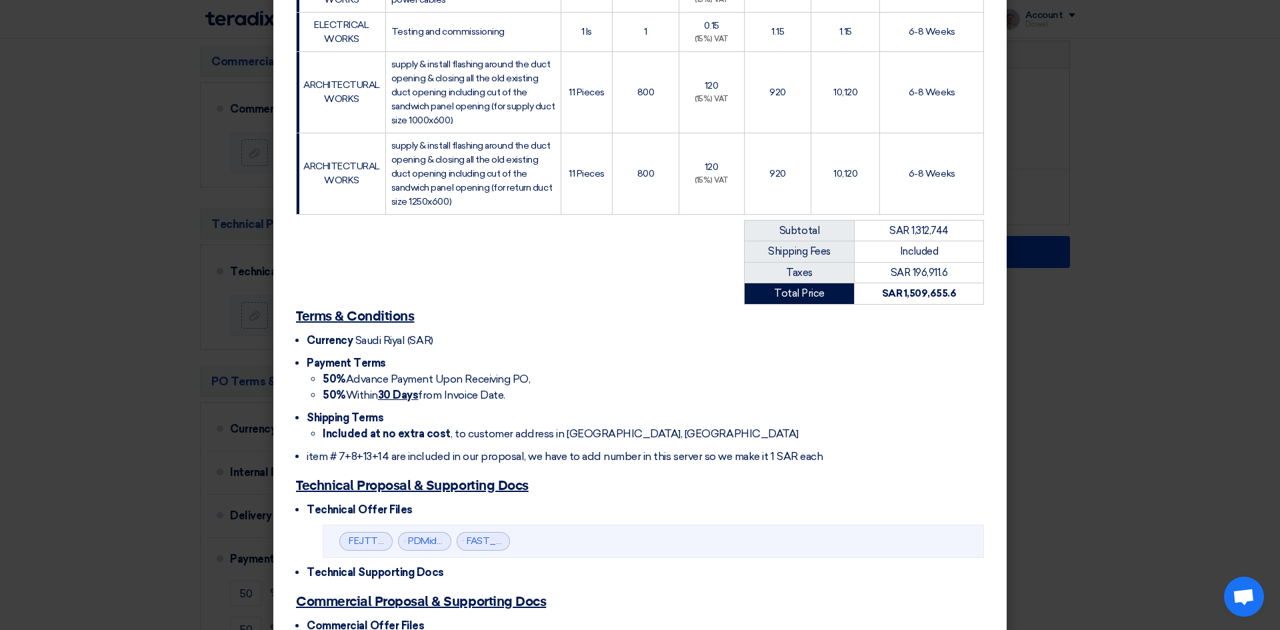
scroll to position [1965, 0]
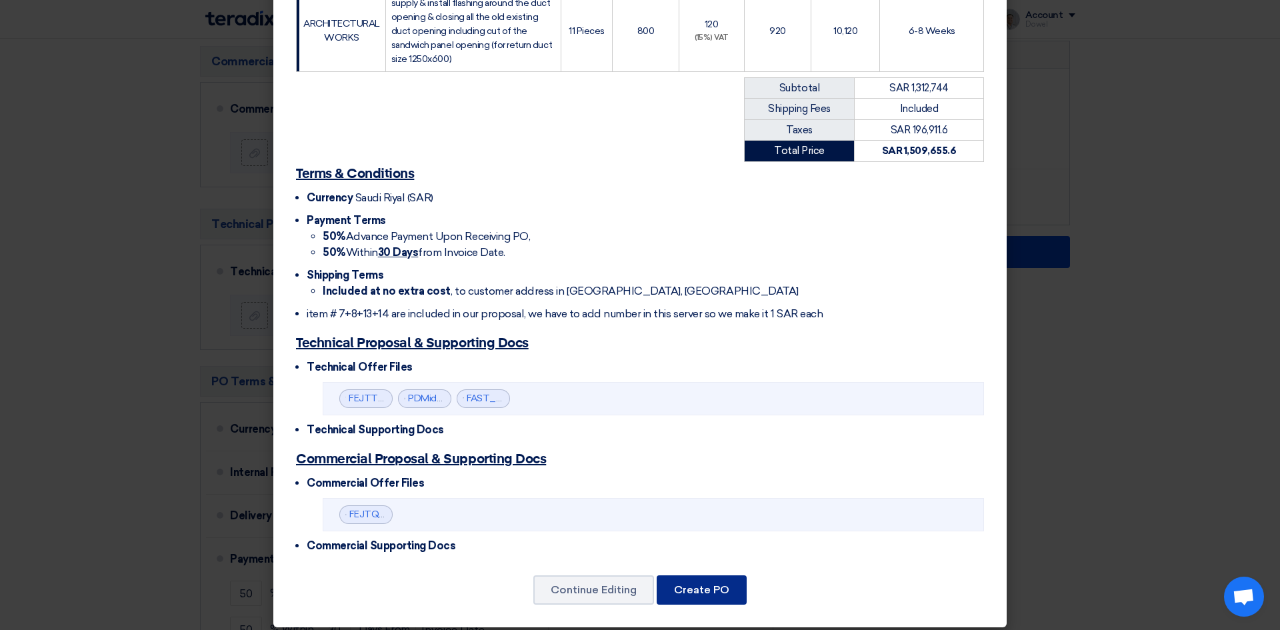
click at [696, 586] on button "Create PO" at bounding box center [702, 589] width 90 height 29
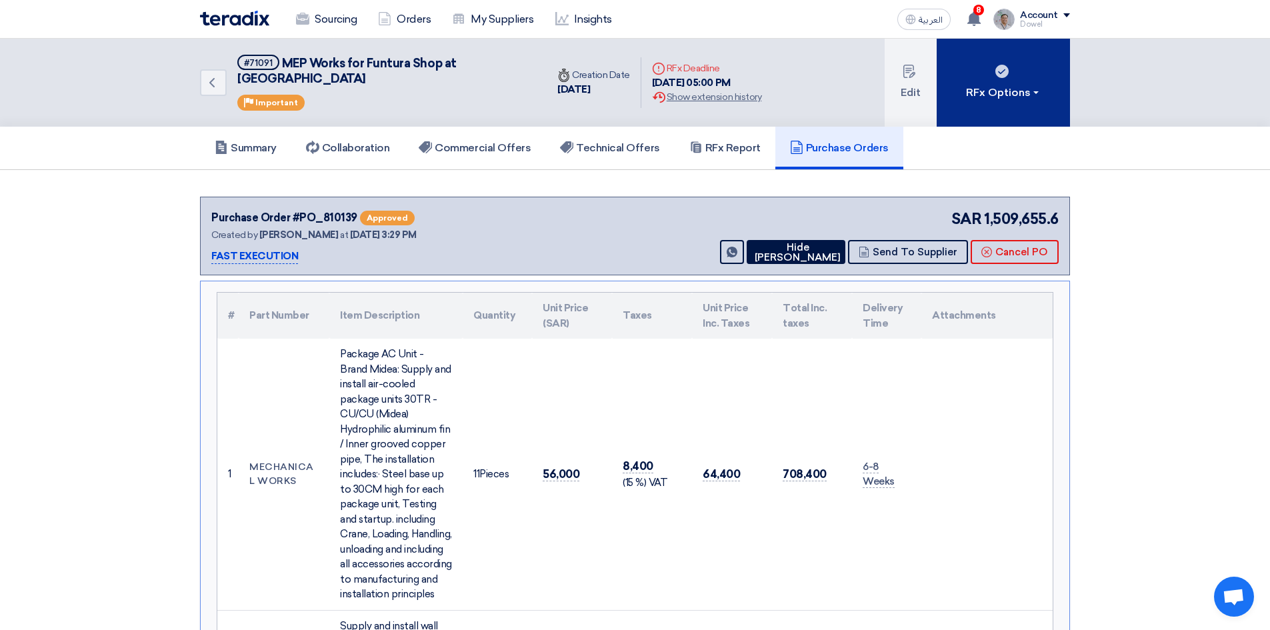
click at [1010, 74] on button "RFx Options" at bounding box center [1003, 83] width 133 height 88
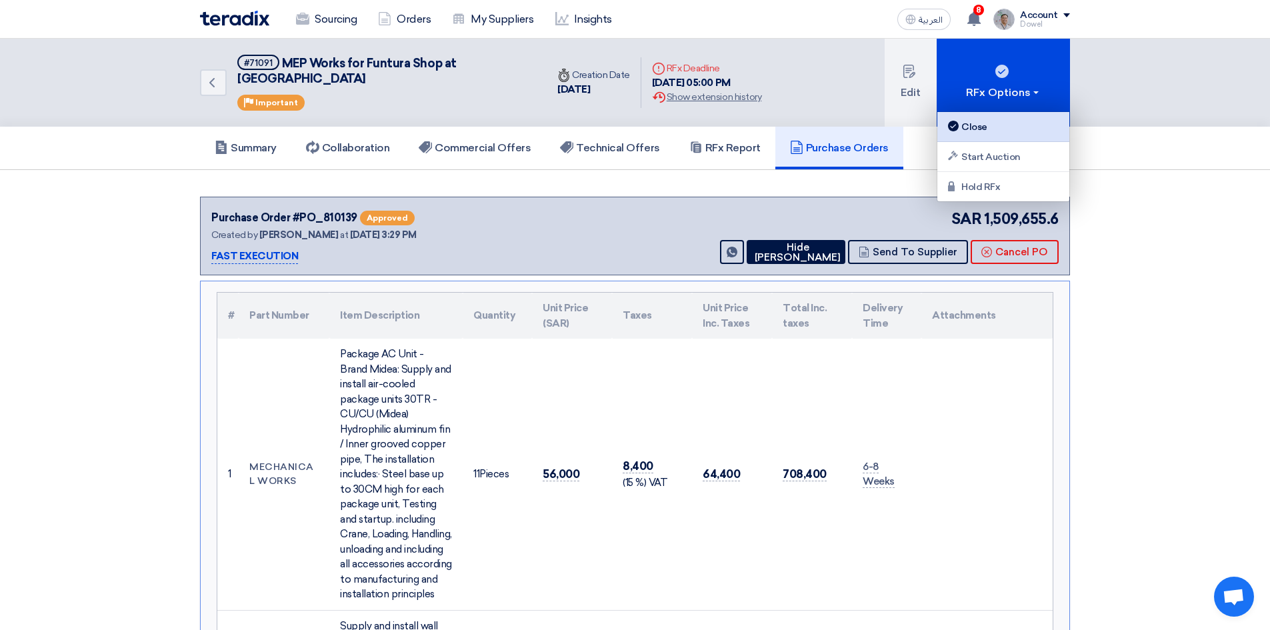
click at [977, 128] on div "Close" at bounding box center [1003, 127] width 116 height 16
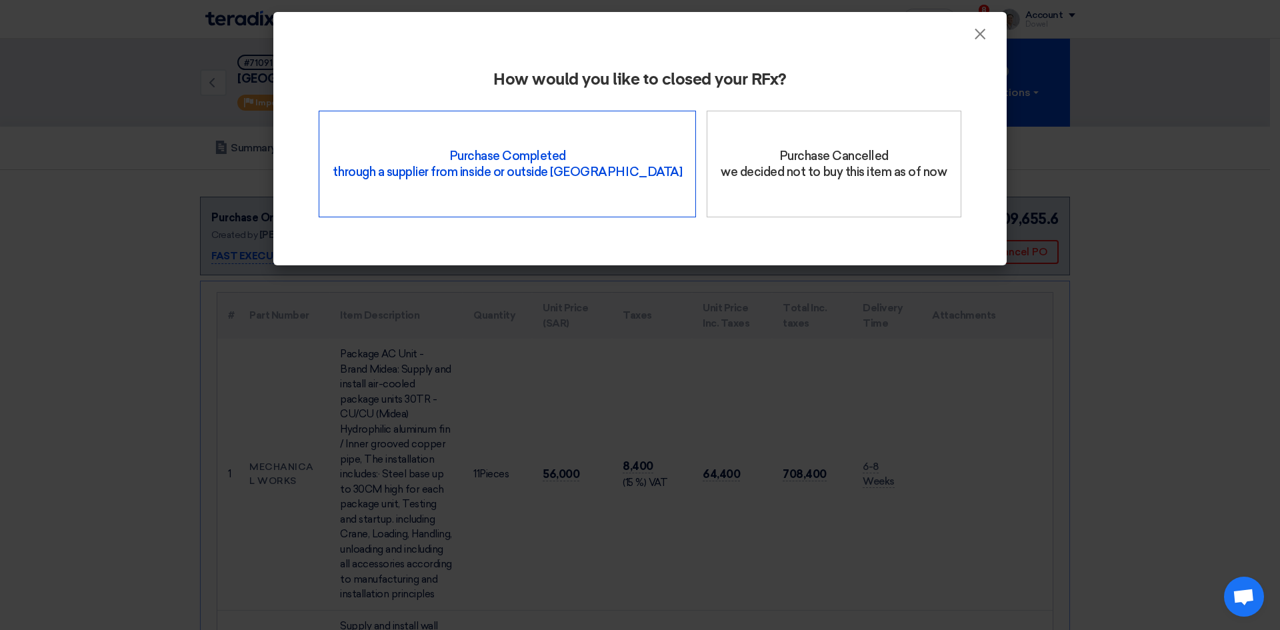
click at [483, 175] on div "Purchase Completed through a supplier from inside or outside Teradix" at bounding box center [507, 164] width 377 height 107
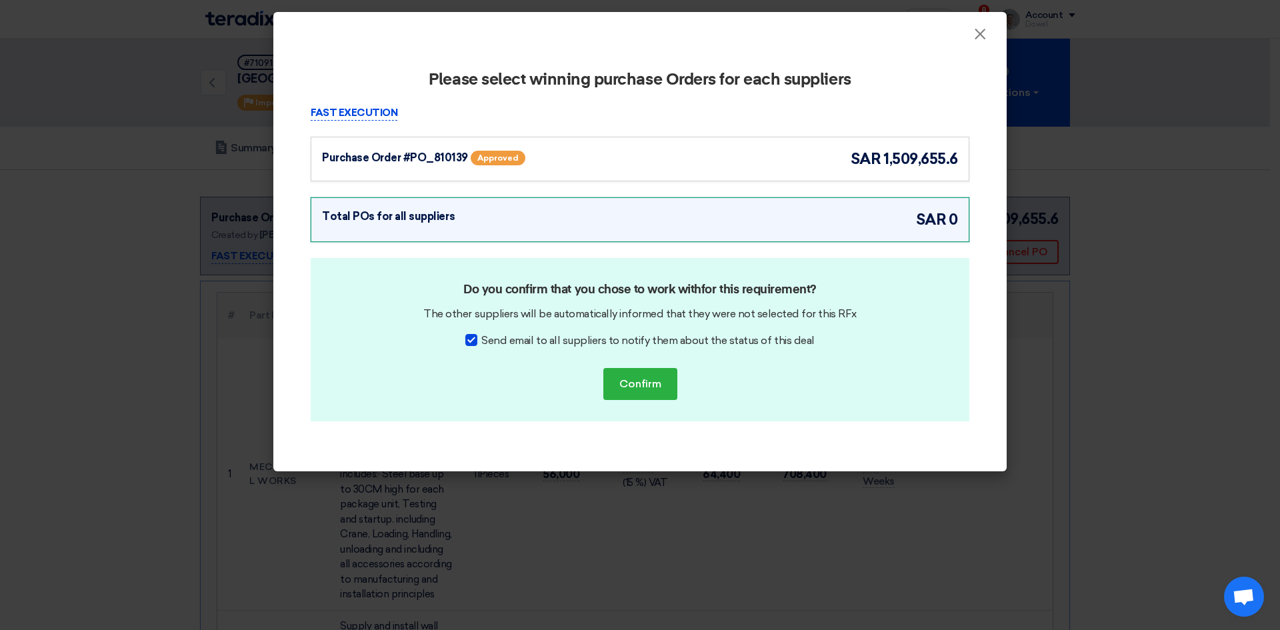
click at [476, 337] on div at bounding box center [471, 340] width 12 height 12
click at [481, 337] on input "Send email to all suppliers to notify them about the status of this deal" at bounding box center [485, 337] width 9 height 9
checkbox input "false"
click at [660, 160] on div "Purchase Order #PO_810139 Approved sar 1,509,655.6" at bounding box center [640, 159] width 636 height 22
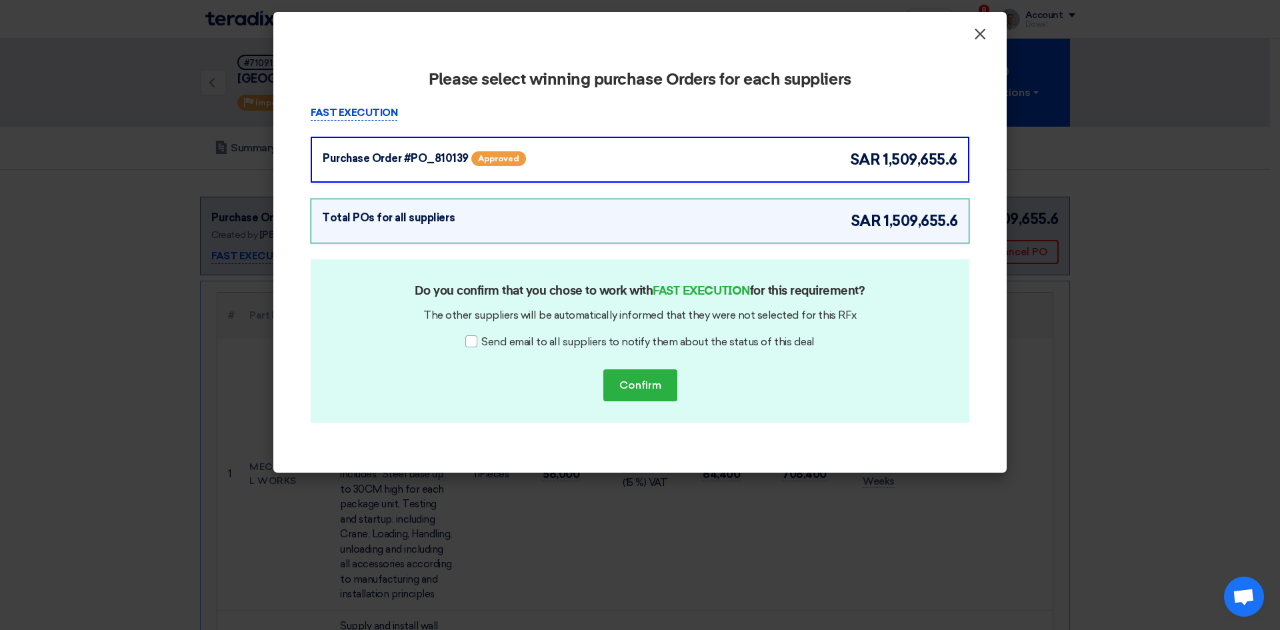
click at [981, 41] on span "×" at bounding box center [979, 37] width 13 height 27
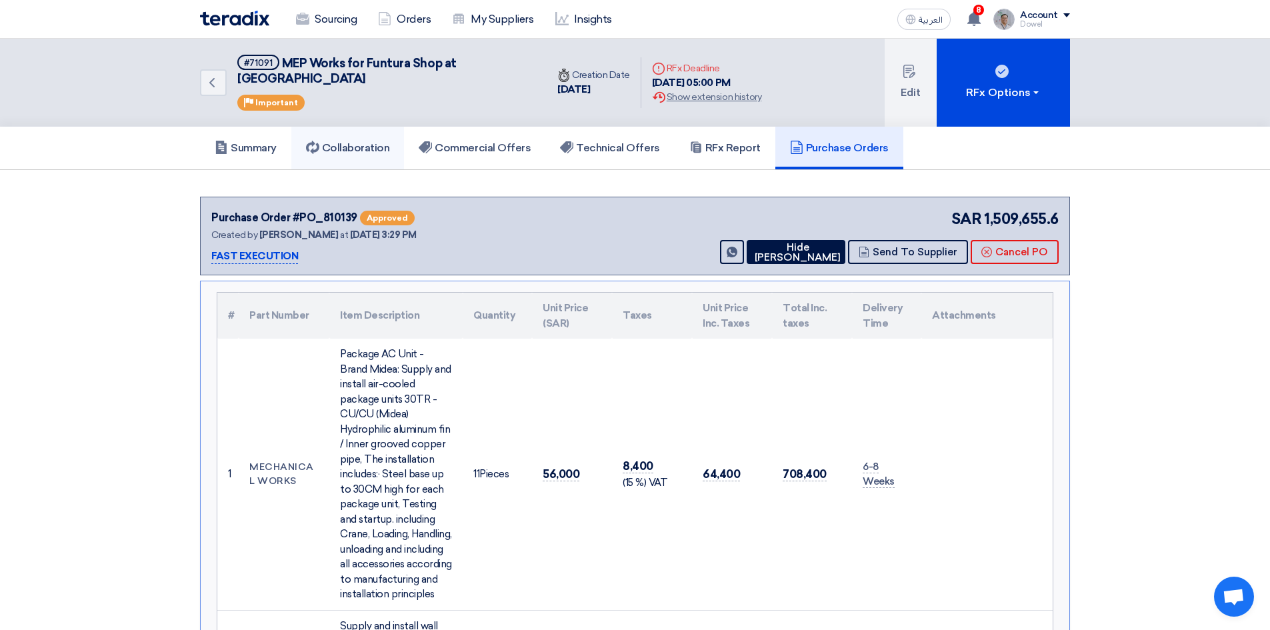
click at [379, 141] on h5 "Collaboration" at bounding box center [348, 147] width 84 height 13
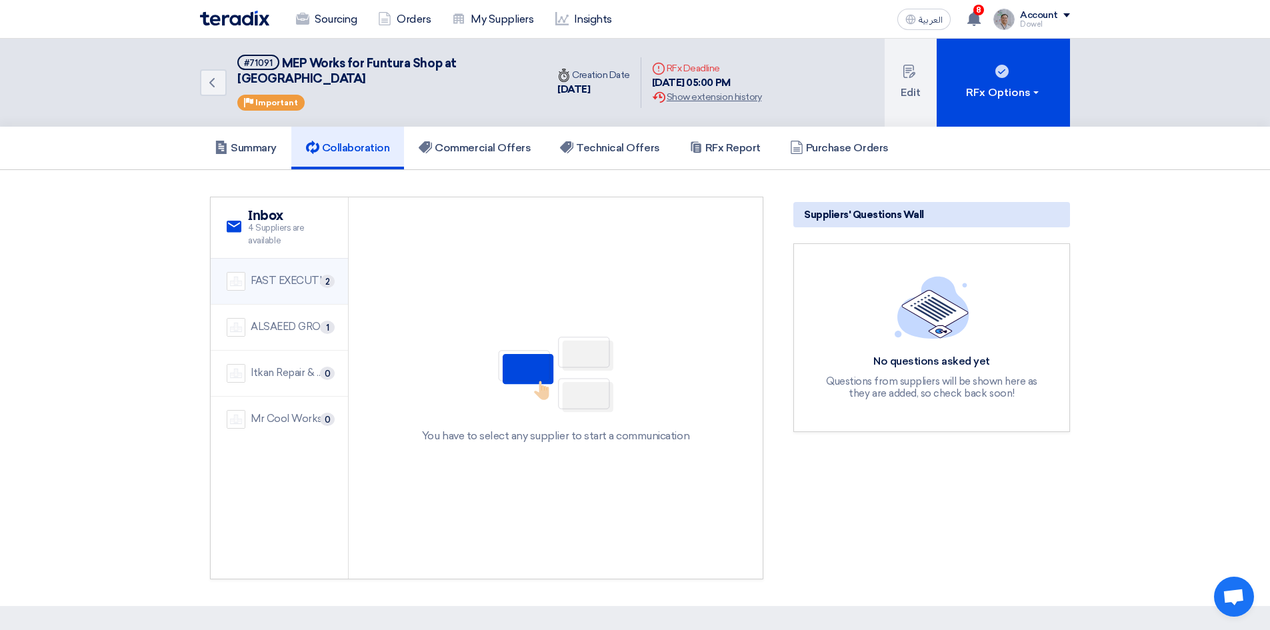
click at [285, 273] on div "FAST EXECUTION" at bounding box center [291, 280] width 81 height 15
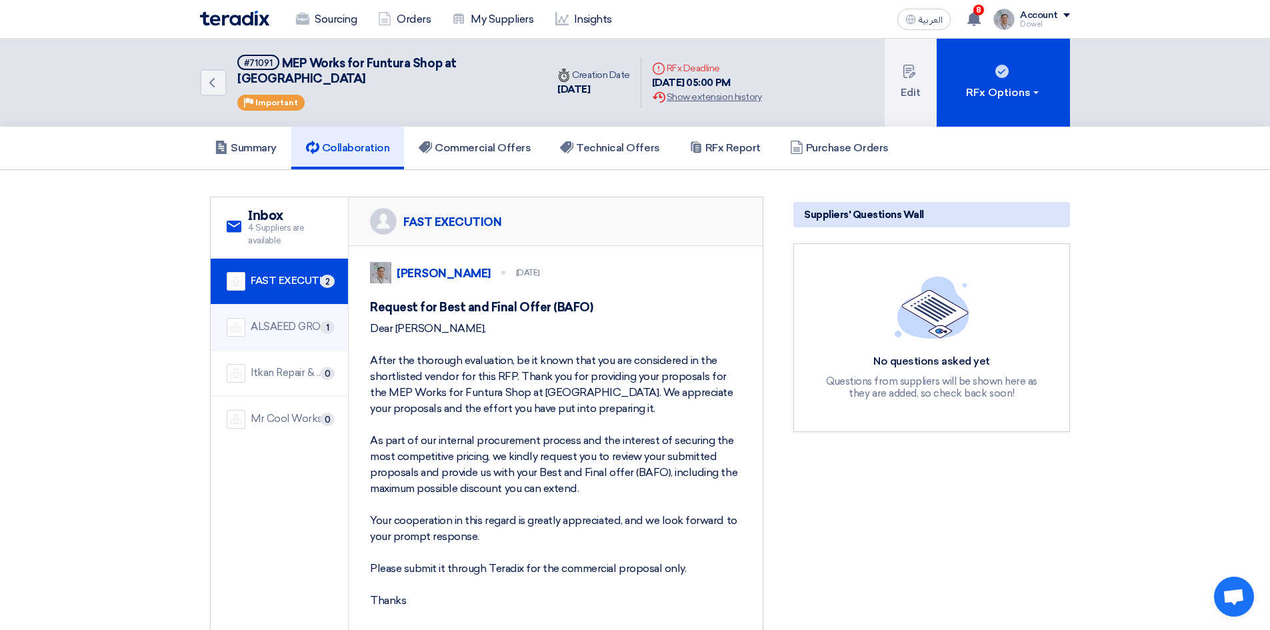
click at [269, 319] on div "ALSAEED GROUP FOR CONTACTING" at bounding box center [291, 326] width 81 height 15
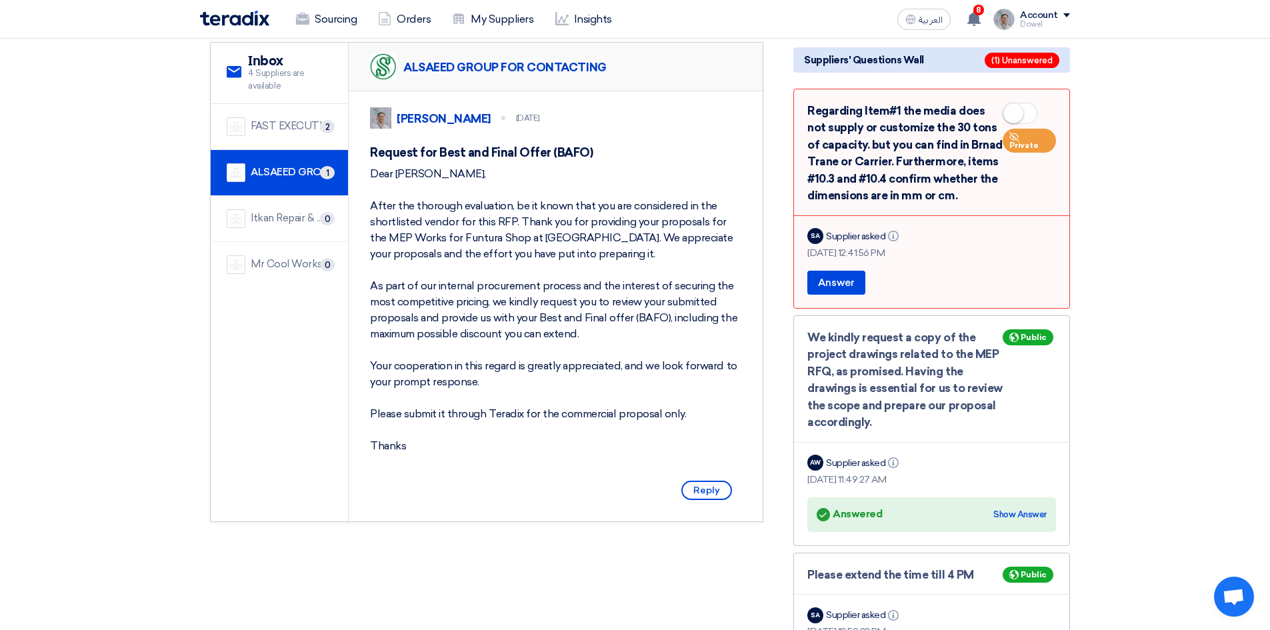
scroll to position [133, 0]
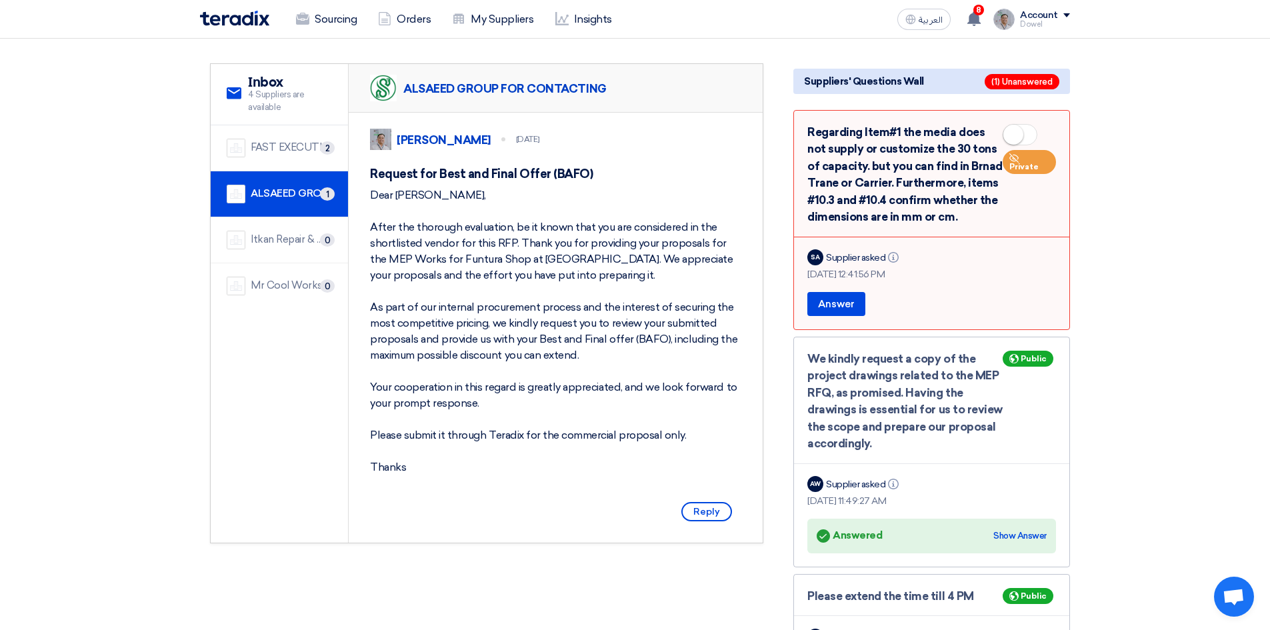
click at [440, 305] on div "Dear [PERSON_NAME], After the thorough evaluation, be it known that you are con…" at bounding box center [555, 331] width 371 height 288
click at [473, 339] on div "Dear [PERSON_NAME], After the thorough evaluation, be it known that you are con…" at bounding box center [555, 331] width 371 height 288
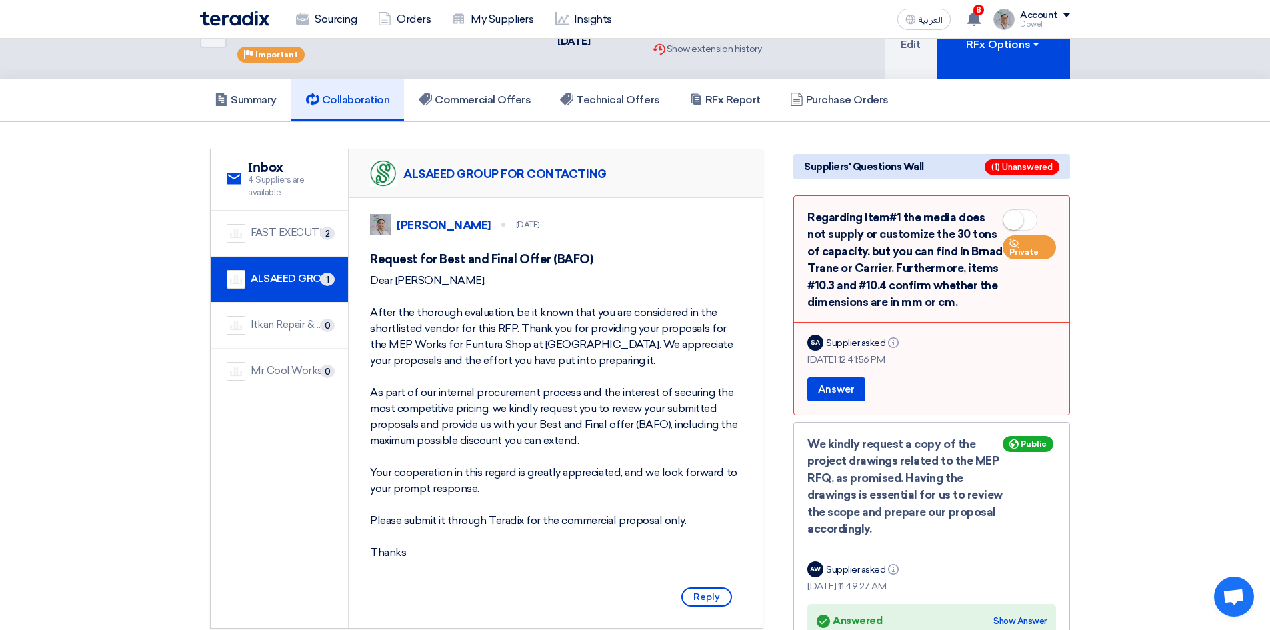
scroll to position [0, 0]
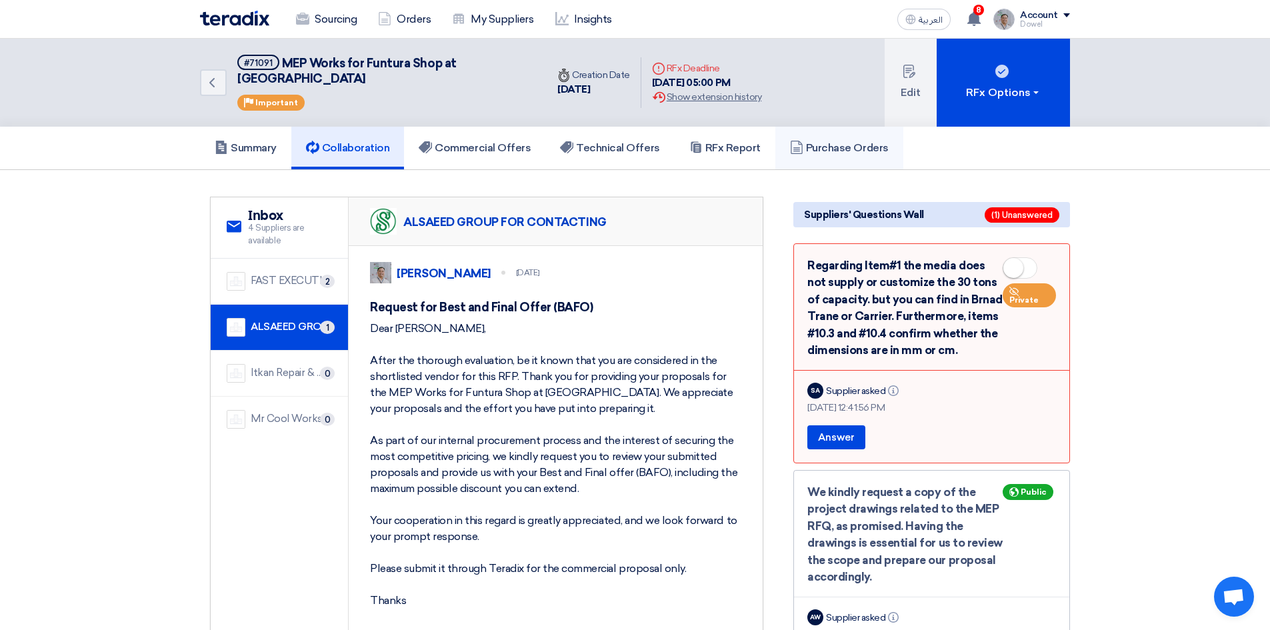
drag, startPoint x: 853, startPoint y: 128, endPoint x: 845, endPoint y: 141, distance: 15.5
click at [853, 141] on h5 "Purchase Orders" at bounding box center [839, 147] width 99 height 13
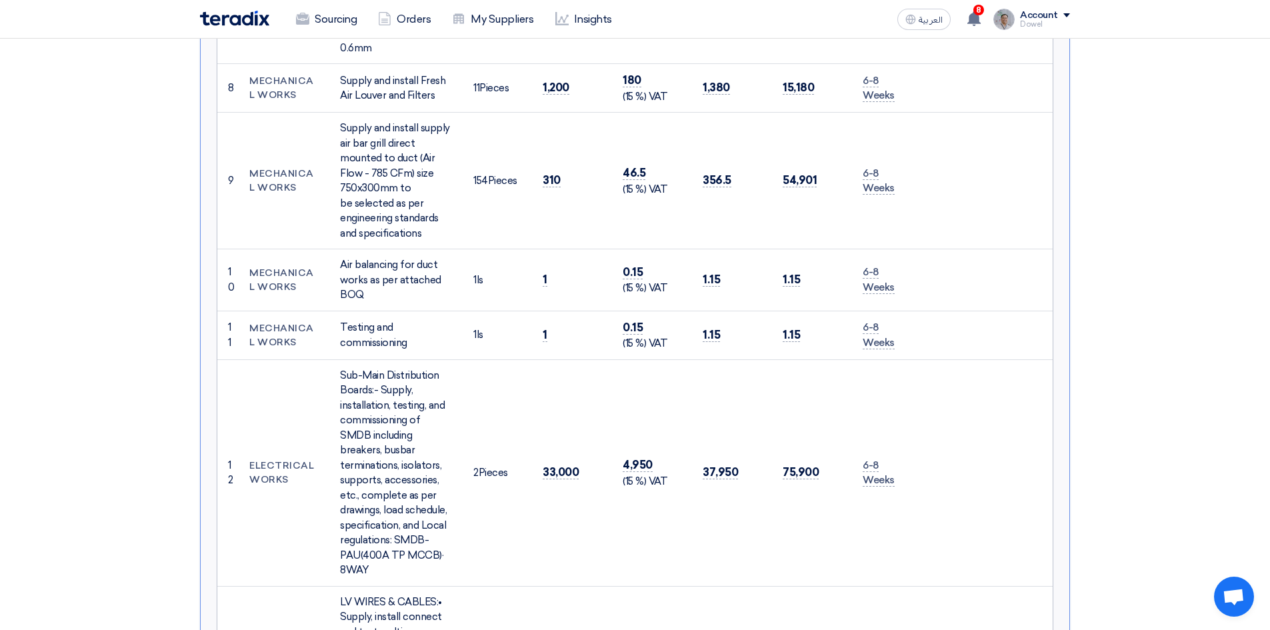
scroll to position [1200, 0]
drag, startPoint x: 551, startPoint y: 299, endPoint x: 1011, endPoint y: 275, distance: 459.9
click at [1007, 312] on td at bounding box center [986, 336] width 131 height 49
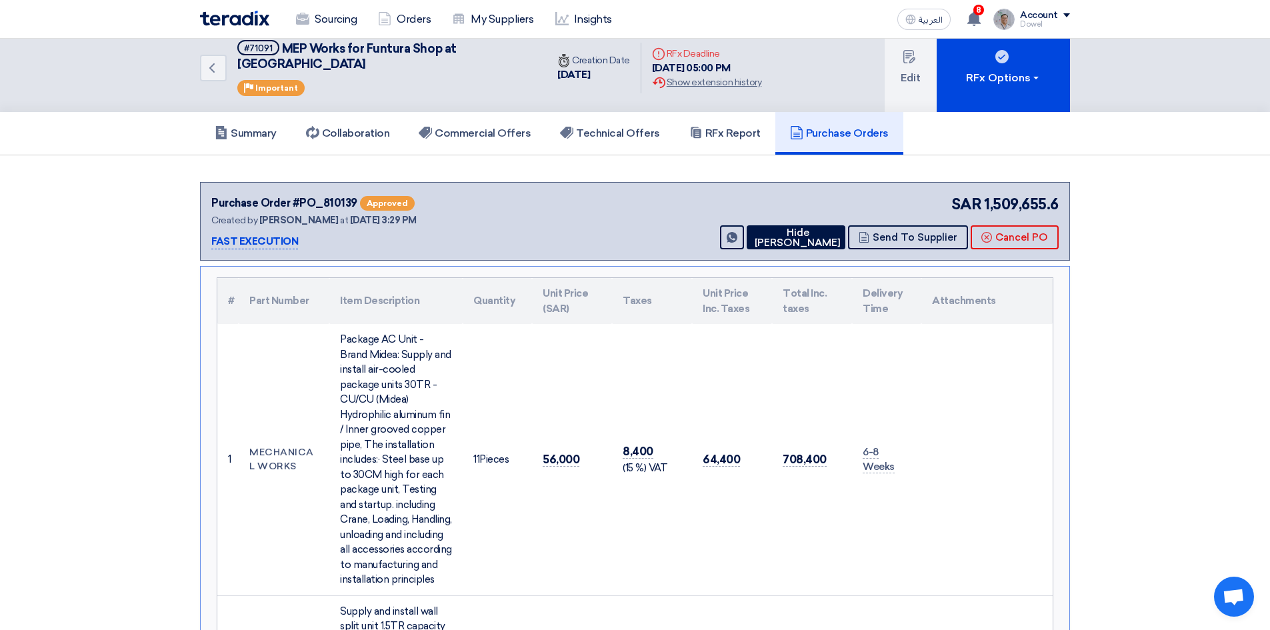
scroll to position [0, 0]
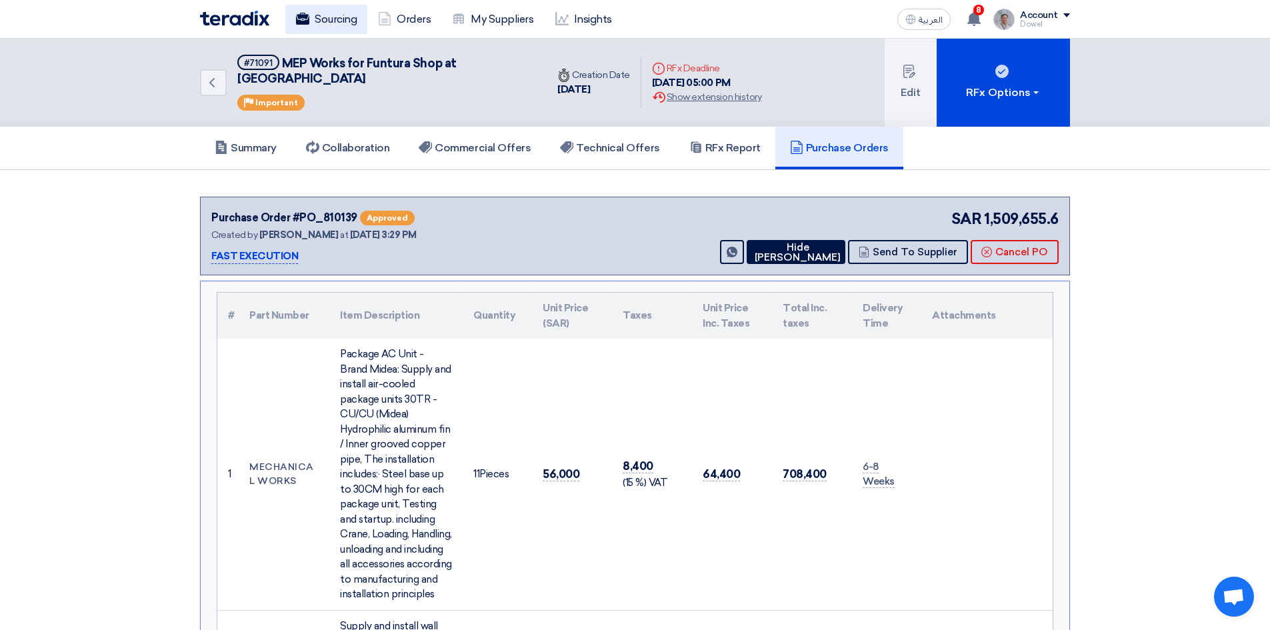
click at [329, 24] on link "Sourcing" at bounding box center [326, 19] width 82 height 29
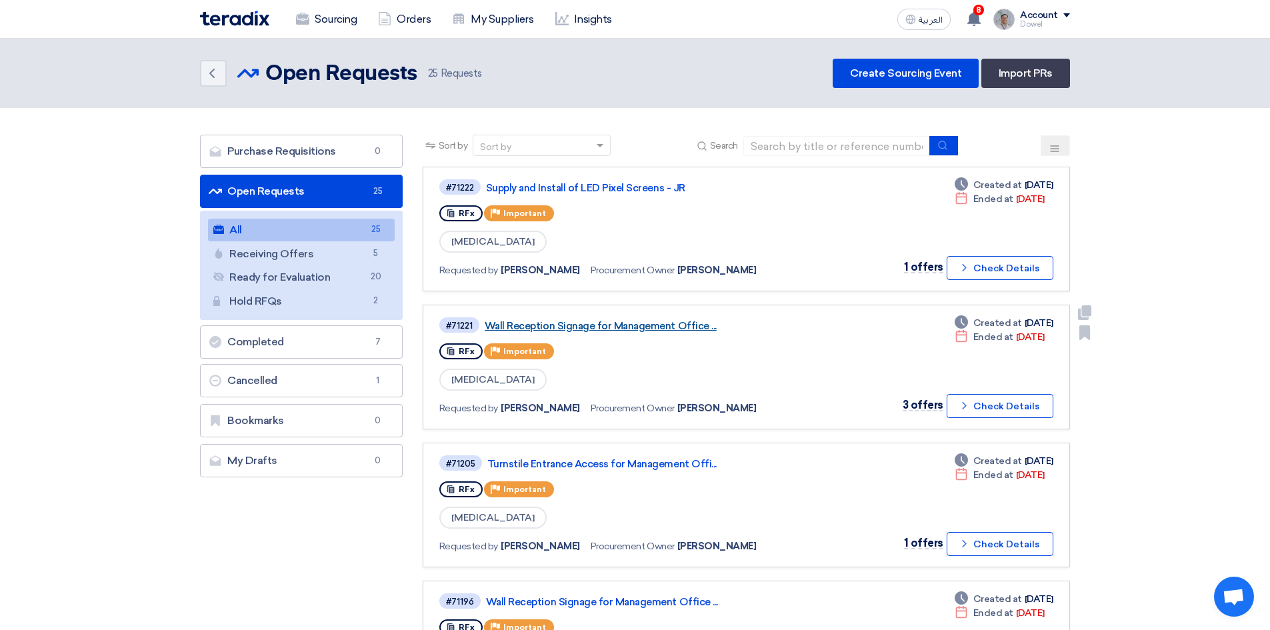
click at [621, 321] on link "Wall Reception Signage for Management Office ..." at bounding box center [651, 326] width 333 height 12
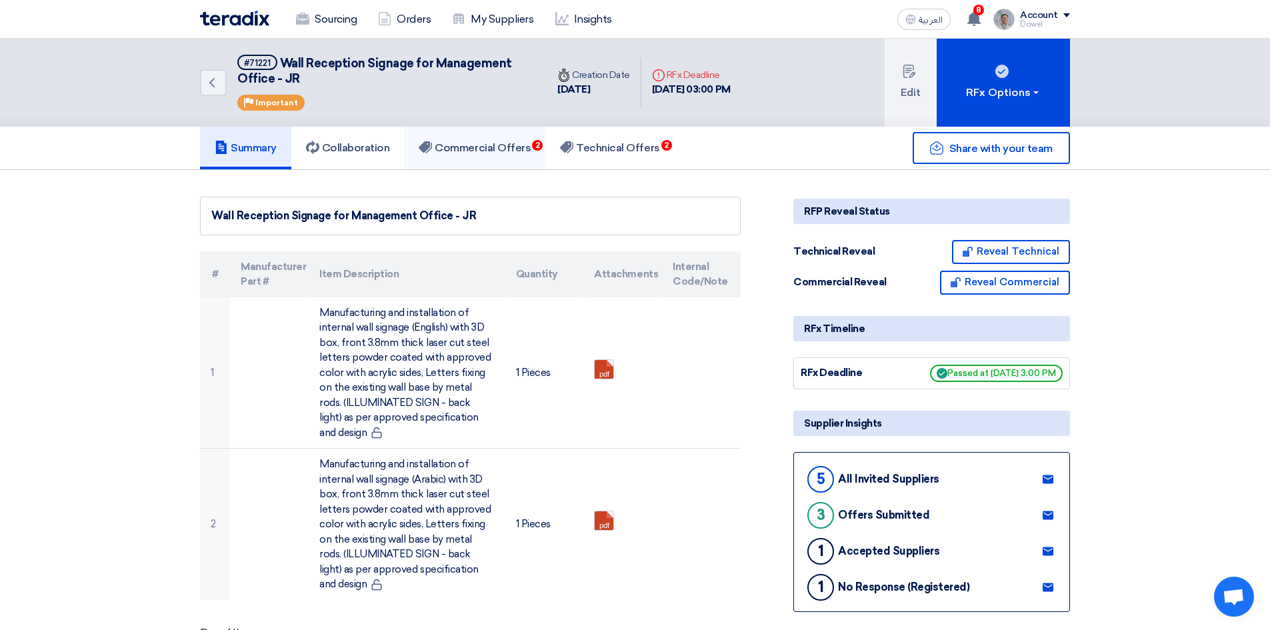
click at [516, 154] on h5 "Commercial Offers 2" at bounding box center [475, 147] width 112 height 13
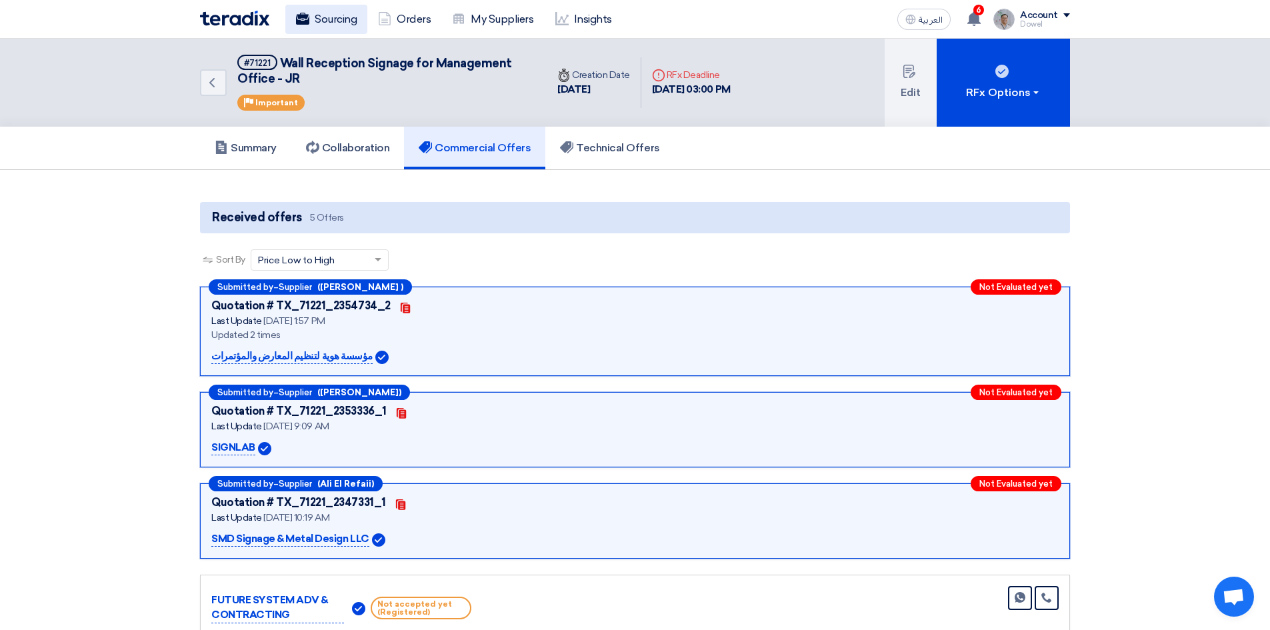
click at [334, 15] on link "Sourcing" at bounding box center [326, 19] width 82 height 29
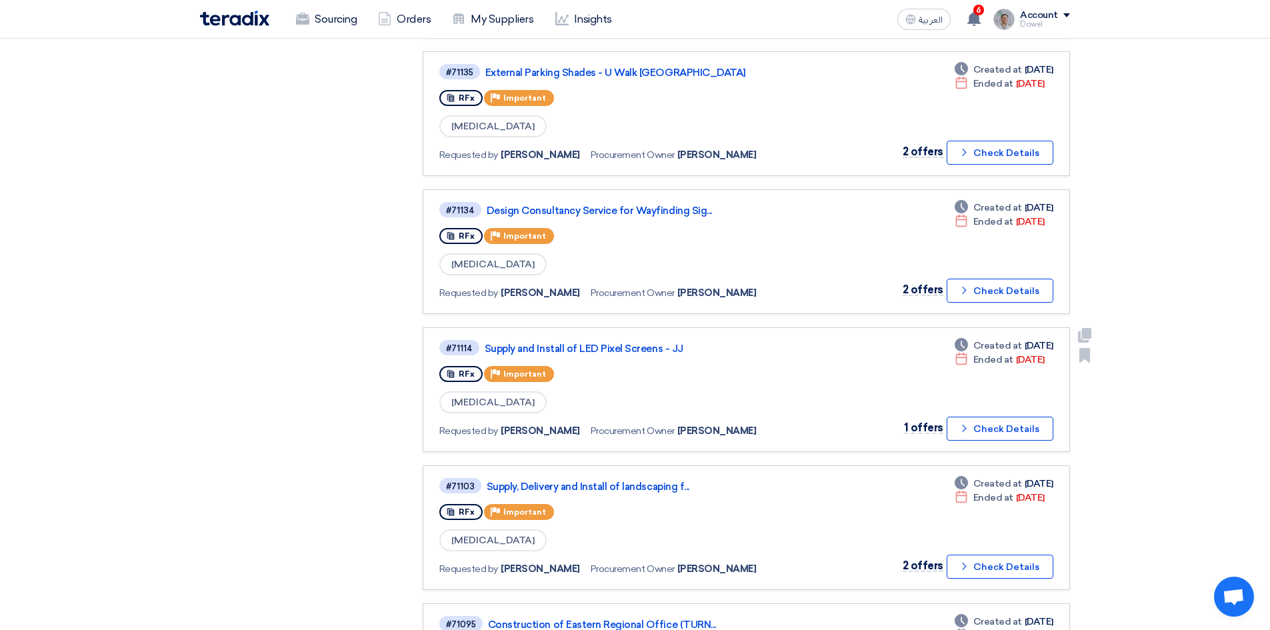
scroll to position [800, 0]
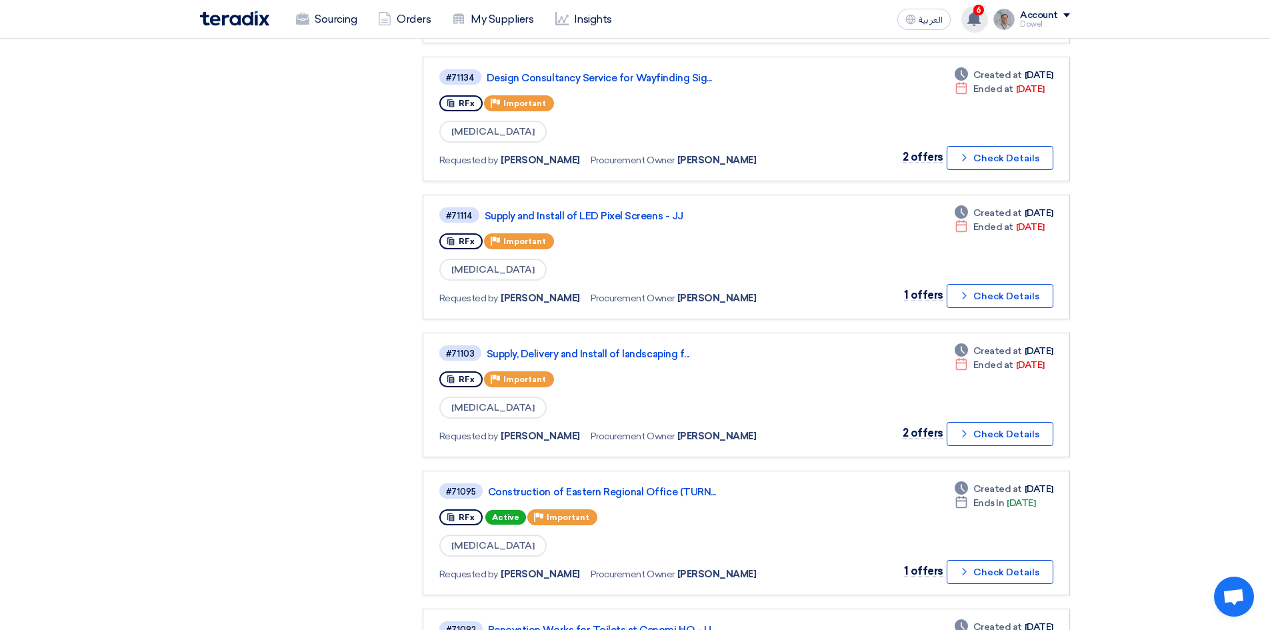
click at [973, 29] on div "6 a new question for Construction of Eastern Regional Office (TURNKEY) - [GEOGR…" at bounding box center [974, 19] width 27 height 27
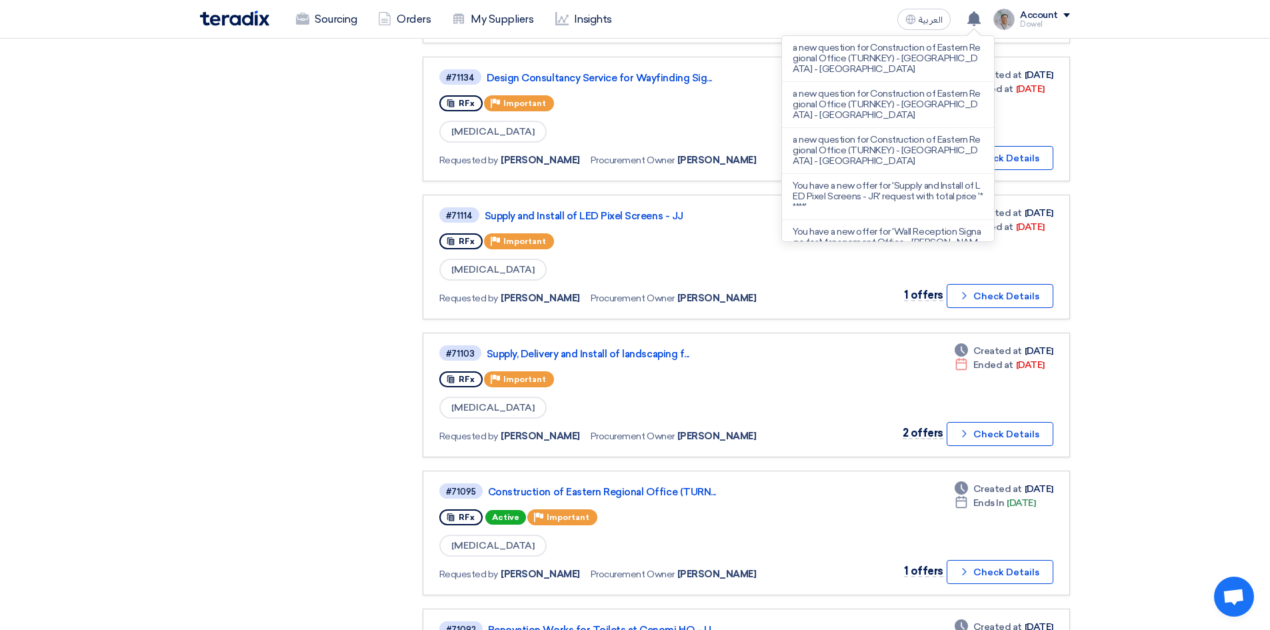
click at [322, 384] on div "Purchase Requisitions Purchase Requisitions 0 Open Requests Open Requests 25 Al…" at bounding box center [301, 57] width 223 height 1445
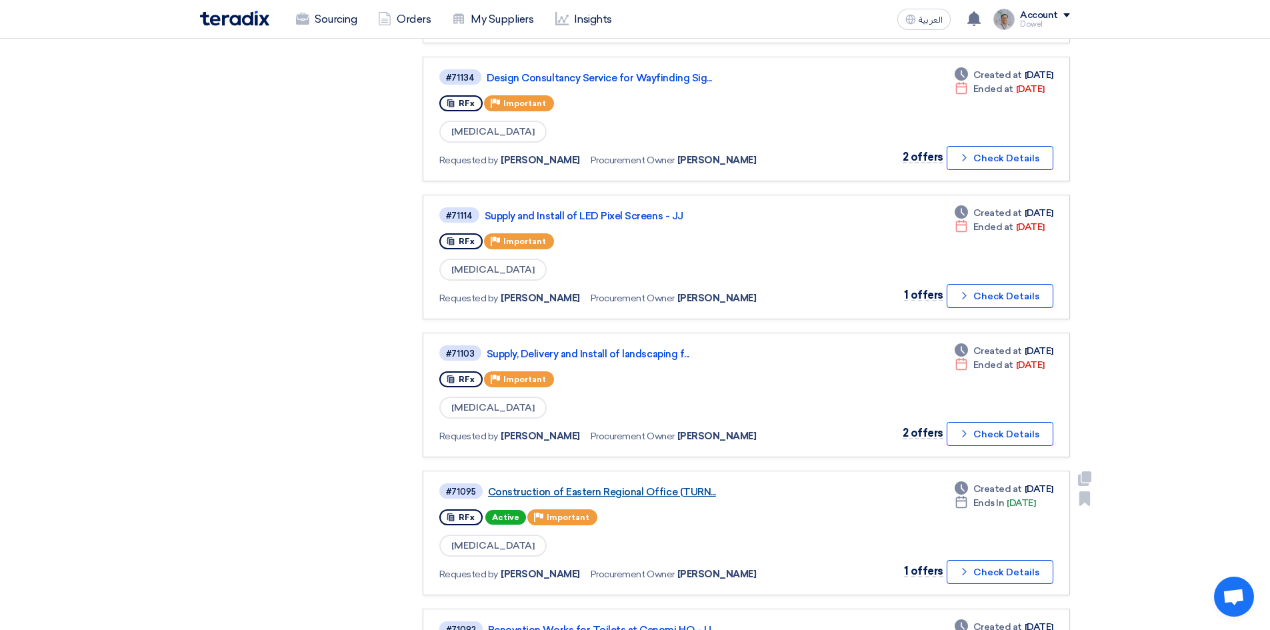
click at [612, 496] on link "Construction of Eastern Regional Office (TURN..." at bounding box center [654, 492] width 333 height 12
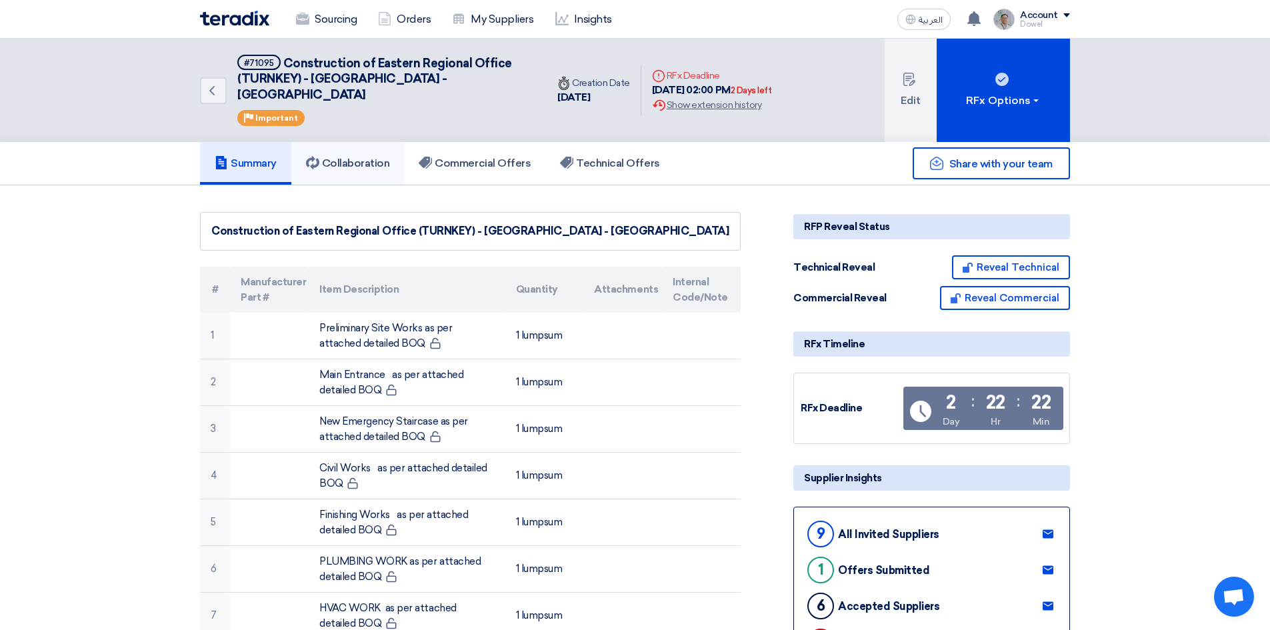
click at [363, 157] on h5 "Collaboration" at bounding box center [348, 163] width 84 height 13
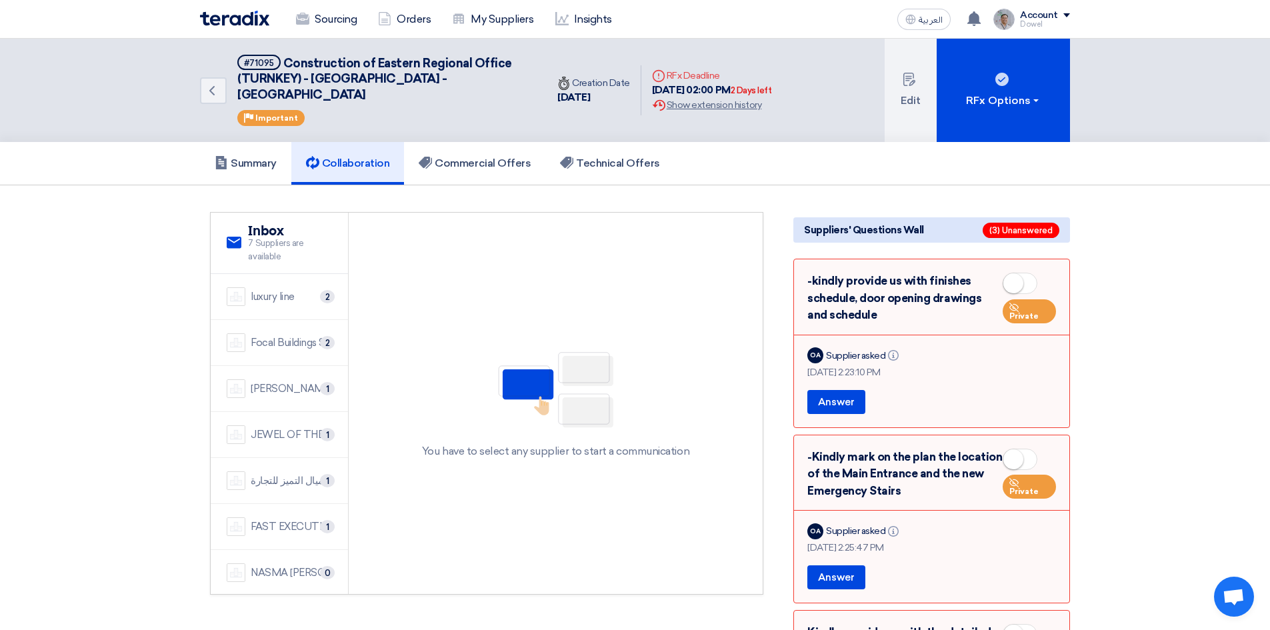
click at [1017, 273] on small at bounding box center [1013, 283] width 20 height 20
click at [1025, 449] on span at bounding box center [1020, 459] width 35 height 21
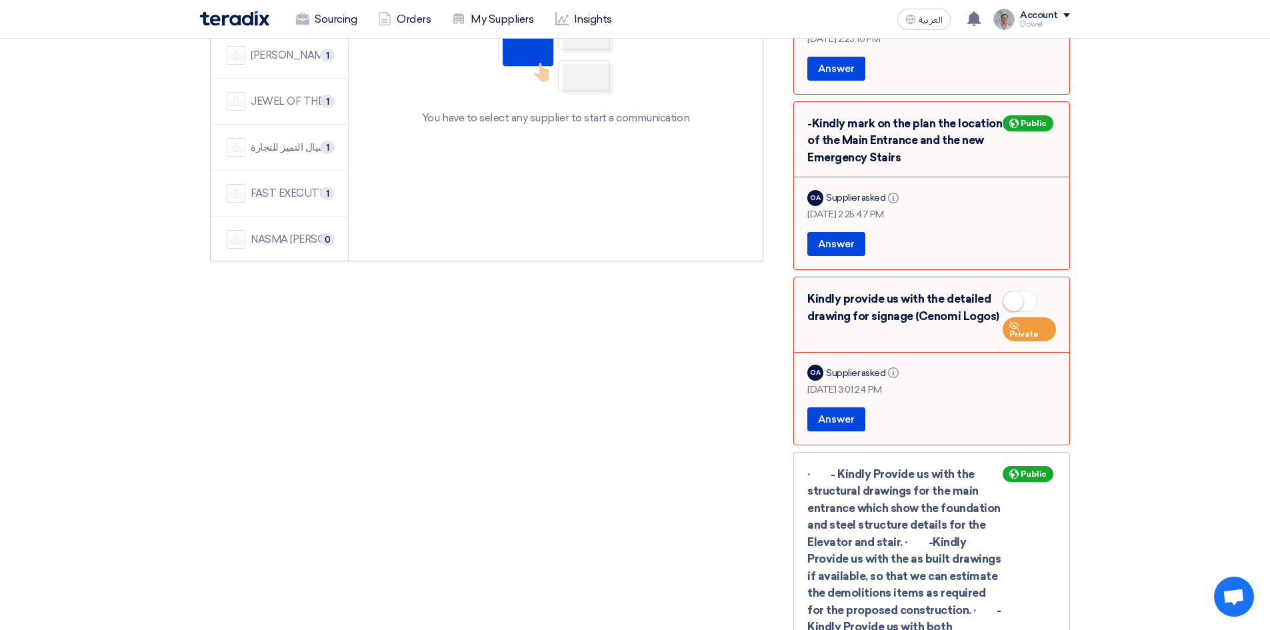
click at [1021, 291] on small at bounding box center [1013, 301] width 20 height 20
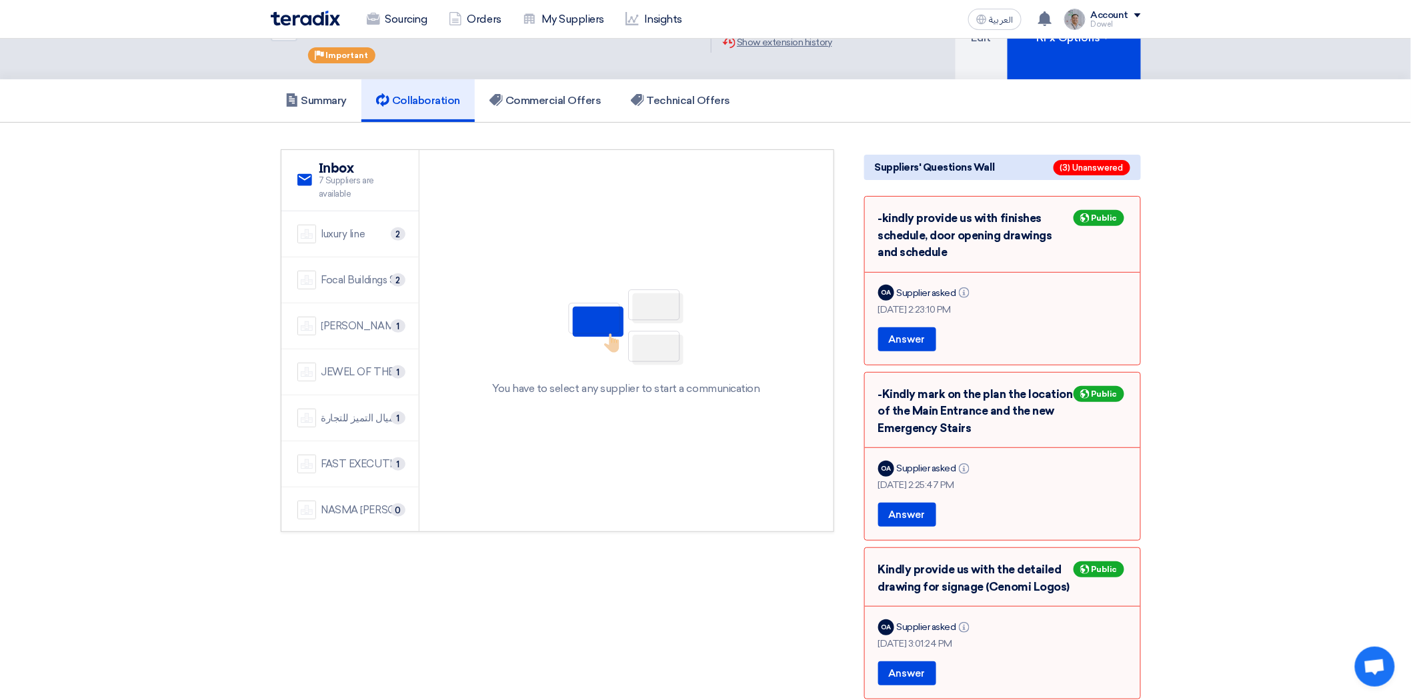
scroll to position [0, 0]
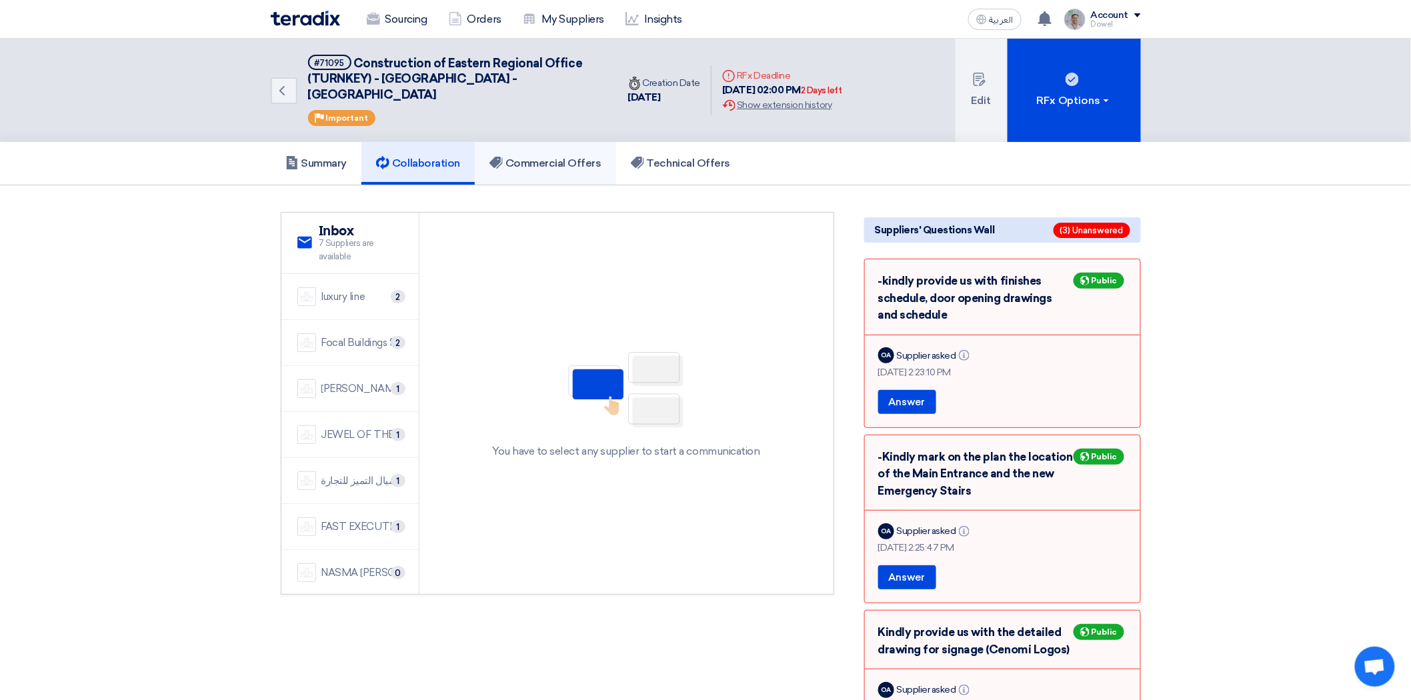
click at [551, 155] on link "Commercial Offers" at bounding box center [545, 163] width 141 height 43
